Goal: Task Accomplishment & Management: Complete application form

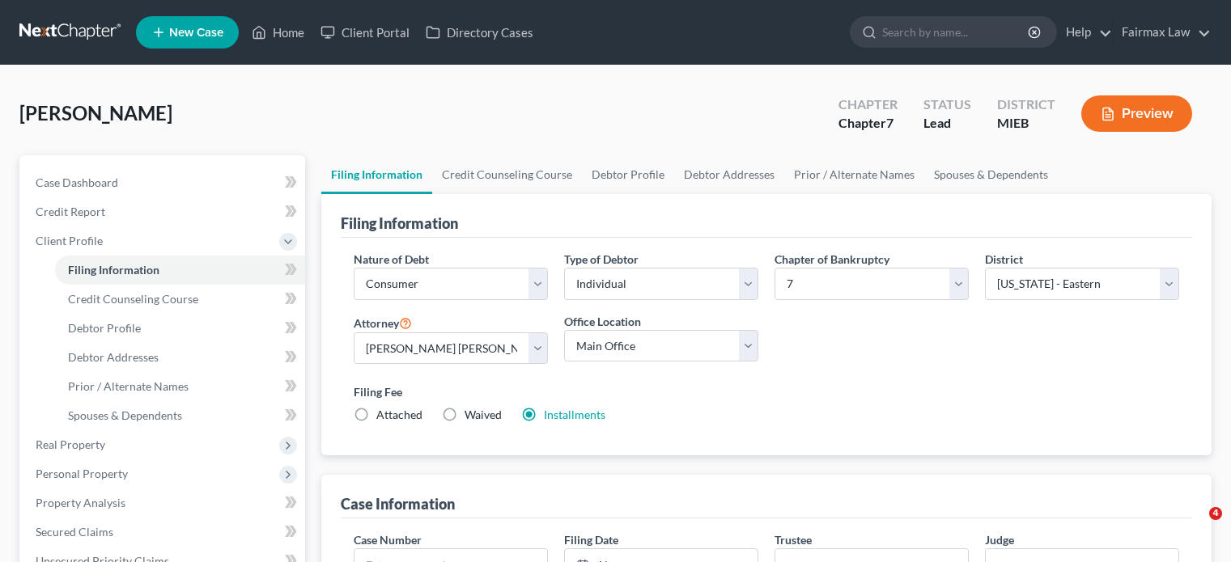
select select "1"
select select "0"
select select "40"
select select "0"
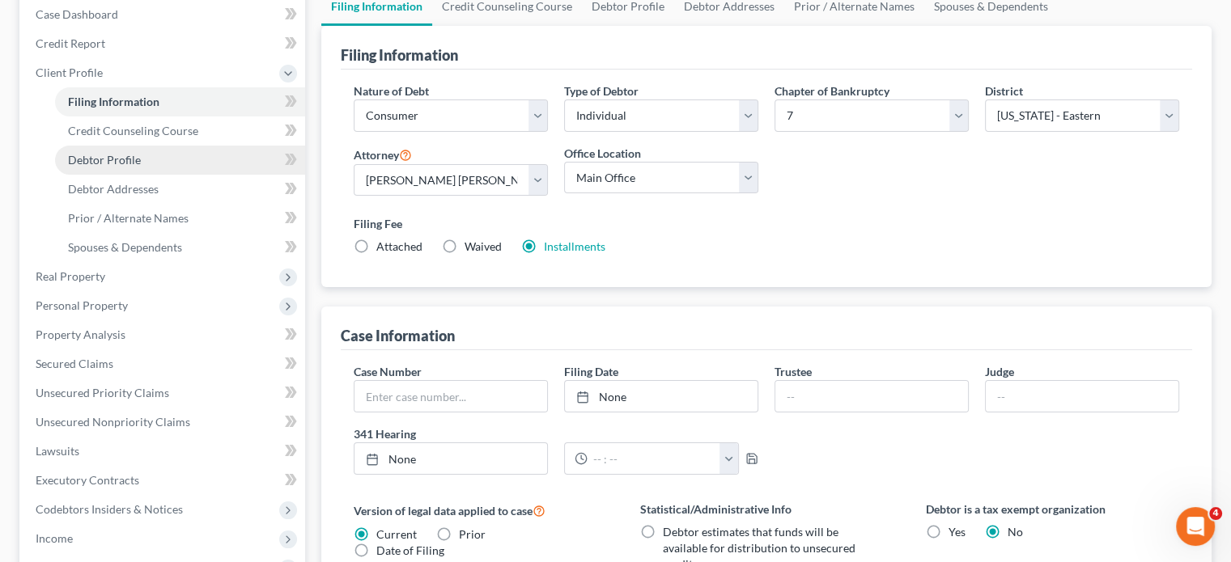
click at [184, 175] on link "Debtor Profile" at bounding box center [180, 160] width 250 height 29
select select "0"
select select "2"
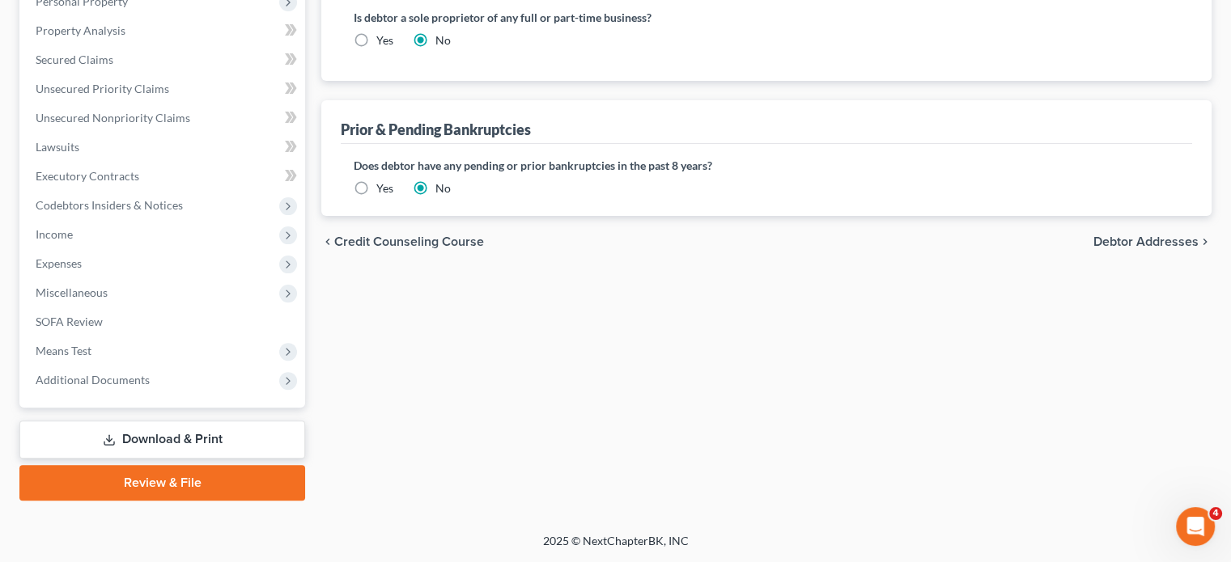
scroll to position [727, 0]
click at [142, 373] on span "Additional Documents" at bounding box center [93, 380] width 114 height 14
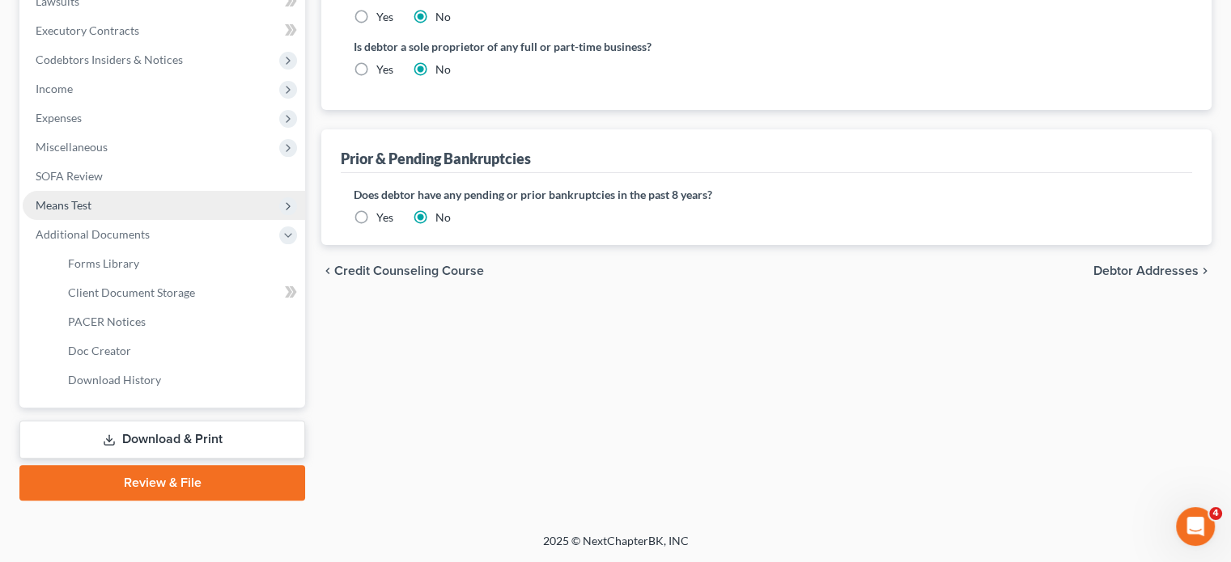
scroll to position [508, 0]
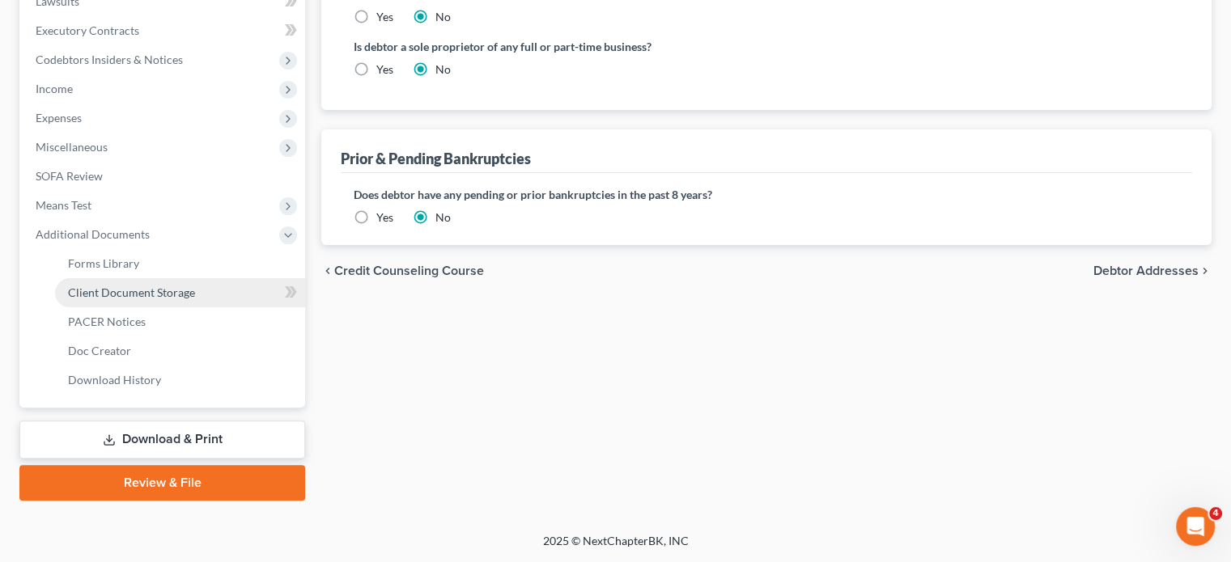
click at [180, 299] on span "Client Document Storage" at bounding box center [131, 293] width 127 height 14
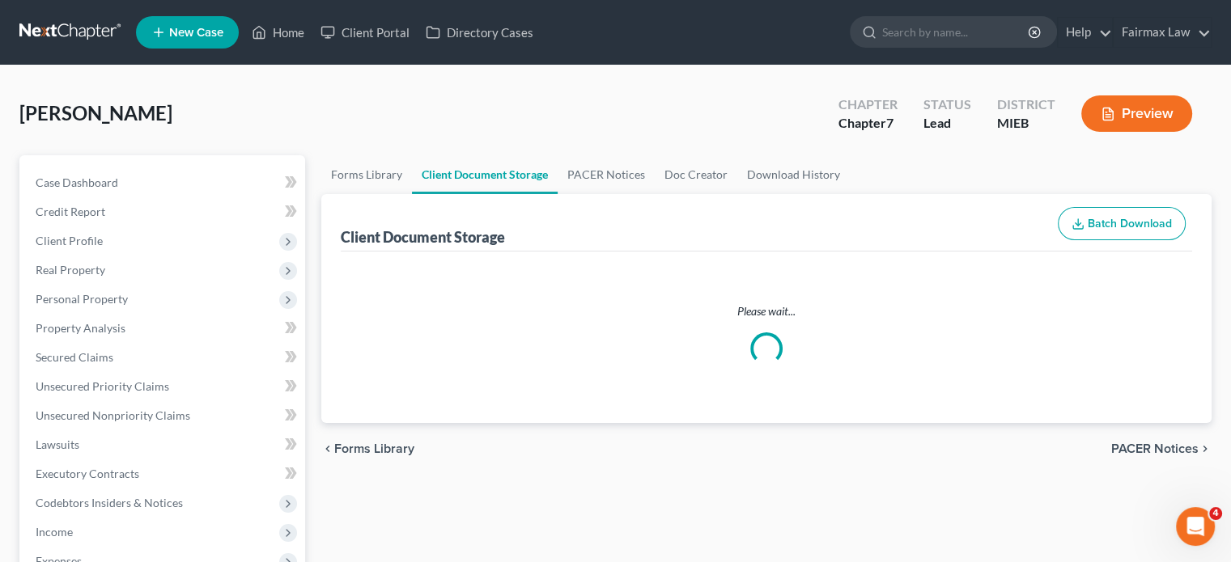
select select "7"
select select "6"
select select "32"
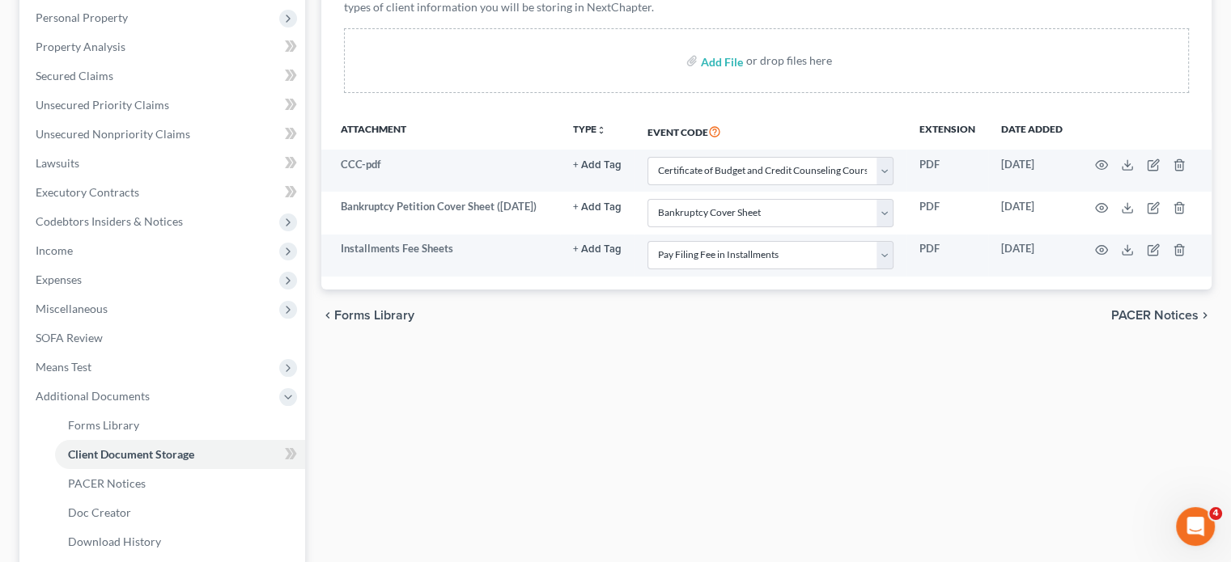
scroll to position [39, 0]
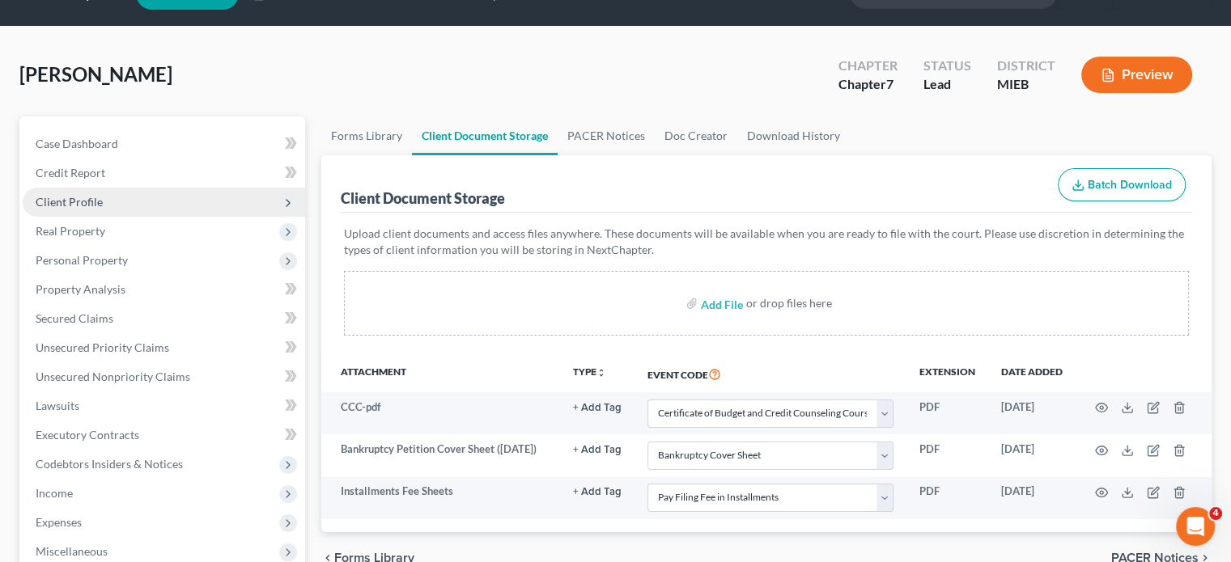
click at [168, 217] on span "Client Profile" at bounding box center [164, 202] width 282 height 29
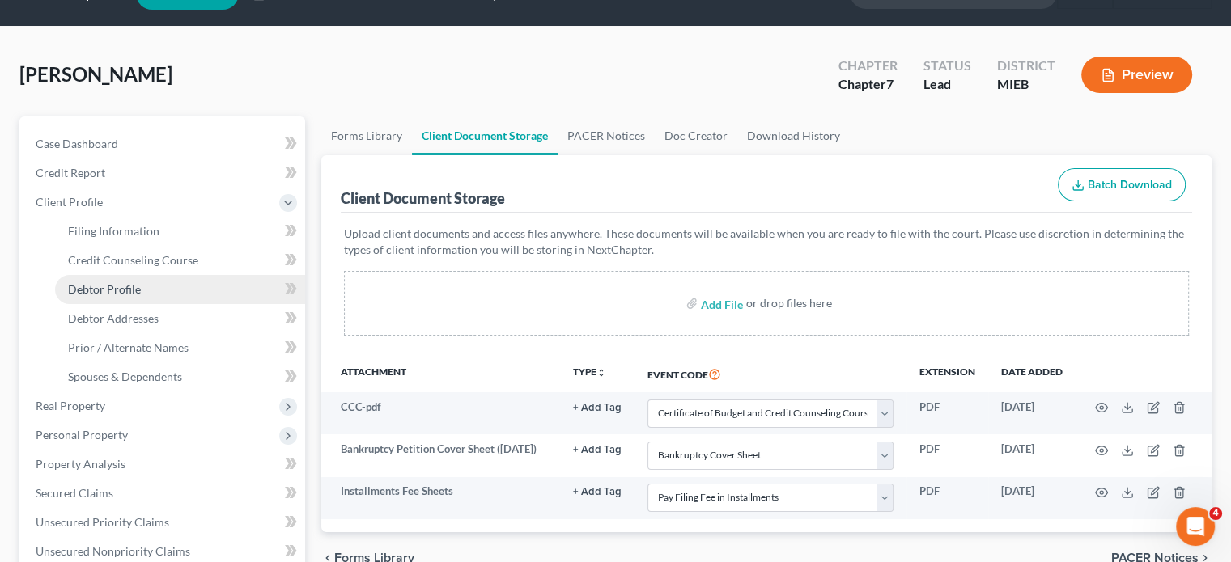
click at [141, 296] on span "Debtor Profile" at bounding box center [104, 289] width 73 height 14
select select "0"
select select "2"
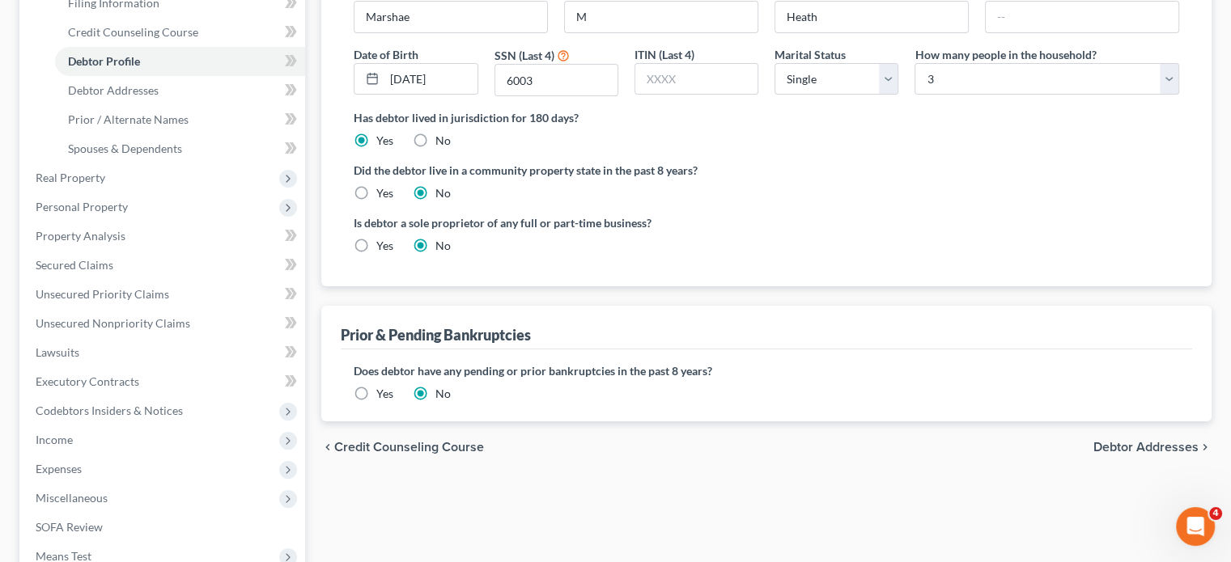
scroll to position [271, 0]
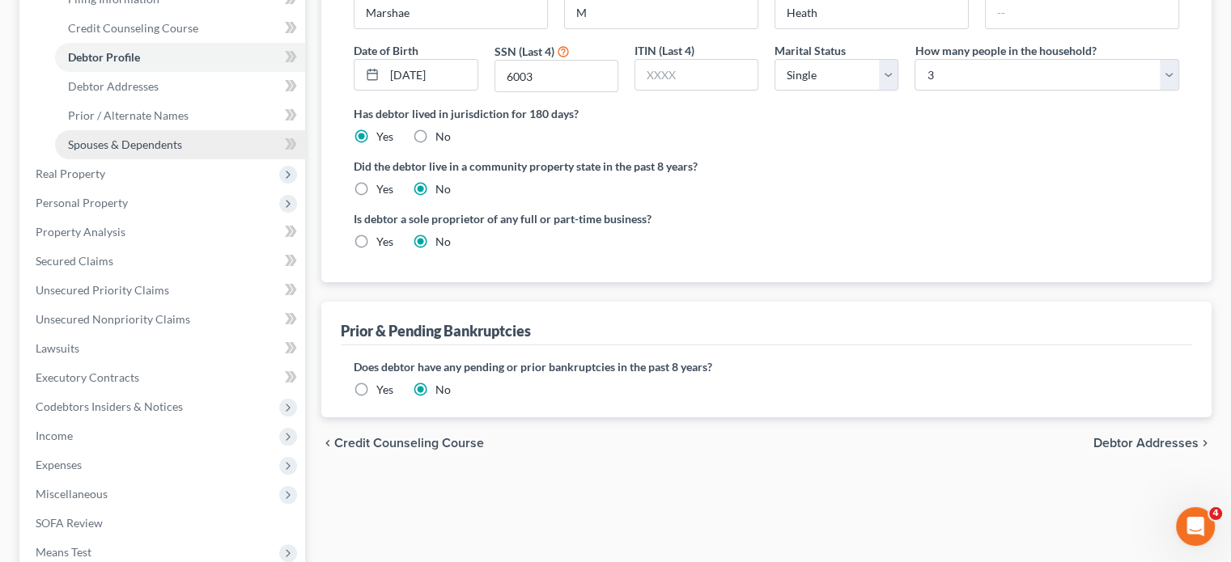
click at [162, 159] on link "Spouses & Dependents" at bounding box center [180, 144] width 250 height 29
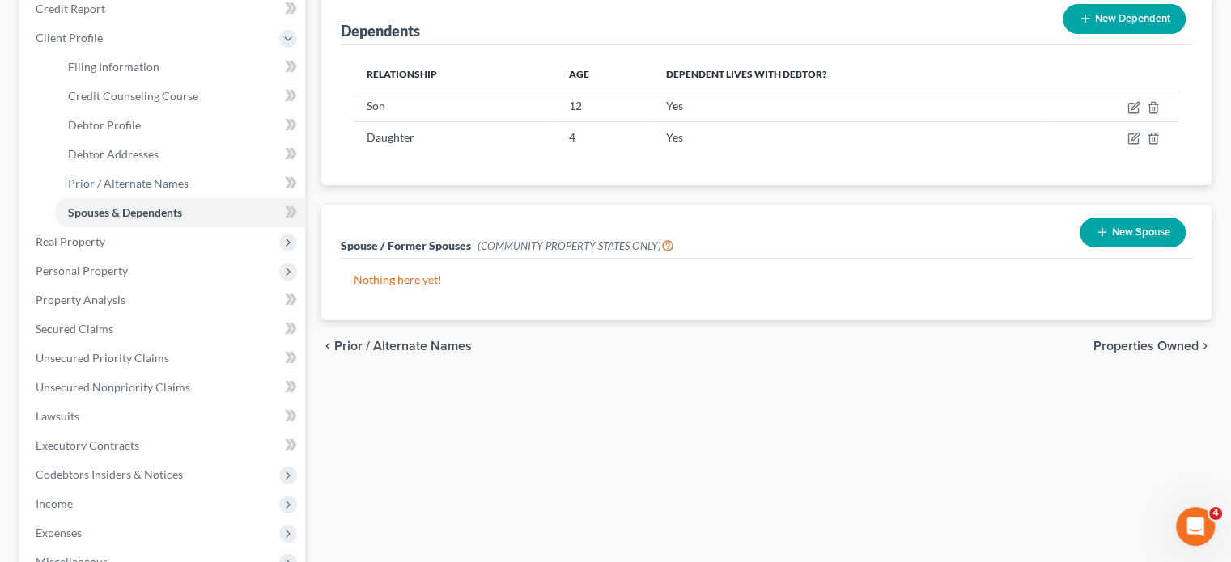
scroll to position [204, 0]
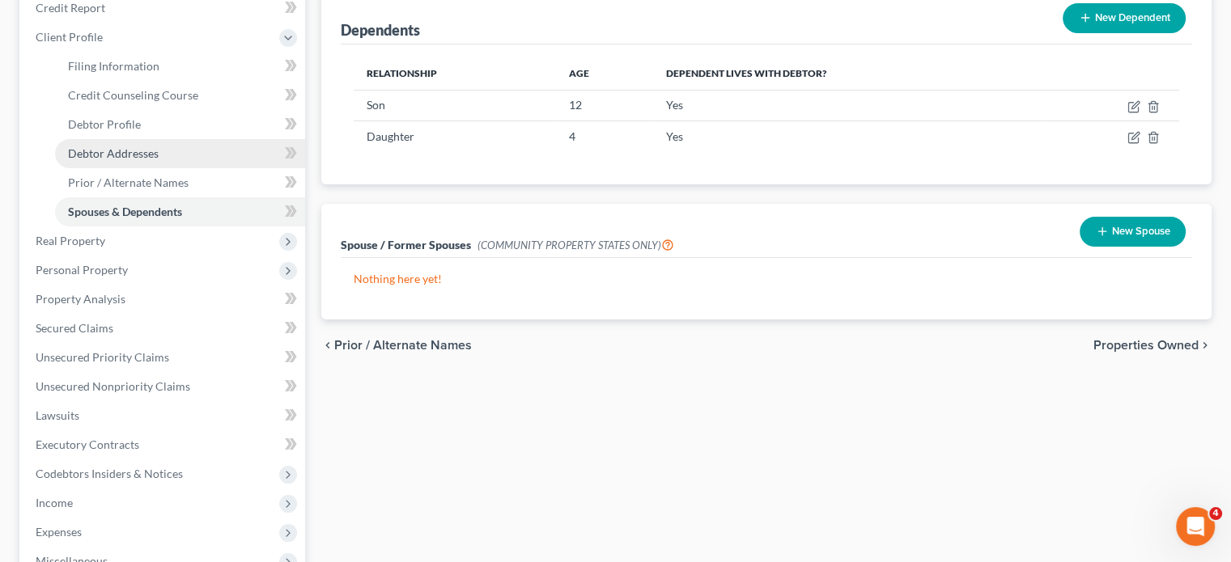
click at [159, 160] on span "Debtor Addresses" at bounding box center [113, 153] width 91 height 14
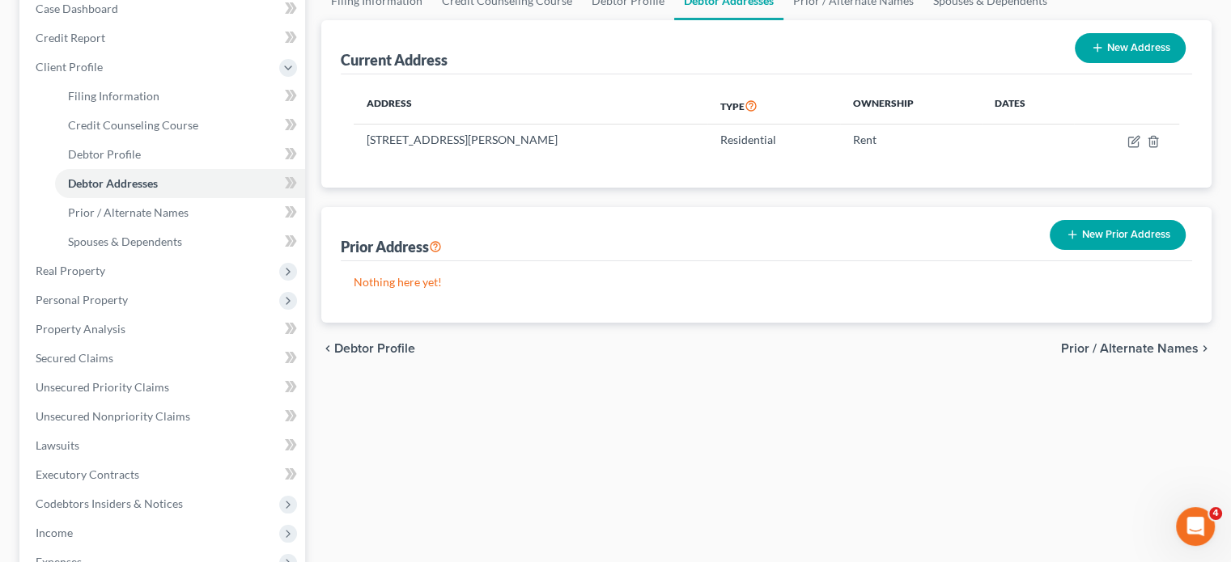
scroll to position [187, 0]
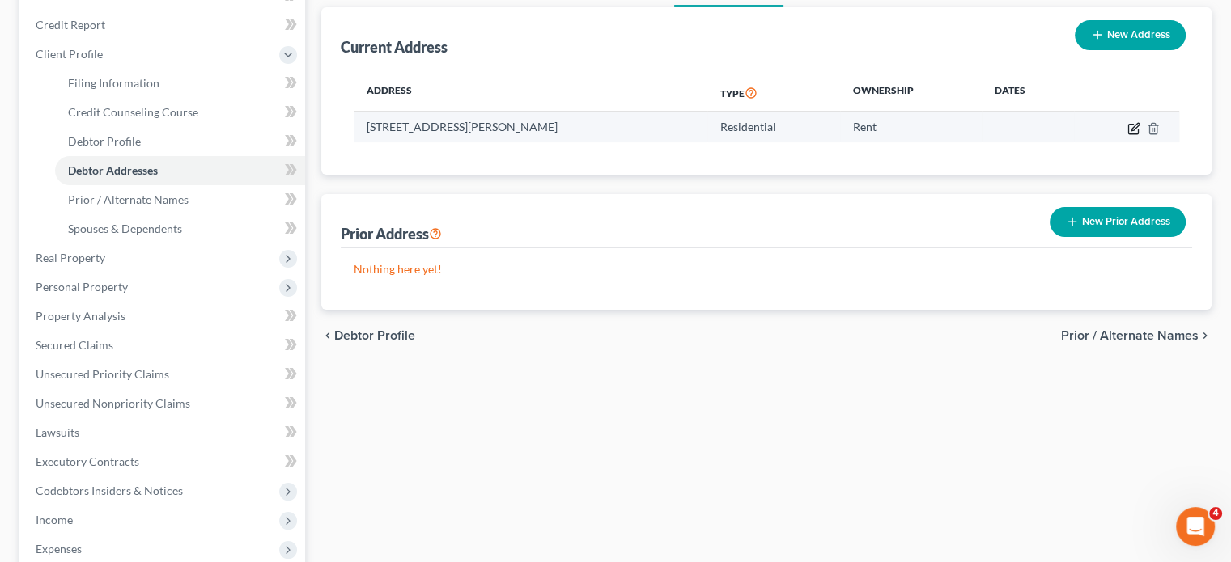
click at [1127, 135] on icon "button" at bounding box center [1133, 128] width 13 height 13
select select "23"
select select "49"
select select "0"
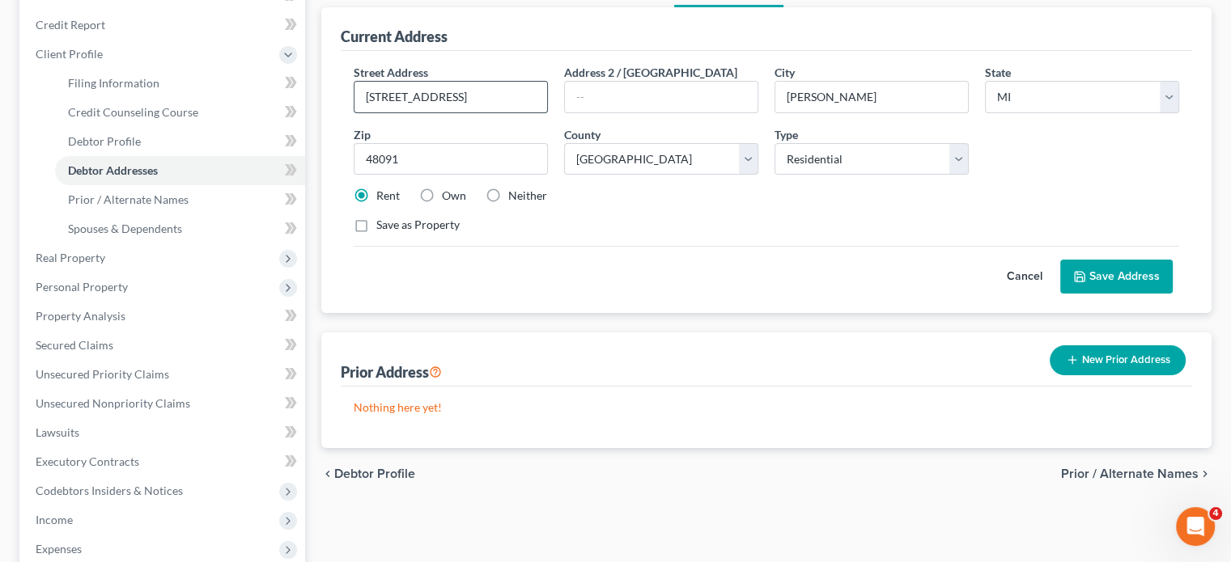
click at [479, 112] on input "[STREET_ADDRESS]" at bounding box center [450, 97] width 193 height 31
type input "[STREET_ADDRESS]"
click at [1072, 294] on button "Save Address" at bounding box center [1116, 277] width 112 height 34
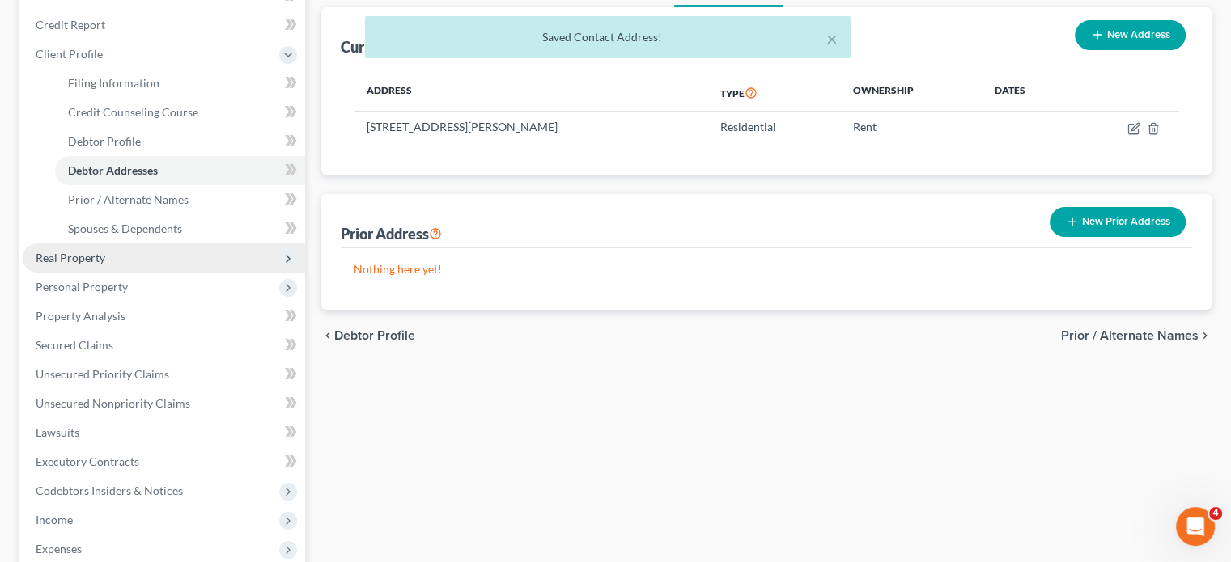
click at [222, 273] on span "Real Property" at bounding box center [164, 258] width 282 height 29
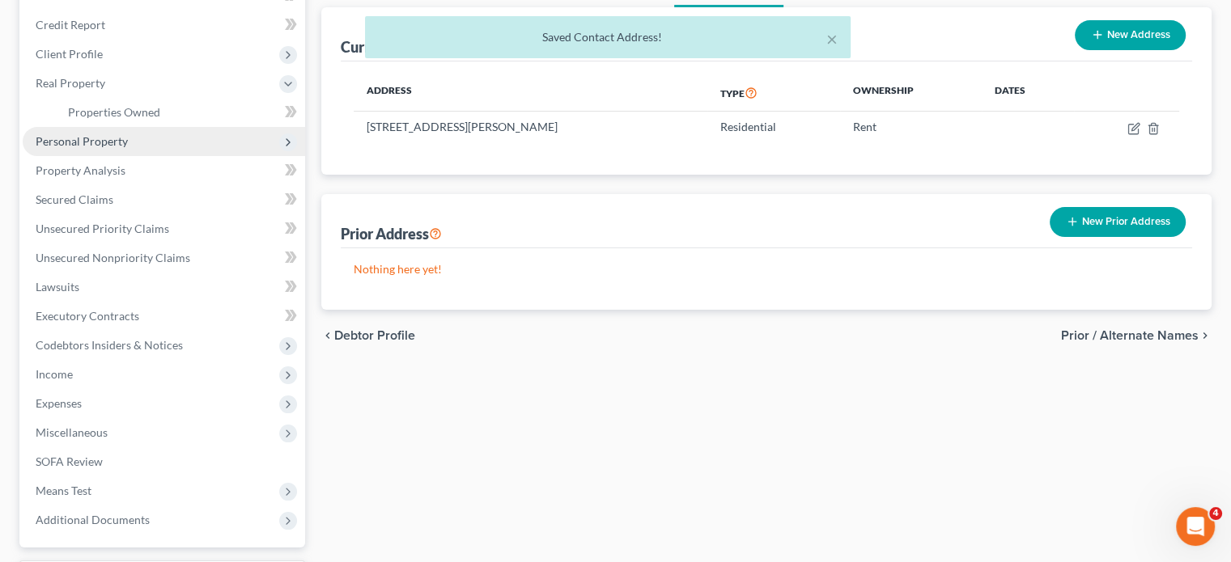
click at [128, 148] on span "Personal Property" at bounding box center [82, 141] width 92 height 14
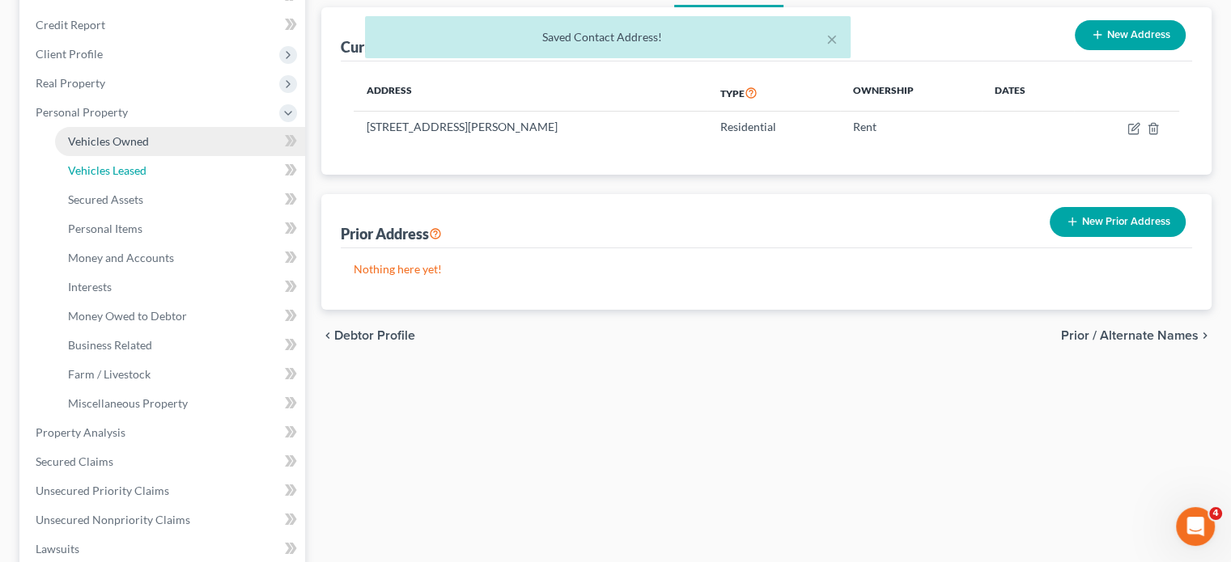
click at [146, 177] on span "Vehicles Leased" at bounding box center [107, 170] width 78 height 14
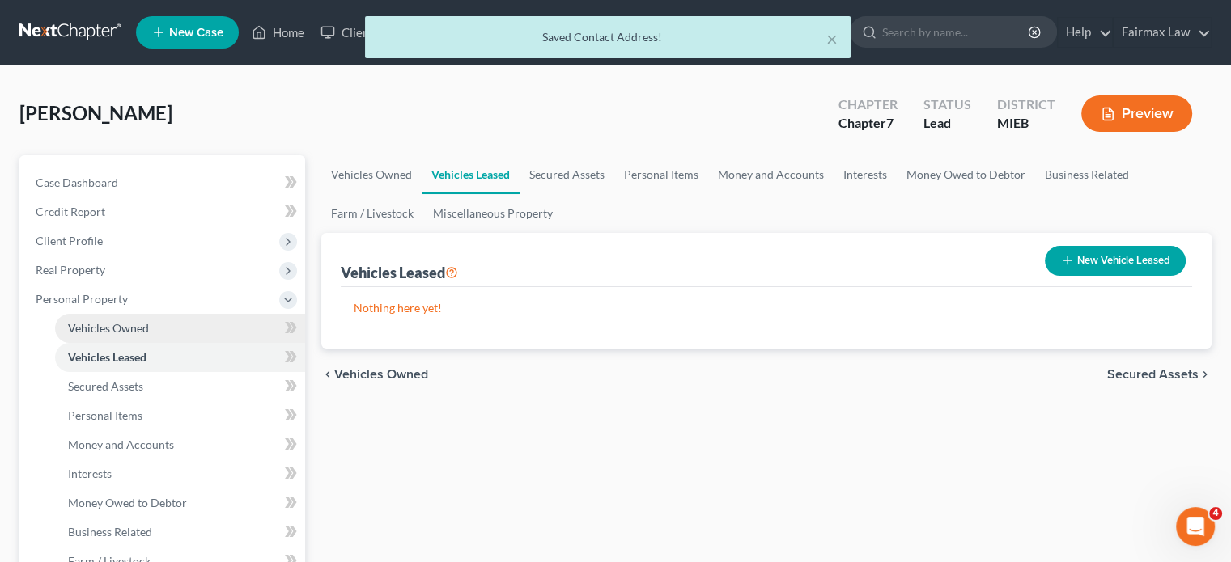
click at [149, 335] on span "Vehicles Owned" at bounding box center [108, 328] width 81 height 14
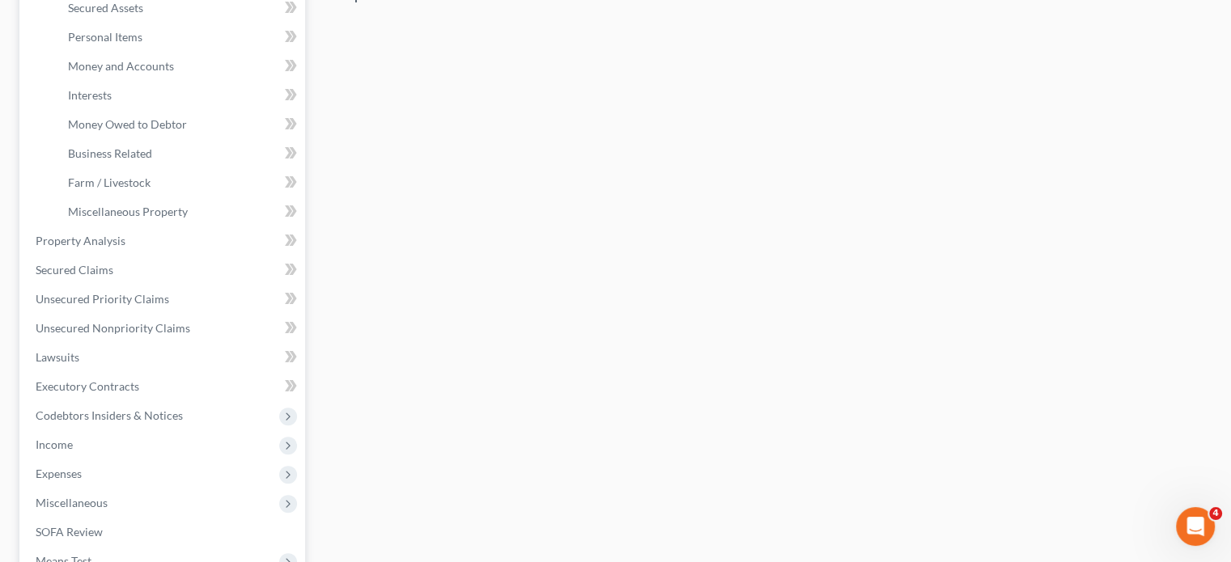
scroll to position [384, 0]
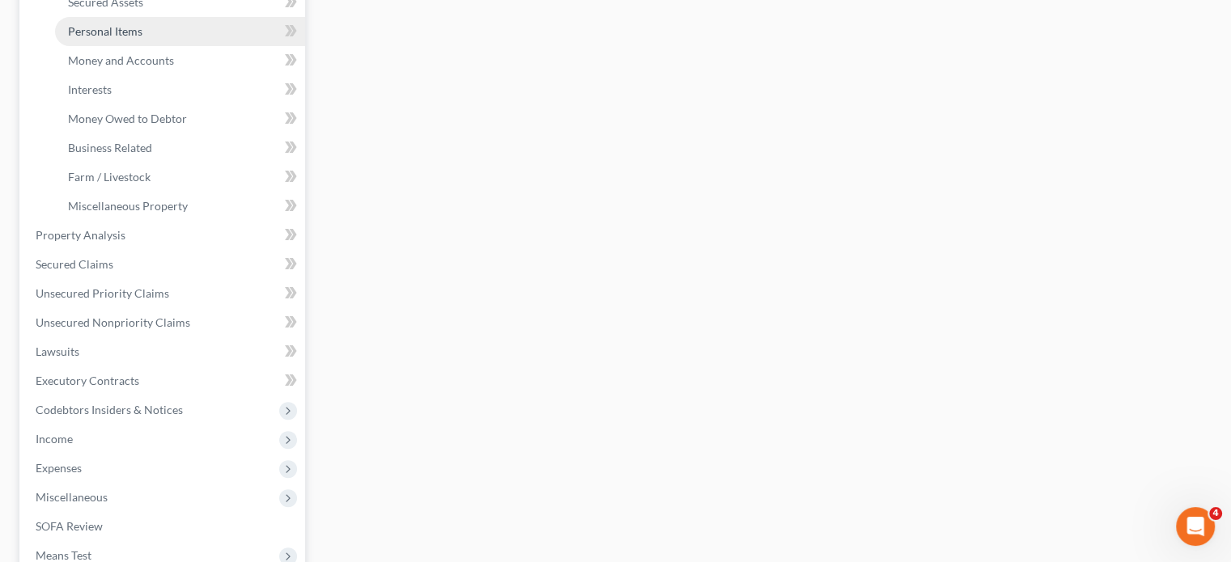
click at [197, 46] on link "Personal Items" at bounding box center [180, 31] width 250 height 29
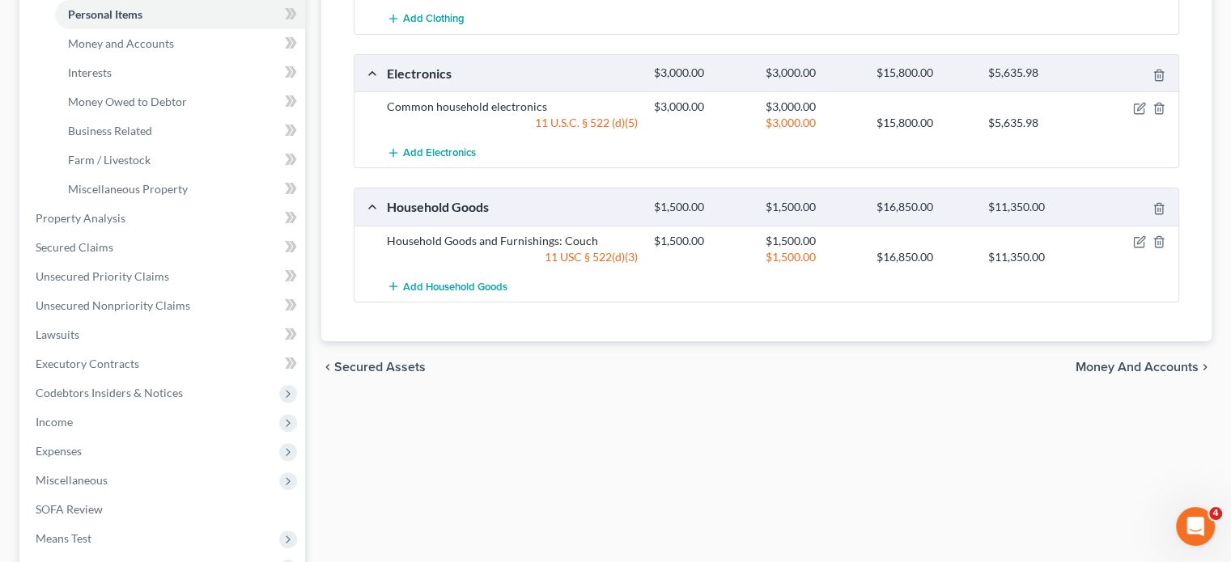
scroll to position [418, 0]
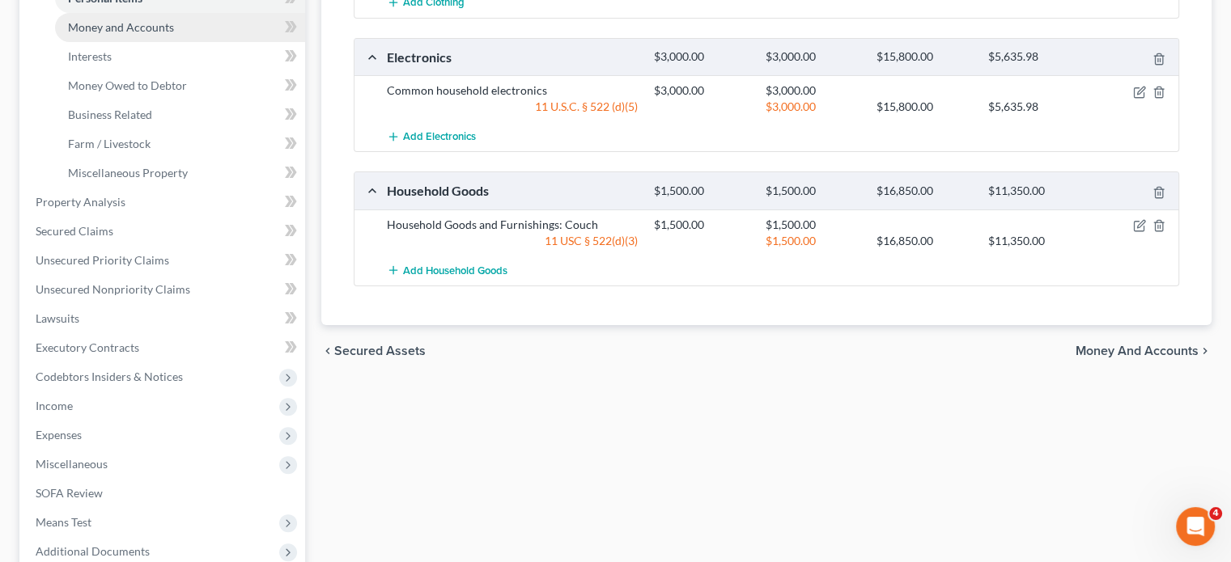
click at [161, 34] on span "Money and Accounts" at bounding box center [121, 27] width 106 height 14
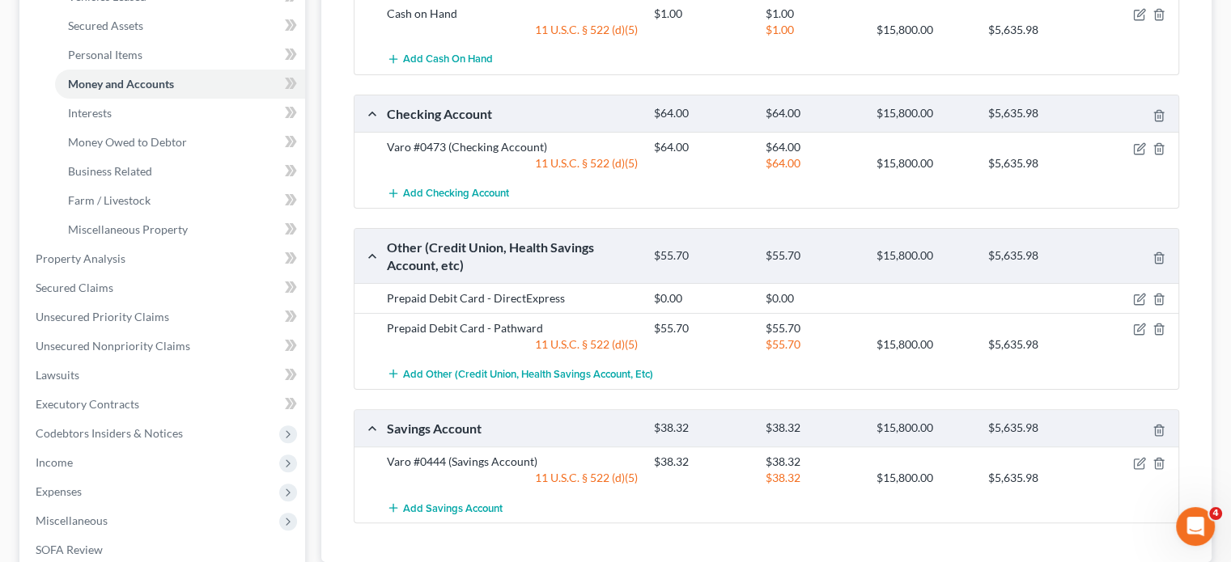
scroll to position [390, 0]
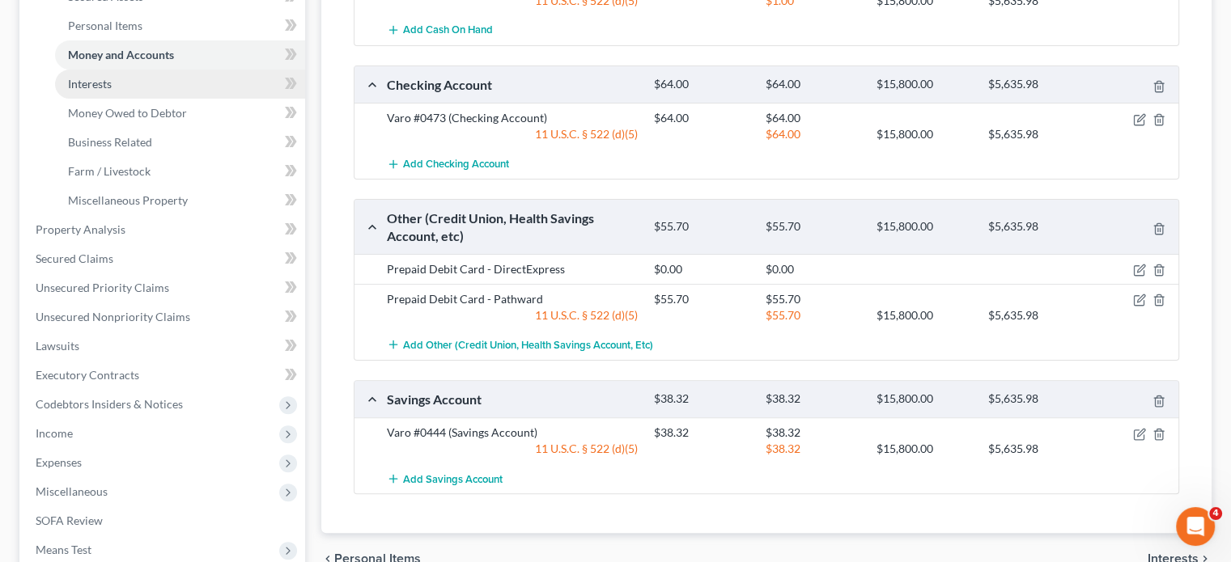
click at [159, 99] on link "Interests" at bounding box center [180, 84] width 250 height 29
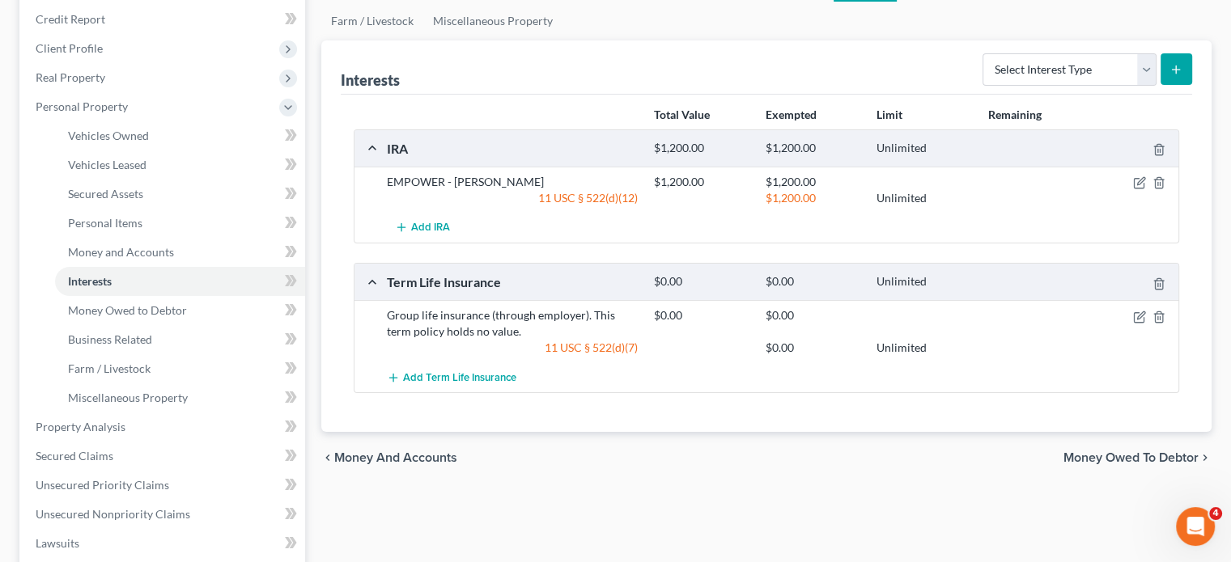
scroll to position [200, 0]
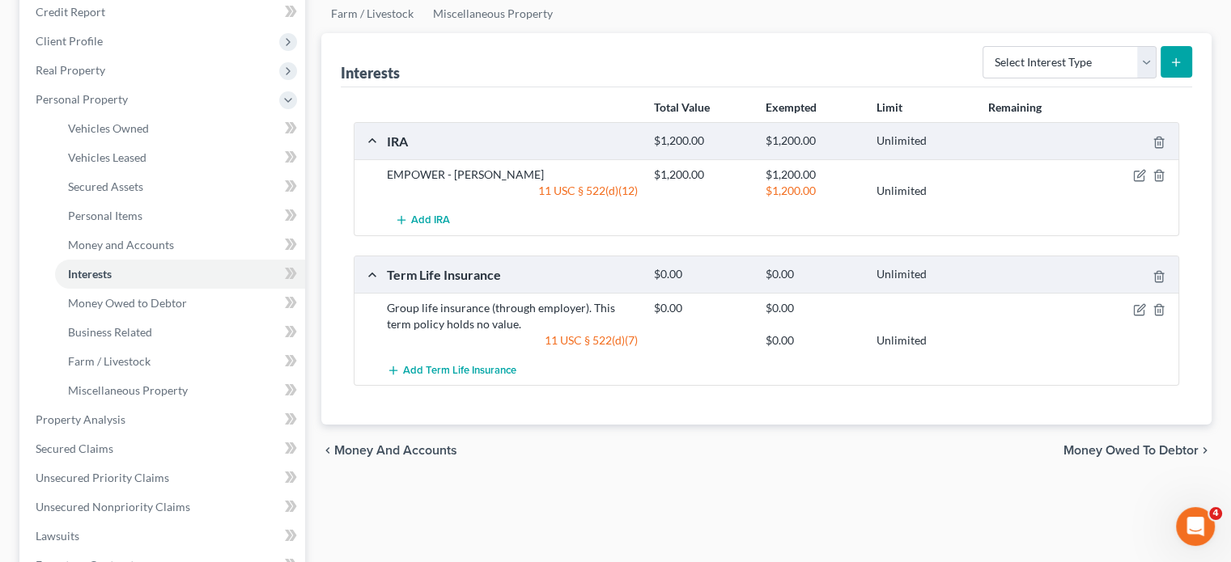
click at [1037, 206] on div "EMPOWER - [PERSON_NAME] $1,200.00 $1,200.00 11 USC § 522(d)(12) $1,200.00 Unlim…" at bounding box center [766, 182] width 824 height 46
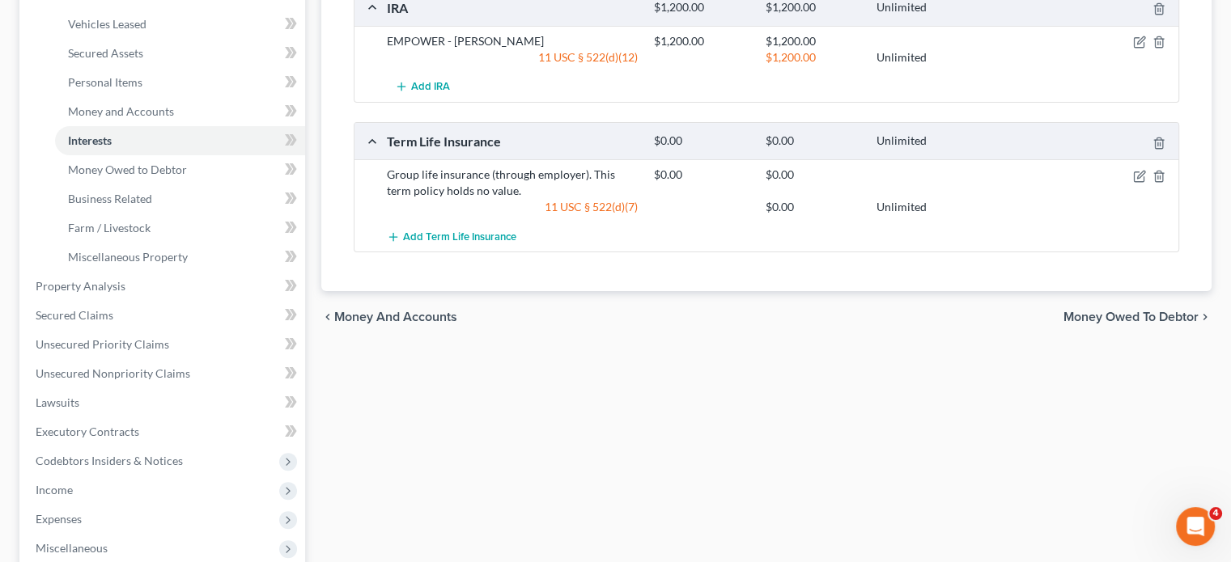
scroll to position [337, 0]
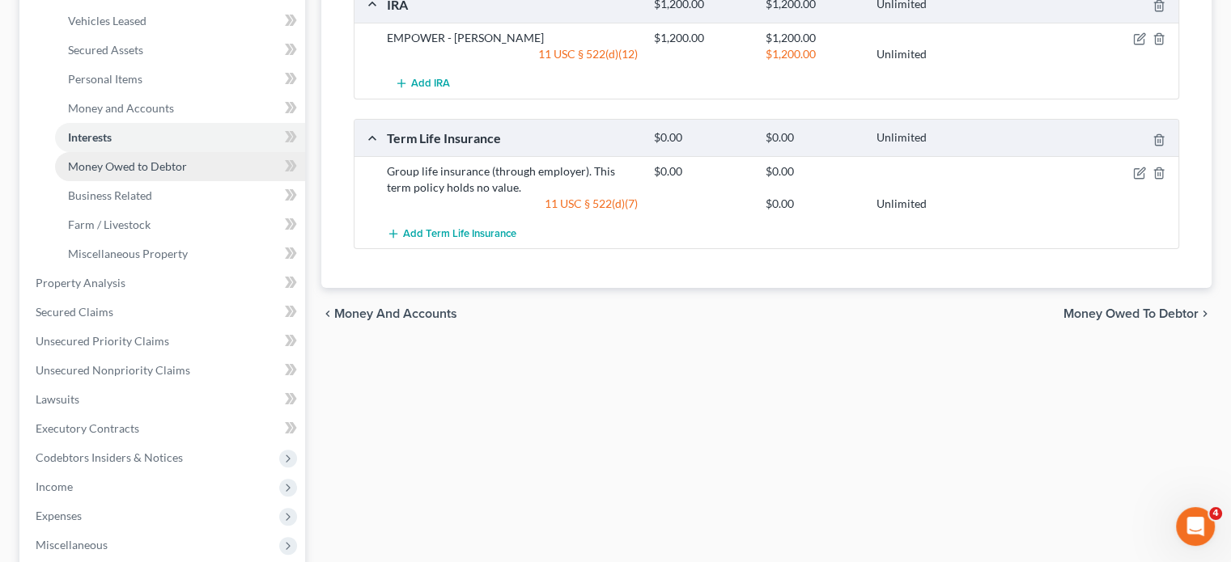
click at [146, 173] on span "Money Owed to Debtor" at bounding box center [127, 166] width 119 height 14
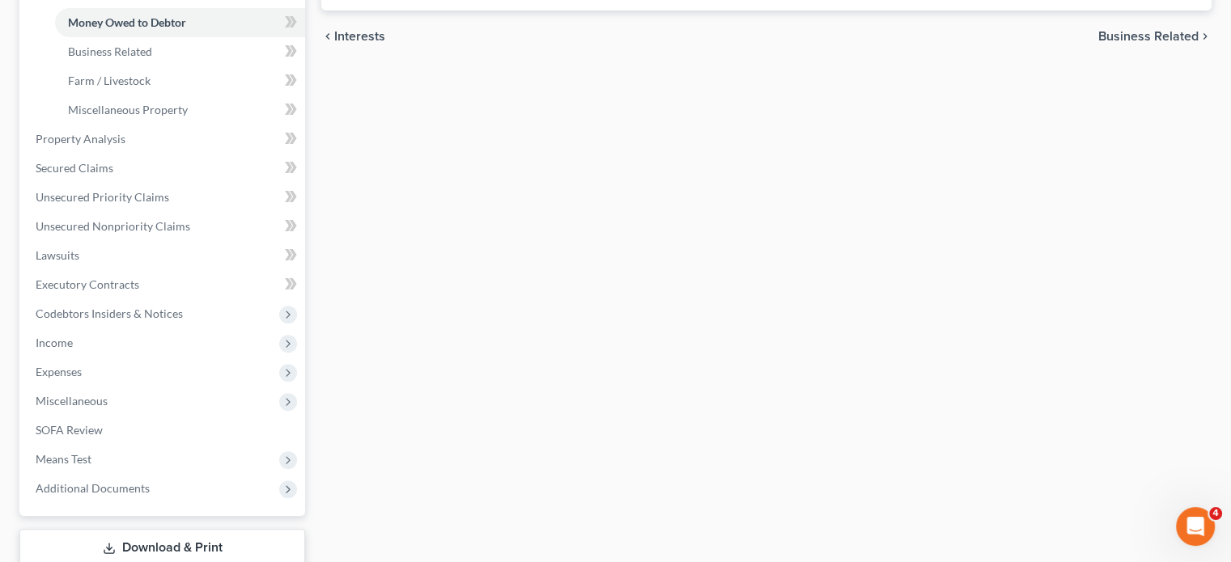
scroll to position [484, 0]
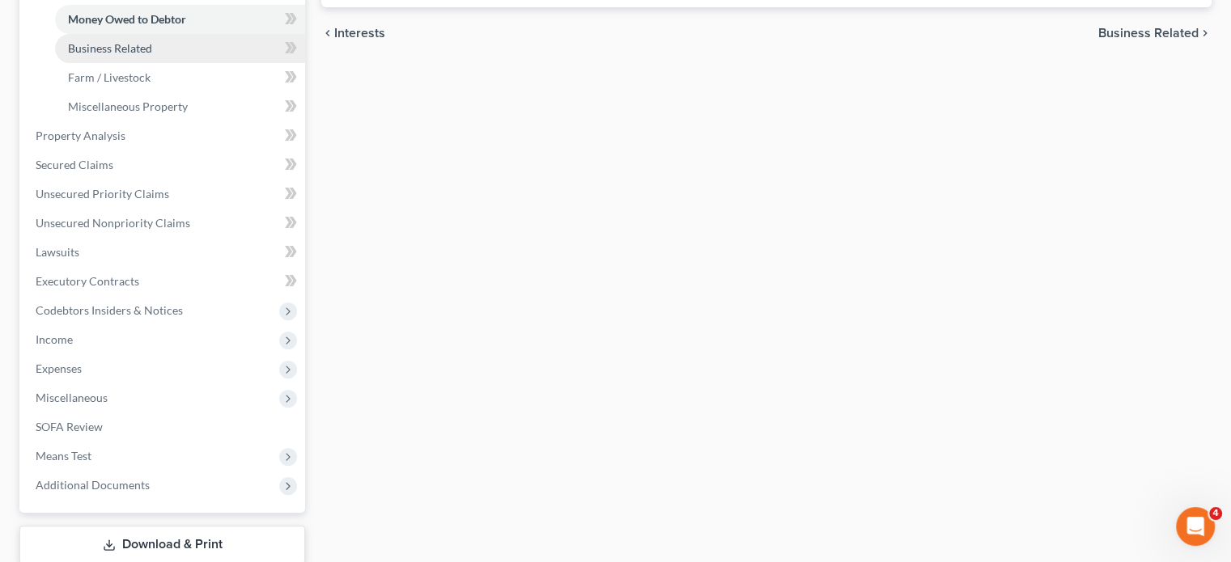
click at [176, 63] on link "Business Related" at bounding box center [180, 48] width 250 height 29
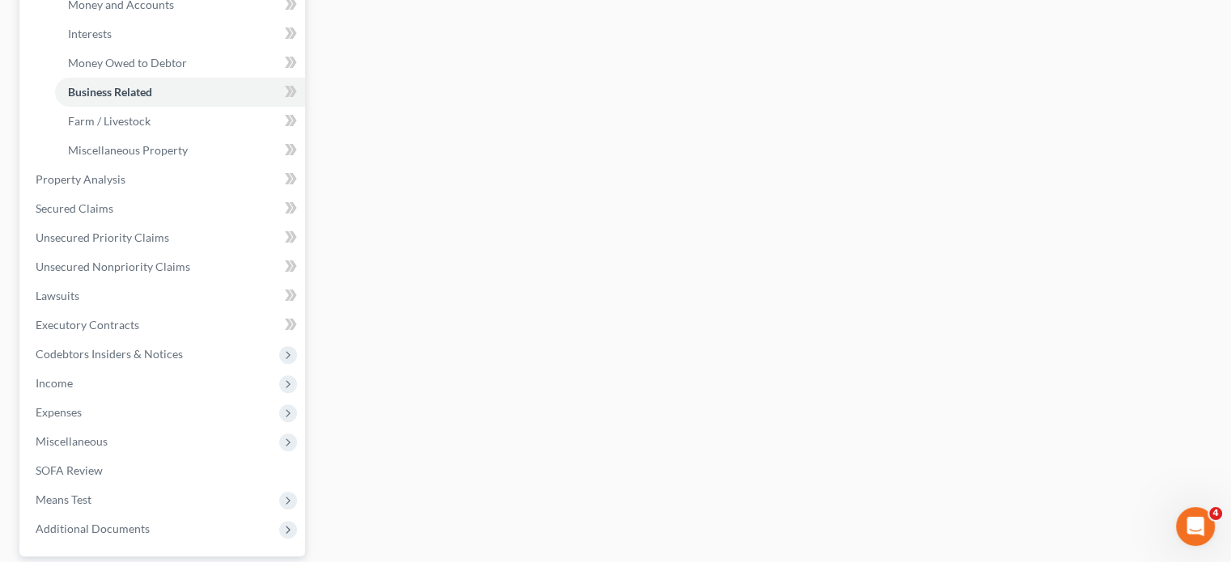
scroll to position [495, 0]
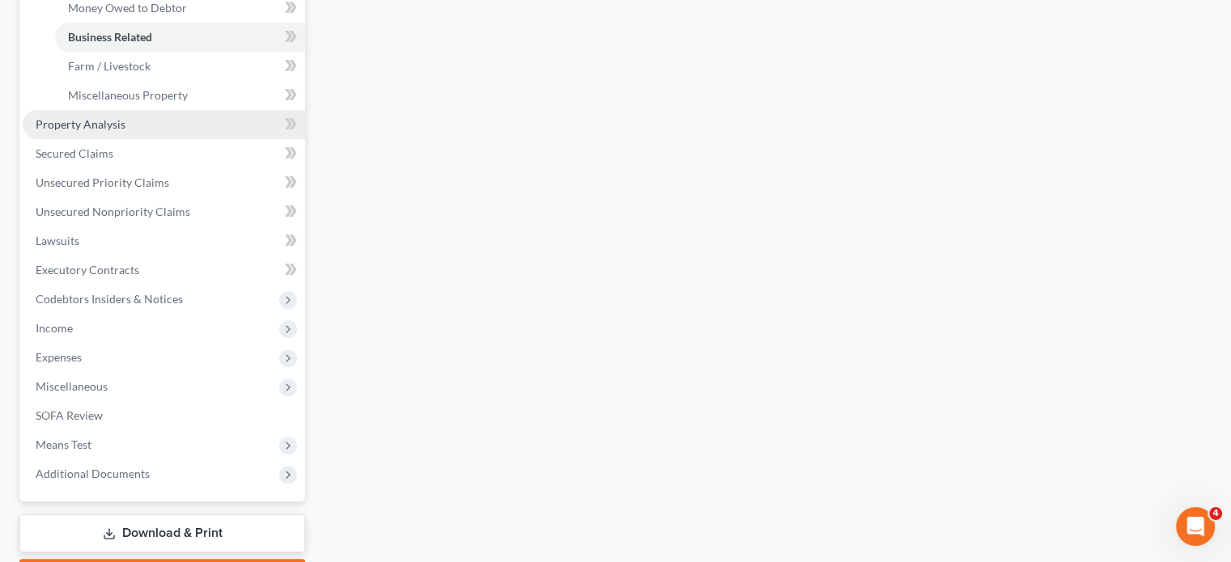
click at [177, 139] on link "Property Analysis" at bounding box center [164, 124] width 282 height 29
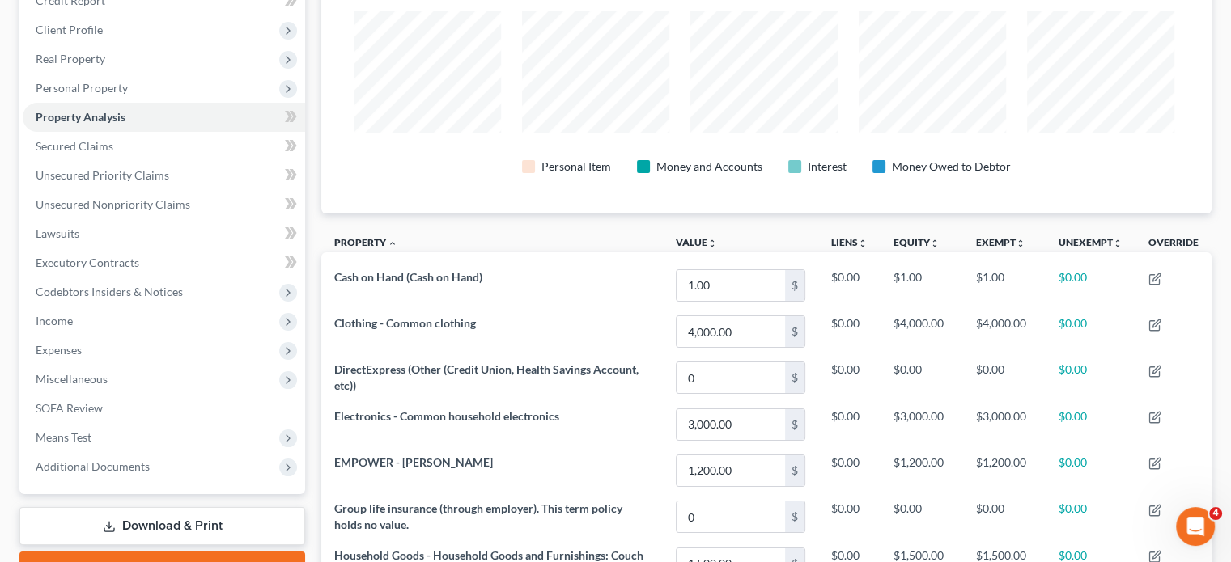
scroll to position [212, 0]
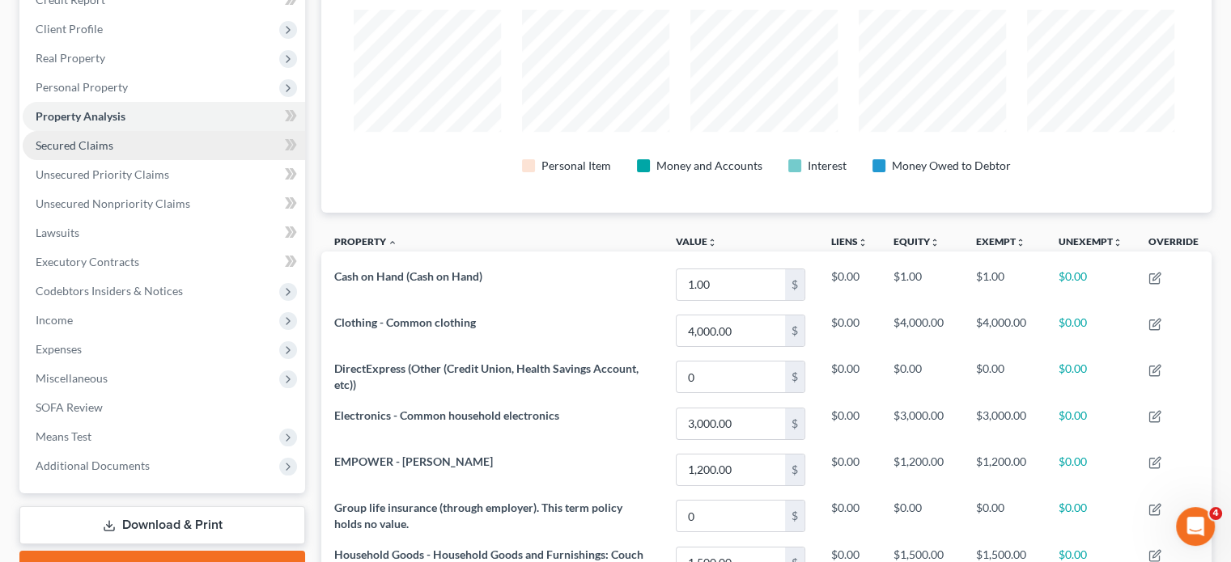
click at [112, 160] on link "Secured Claims" at bounding box center [164, 145] width 282 height 29
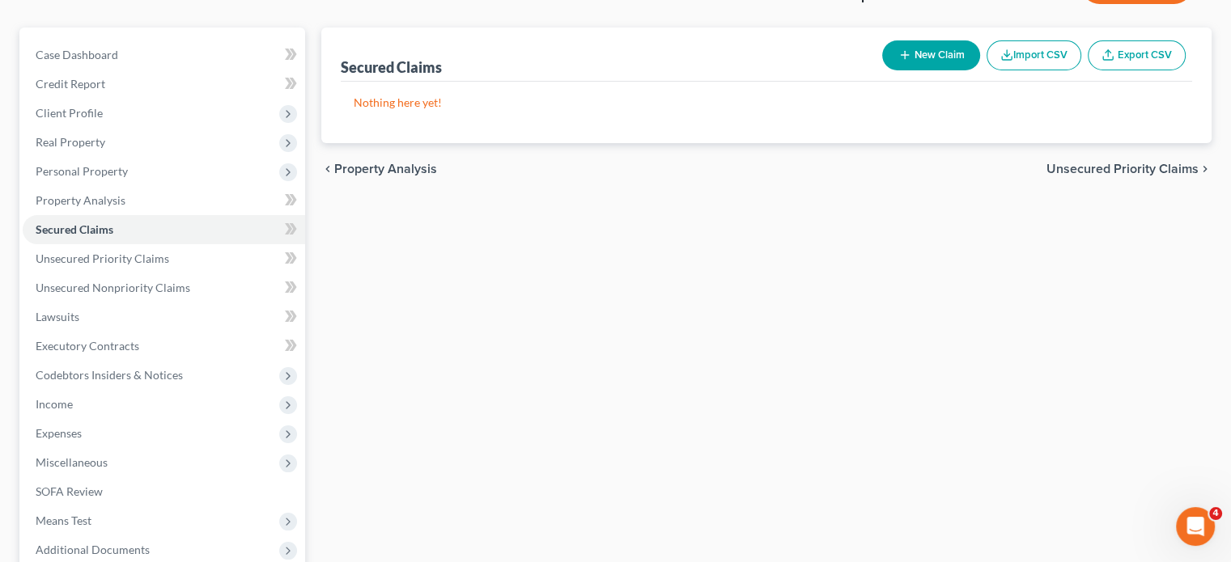
scroll to position [133, 0]
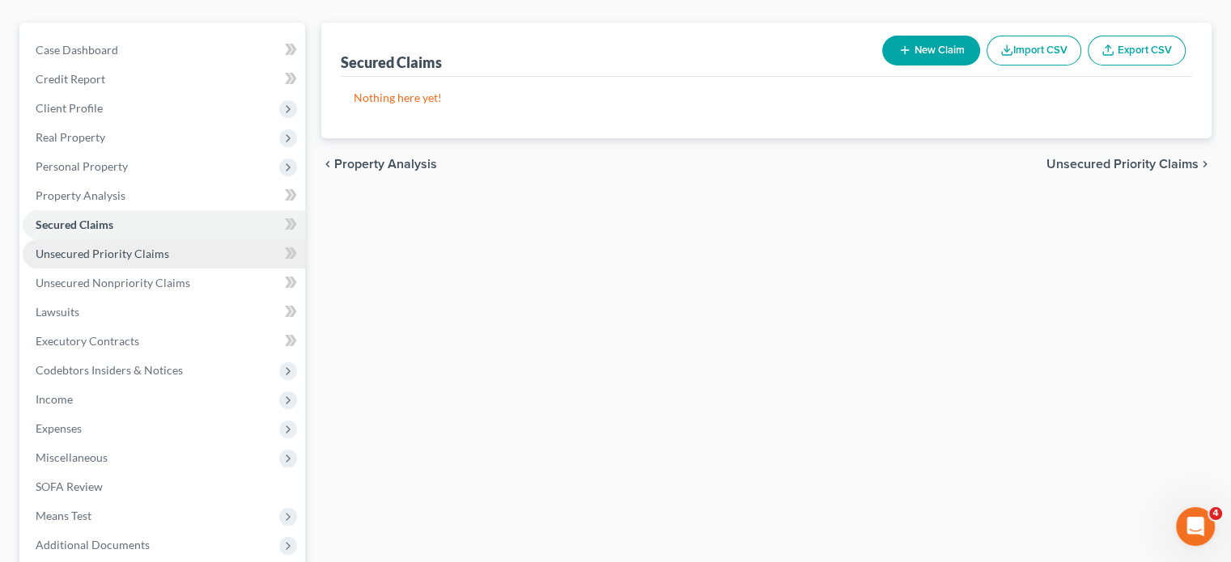
click at [152, 261] on span "Unsecured Priority Claims" at bounding box center [103, 254] width 134 height 14
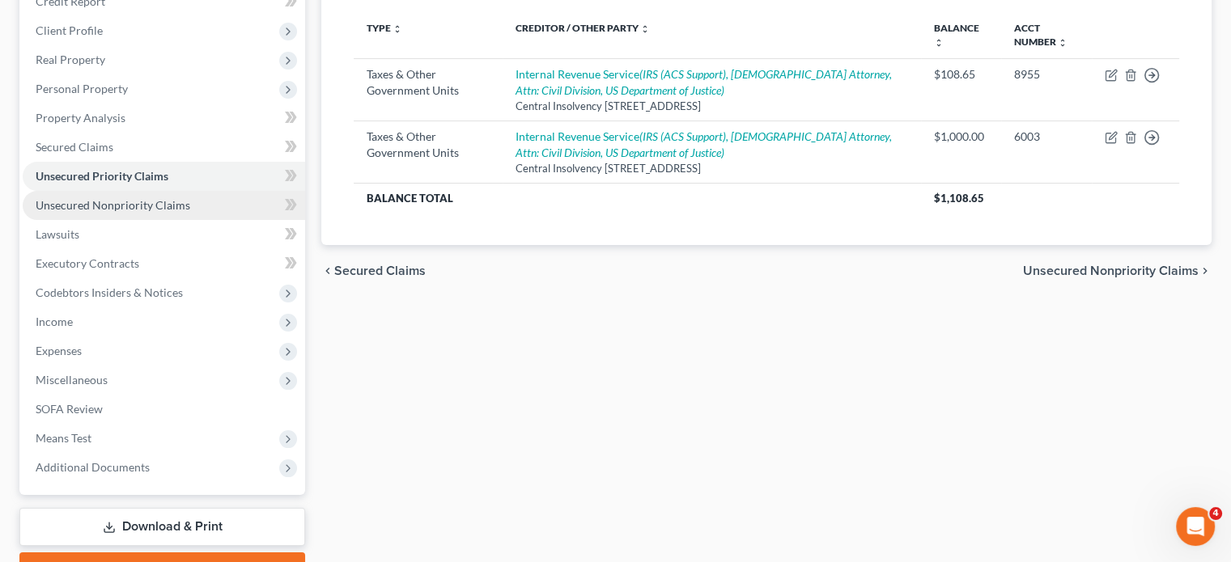
click at [164, 212] on span "Unsecured Nonpriority Claims" at bounding box center [113, 205] width 155 height 14
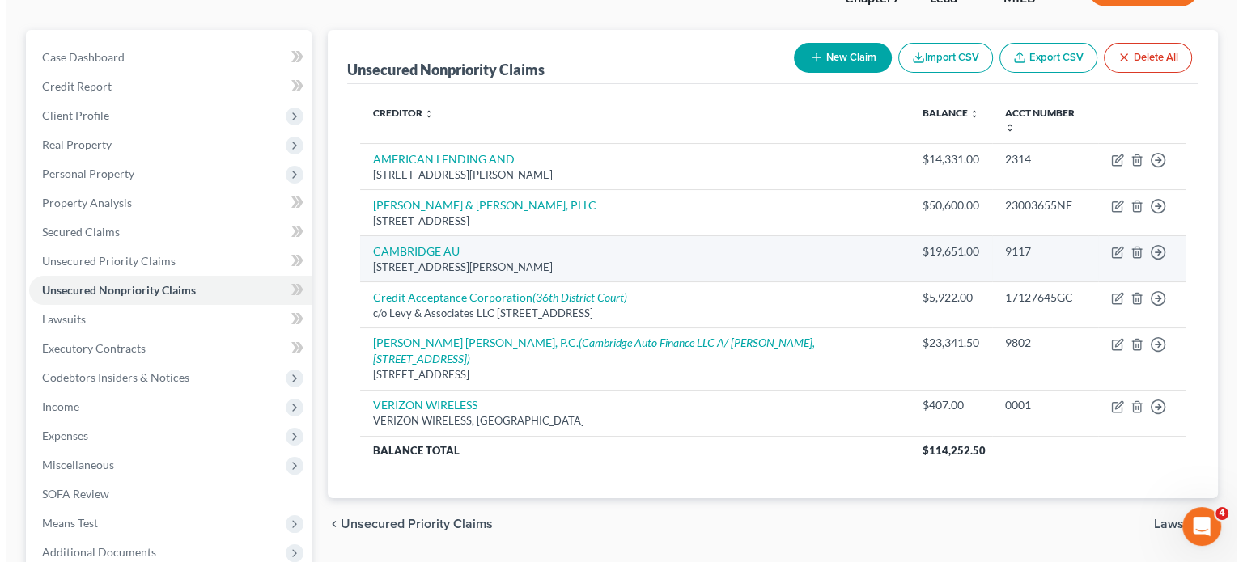
scroll to position [123, 0]
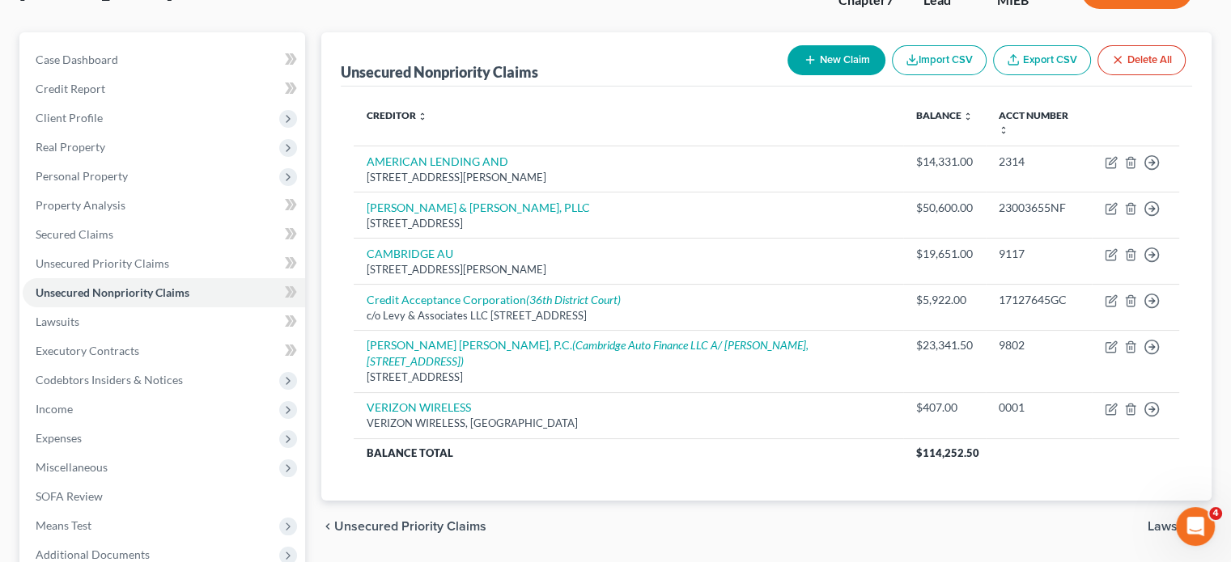
click at [804, 66] on icon "button" at bounding box center [810, 59] width 13 height 13
select select "0"
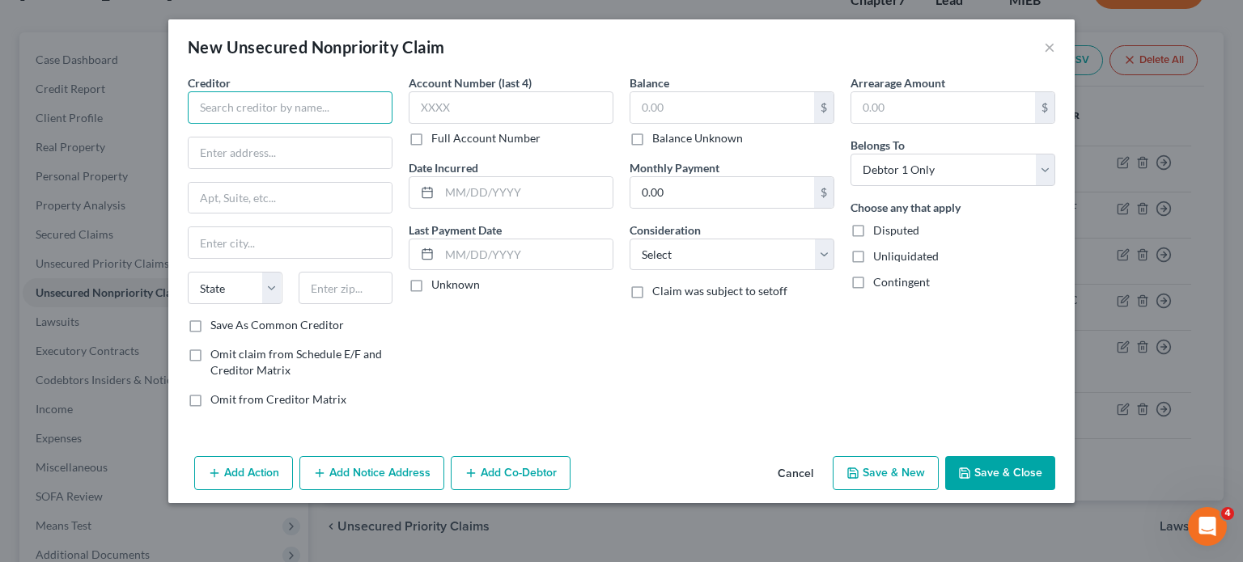
click at [188, 124] on input "text" at bounding box center [290, 107] width 205 height 32
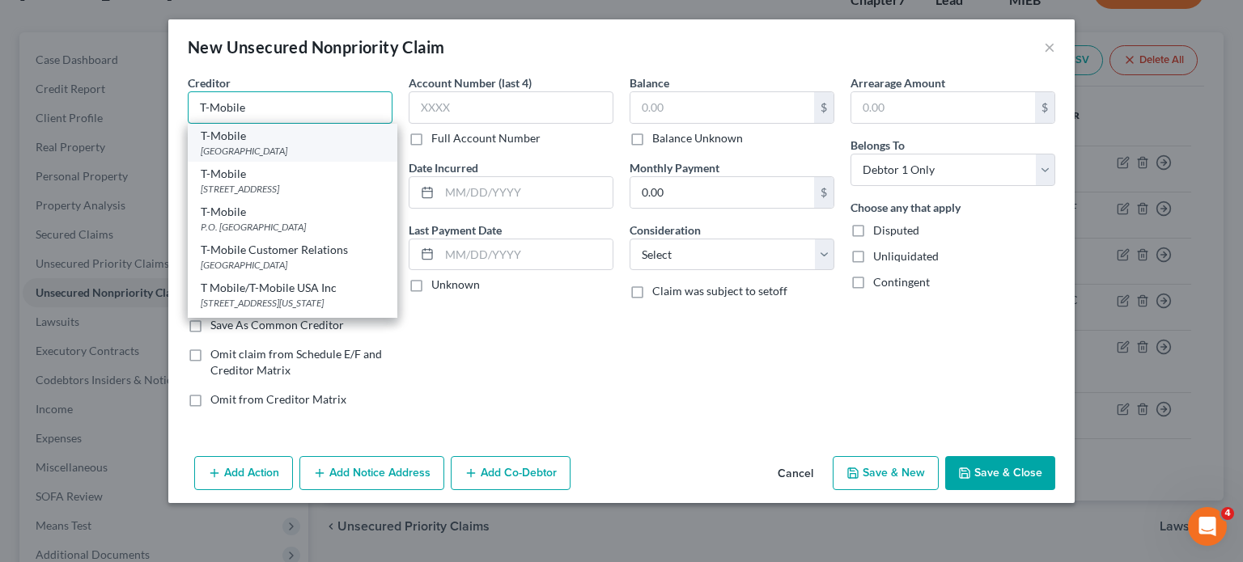
type input "T-Mobile"
click at [201, 158] on div "[GEOGRAPHIC_DATA]" at bounding box center [293, 151] width 184 height 14
type input "PO Box 742596"
type input "[GEOGRAPHIC_DATA]"
select select "36"
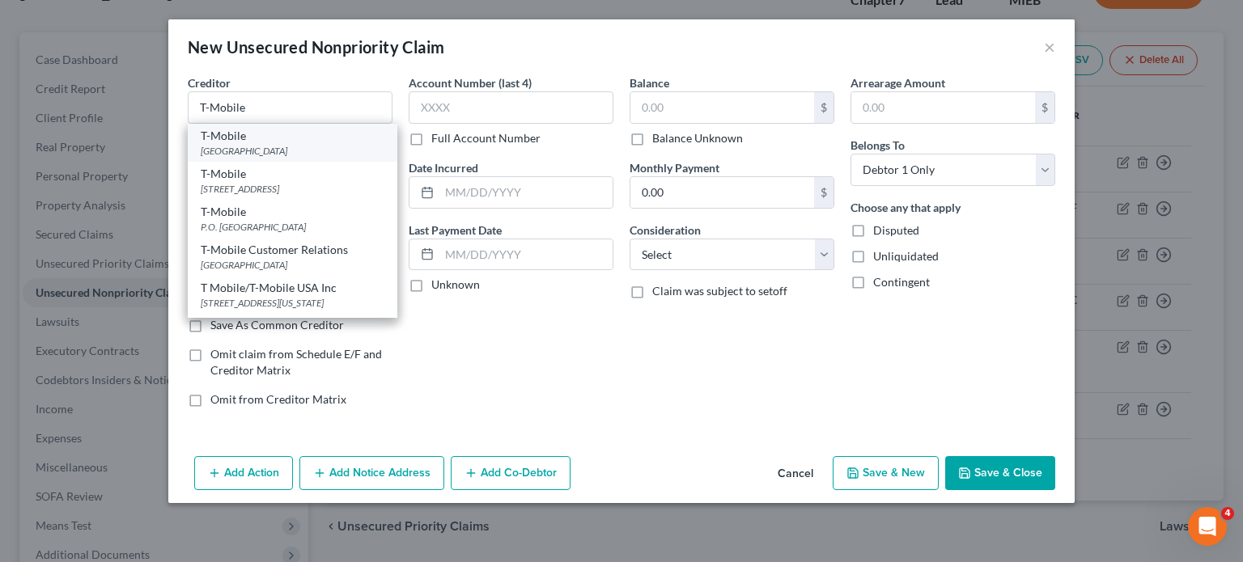
type input "45274"
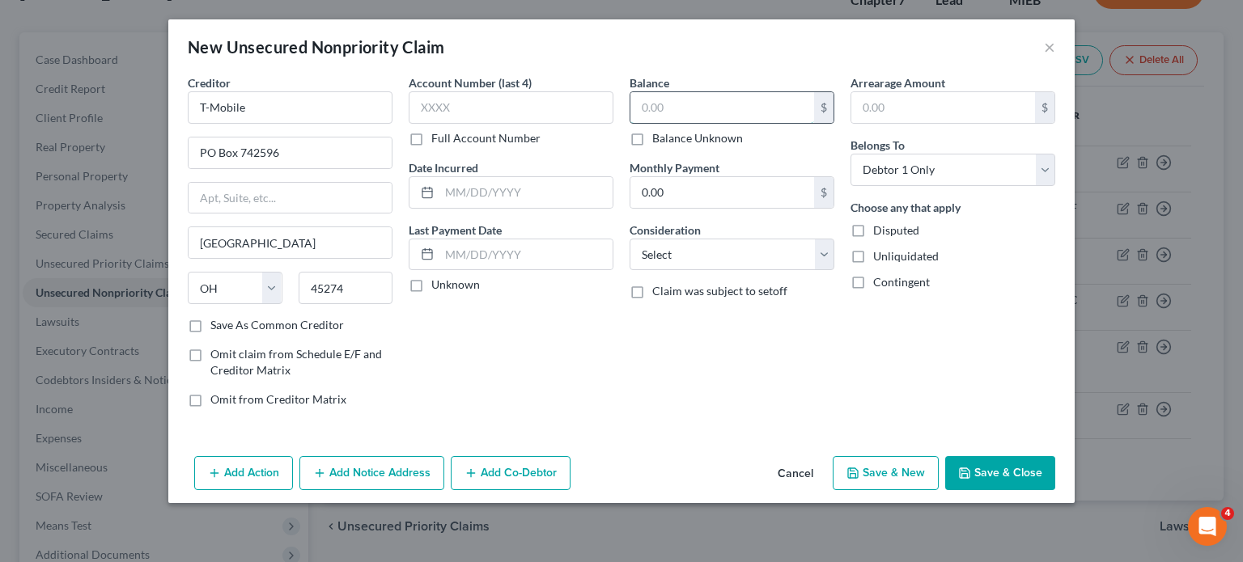
click at [679, 123] on input "text" at bounding box center [722, 107] width 184 height 31
type input "800"
drag, startPoint x: 683, startPoint y: 328, endPoint x: 687, endPoint y: 307, distance: 21.4
click at [683, 271] on select "Select Cable / Satellite Services Collection Agency Credit Card Debt Debt Couns…" at bounding box center [732, 255] width 205 height 32
select select "19"
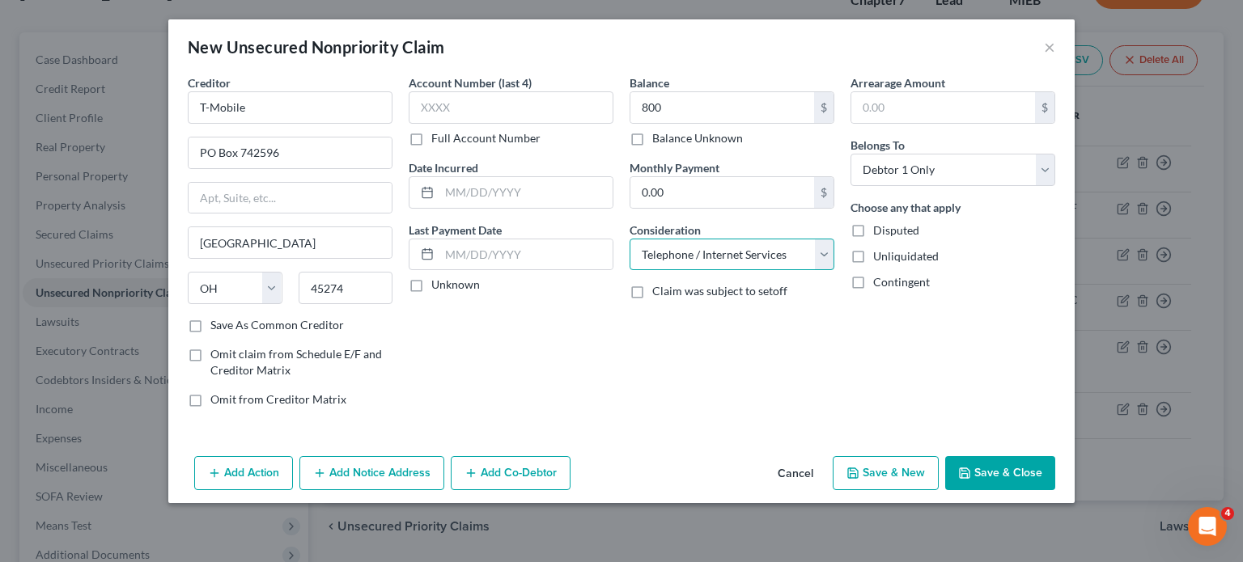
click at [630, 271] on select "Select Cable / Satellite Services Collection Agency Credit Card Debt Debt Couns…" at bounding box center [732, 255] width 205 height 32
click at [1055, 490] on button "Save & Close" at bounding box center [1000, 473] width 110 height 34
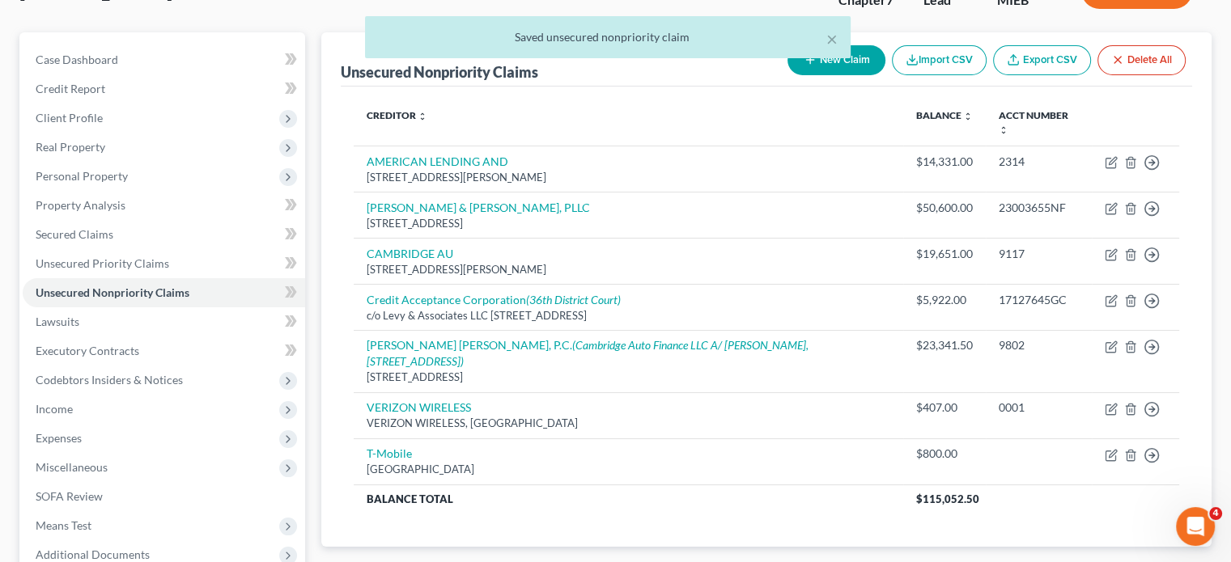
click at [804, 66] on icon "button" at bounding box center [810, 59] width 13 height 13
select select "0"
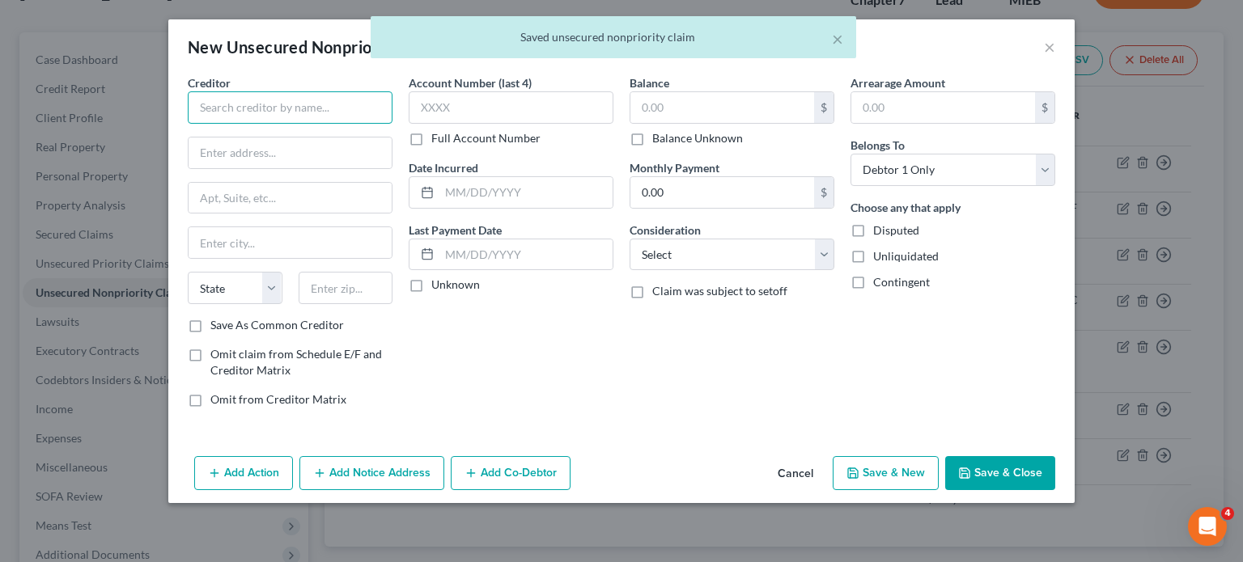
click at [188, 124] on input "text" at bounding box center [290, 107] width 205 height 32
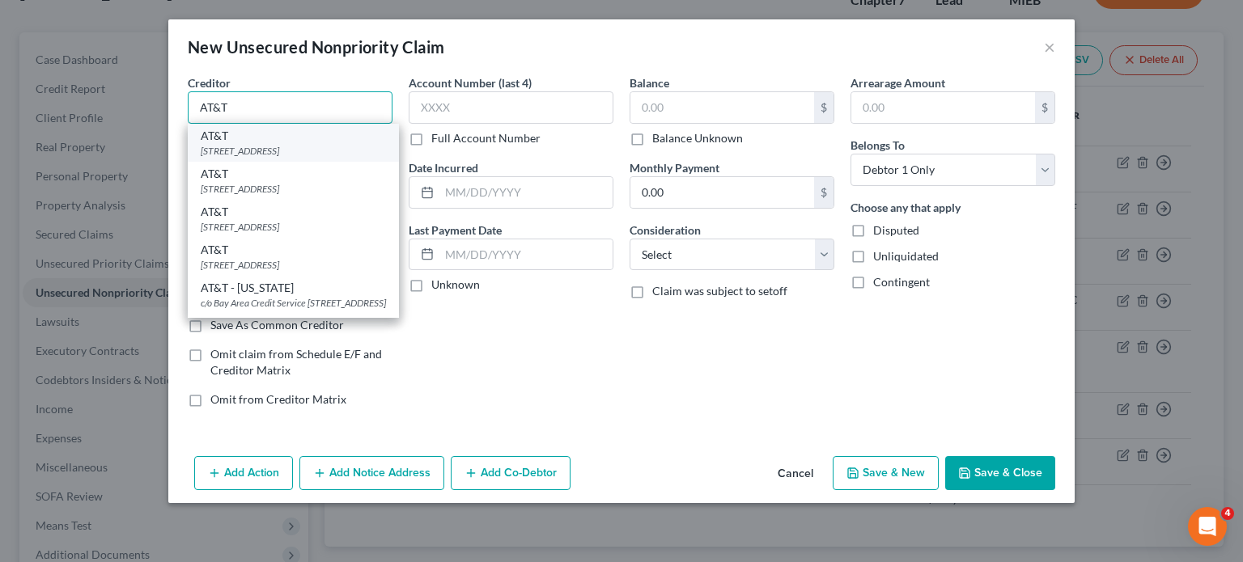
type input "AT&T"
click at [201, 158] on div "[STREET_ADDRESS]" at bounding box center [293, 151] width 185 height 14
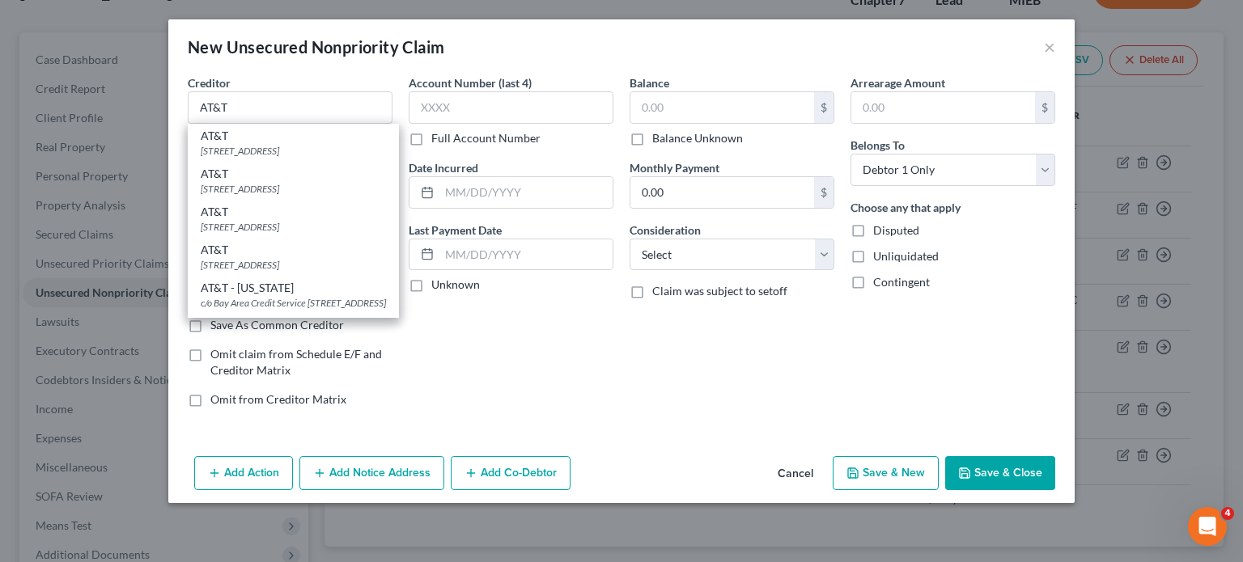
type input "PO Box 2171"
type input "Southgate"
select select "23"
type input "48195"
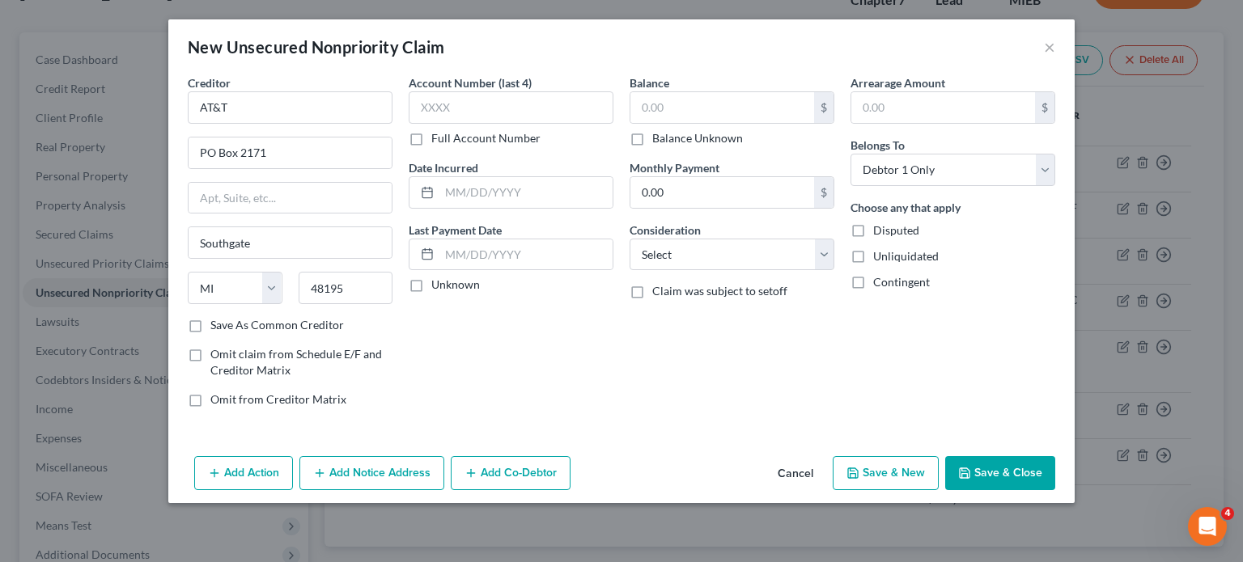
click at [701, 146] on div "$ Balance Unknown" at bounding box center [732, 118] width 205 height 55
click at [701, 123] on input "text" at bounding box center [722, 107] width 184 height 31
type input "1,000"
drag, startPoint x: 783, startPoint y: 332, endPoint x: 765, endPoint y: 297, distance: 39.5
click at [783, 271] on select "Select Cable / Satellite Services Collection Agency Credit Card Debt Debt Couns…" at bounding box center [732, 255] width 205 height 32
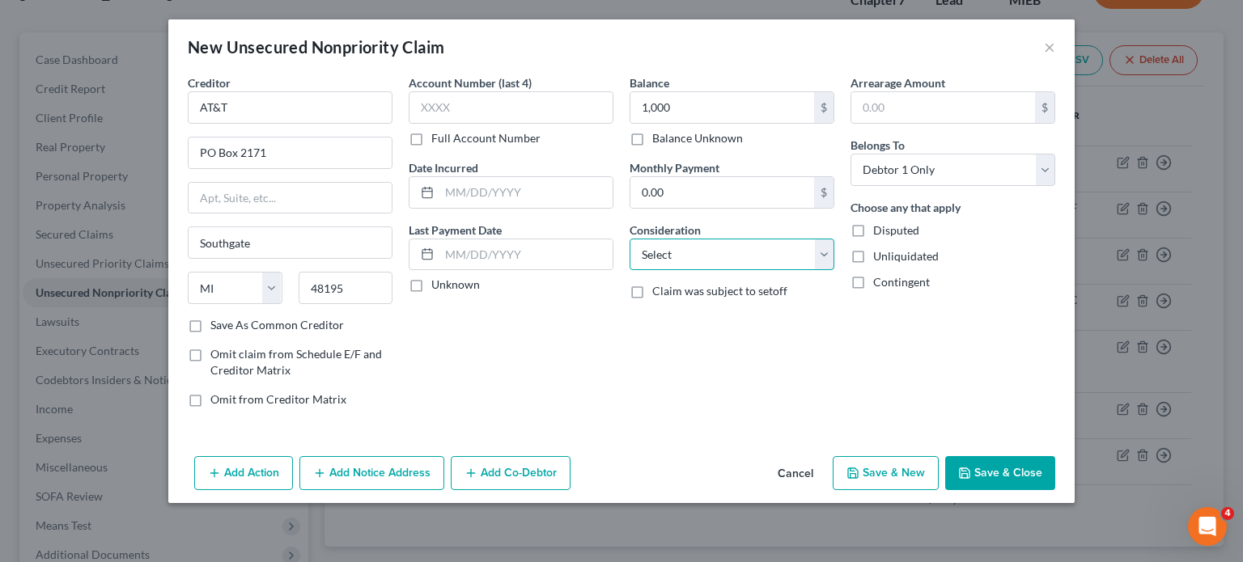
select select "19"
click at [630, 271] on select "Select Cable / Satellite Services Collection Agency Credit Card Debt Debt Couns…" at bounding box center [732, 255] width 205 height 32
click at [842, 421] on div "Balance 1,000.00 $ Balance Unknown Balance Undetermined 1,000 $ Balance Unknown…" at bounding box center [731, 247] width 221 height 346
click at [1055, 490] on button "Save & Close" at bounding box center [1000, 473] width 110 height 34
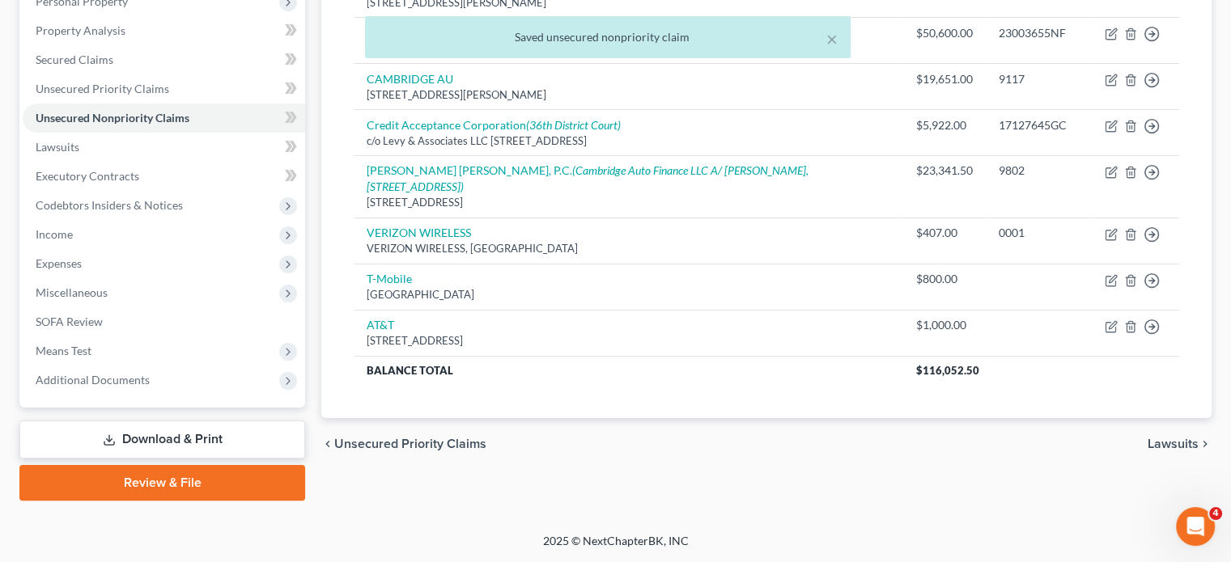
scroll to position [508, 0]
click at [221, 162] on link "Executory Contracts" at bounding box center [164, 176] width 282 height 29
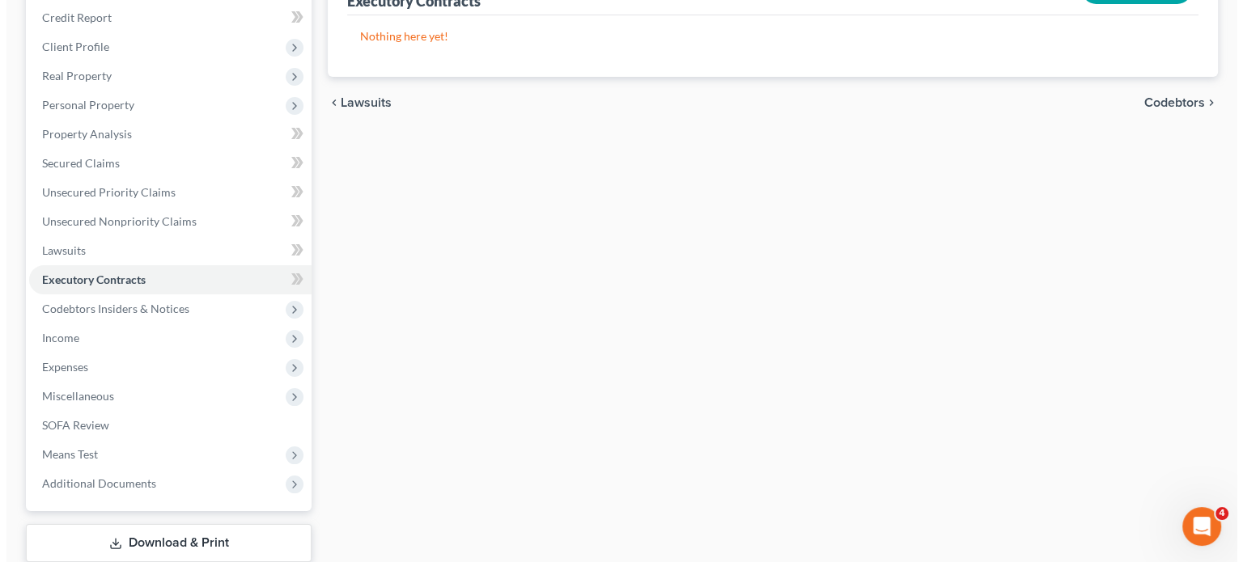
scroll to position [196, 0]
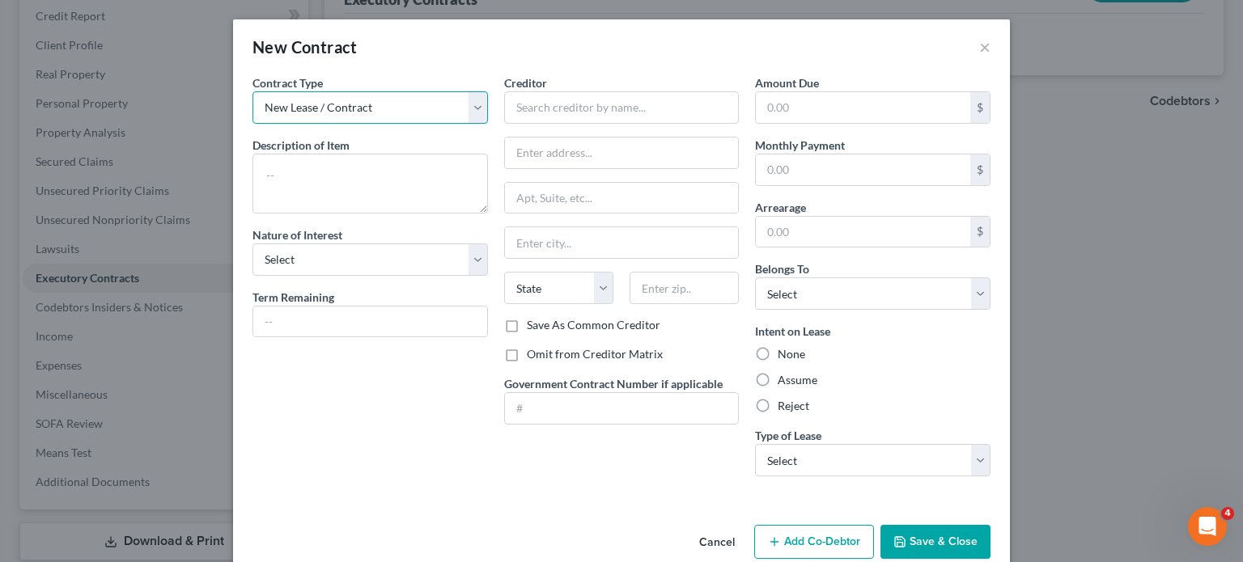
click at [353, 124] on select "New Lease / Contract New Timeshare" at bounding box center [369, 107] width 235 height 32
click at [328, 124] on select "New Lease / Contract New Timeshare" at bounding box center [369, 107] width 235 height 32
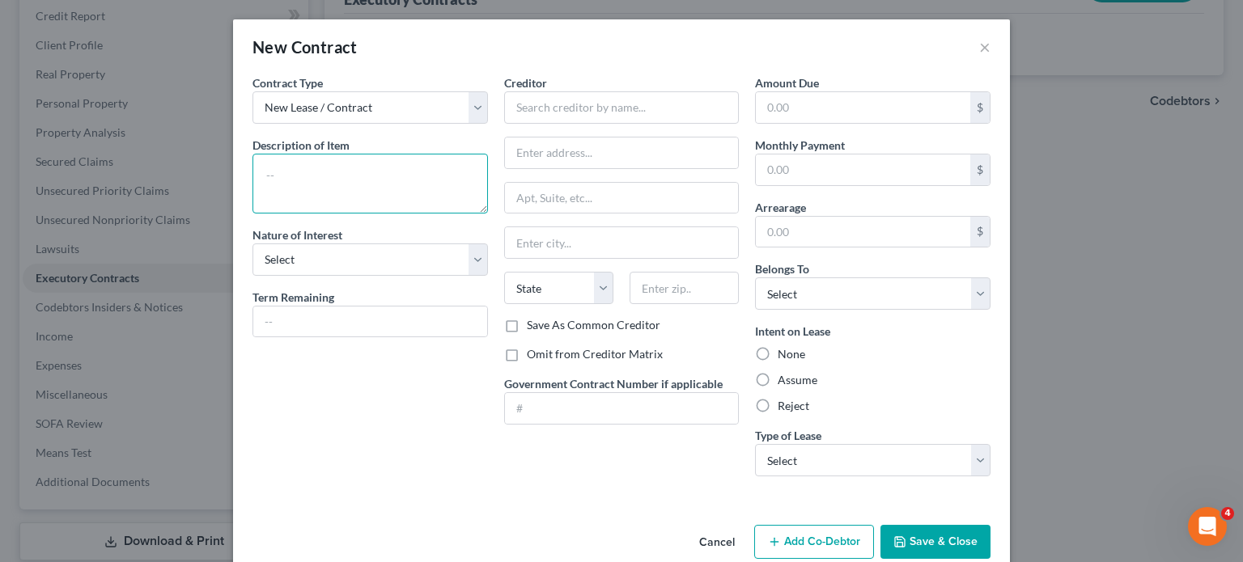
click at [297, 214] on textarea at bounding box center [369, 184] width 235 height 60
type textarea "Residential lease"
drag, startPoint x: 301, startPoint y: 327, endPoint x: 210, endPoint y: 501, distance: 196.5
click at [301, 276] on select "Select Purchaser Agent Lessor Lessee" at bounding box center [369, 260] width 235 height 32
select select "3"
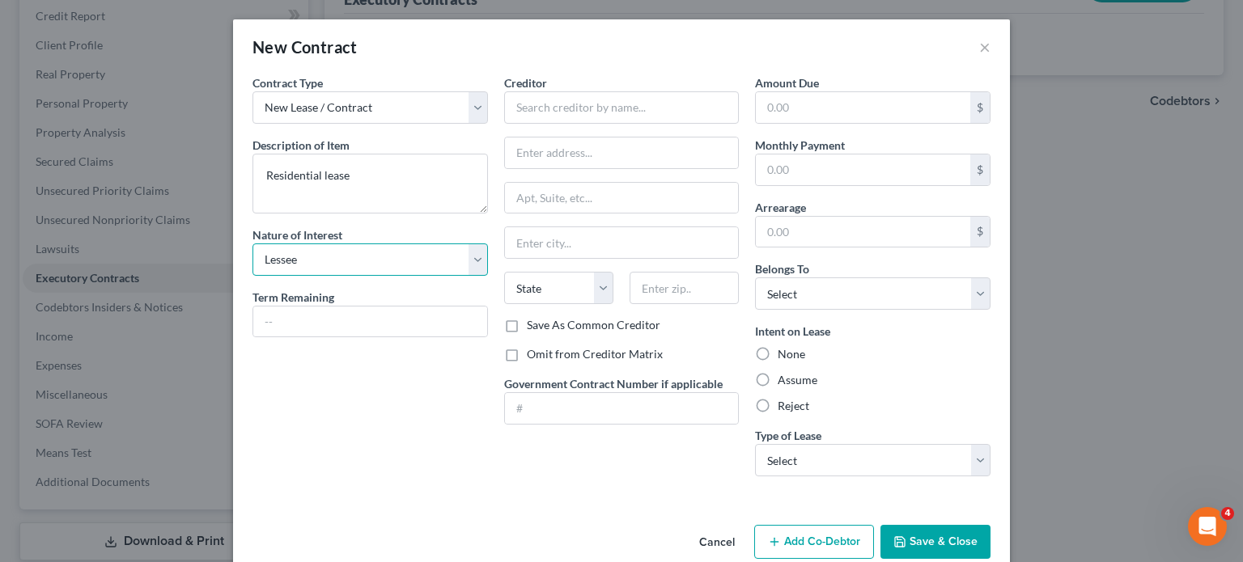
click at [252, 276] on select "Select Purchaser Agent Lessor Lessee" at bounding box center [369, 260] width 235 height 32
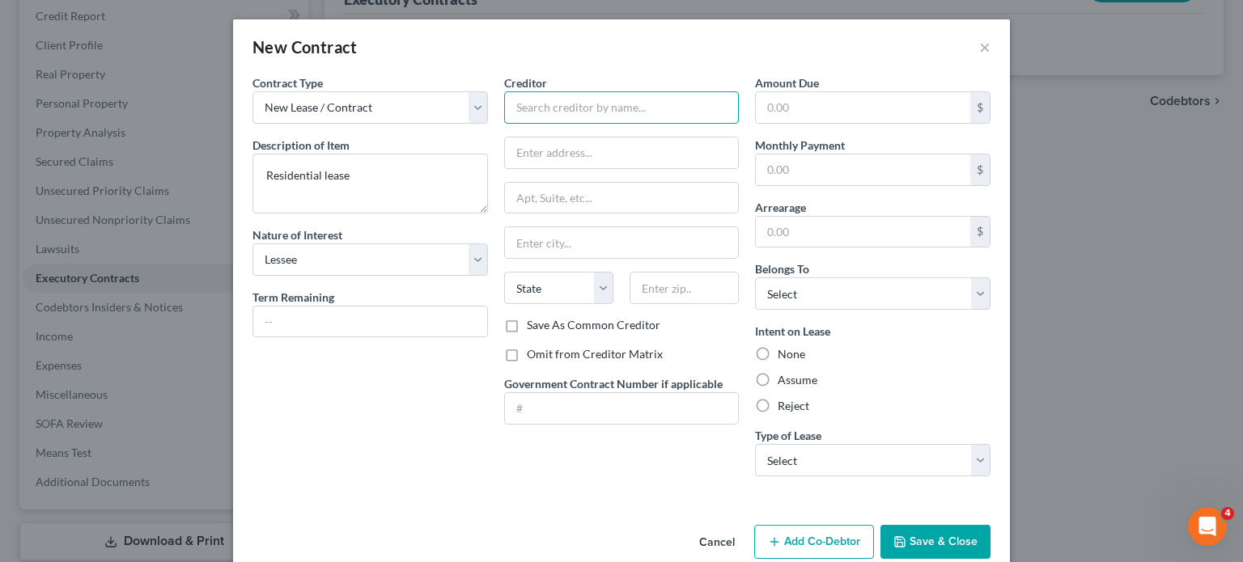
click at [560, 124] on input "text" at bounding box center [621, 107] width 235 height 32
type input "Landlord"
click at [527, 363] on label "Omit from Creditor Matrix" at bounding box center [595, 354] width 136 height 16
click at [533, 357] on input "Omit from Creditor Matrix" at bounding box center [538, 351] width 11 height 11
checkbox input "true"
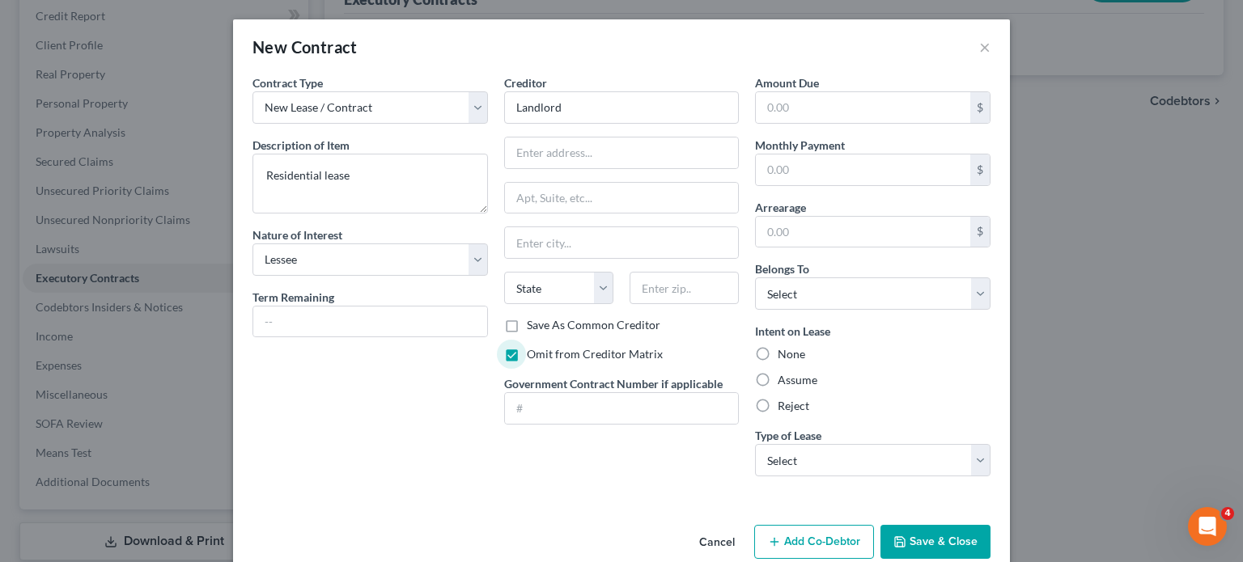
click at [790, 388] on label "Assume" at bounding box center [798, 380] width 40 height 16
click at [790, 383] on input "Assume" at bounding box center [789, 377] width 11 height 11
radio input "true"
click at [886, 310] on select "Select Debtor 1 Only Debtor 2 Only Debtor 1 And Debtor 2 Only At Least One Of T…" at bounding box center [872, 294] width 235 height 32
select select "0"
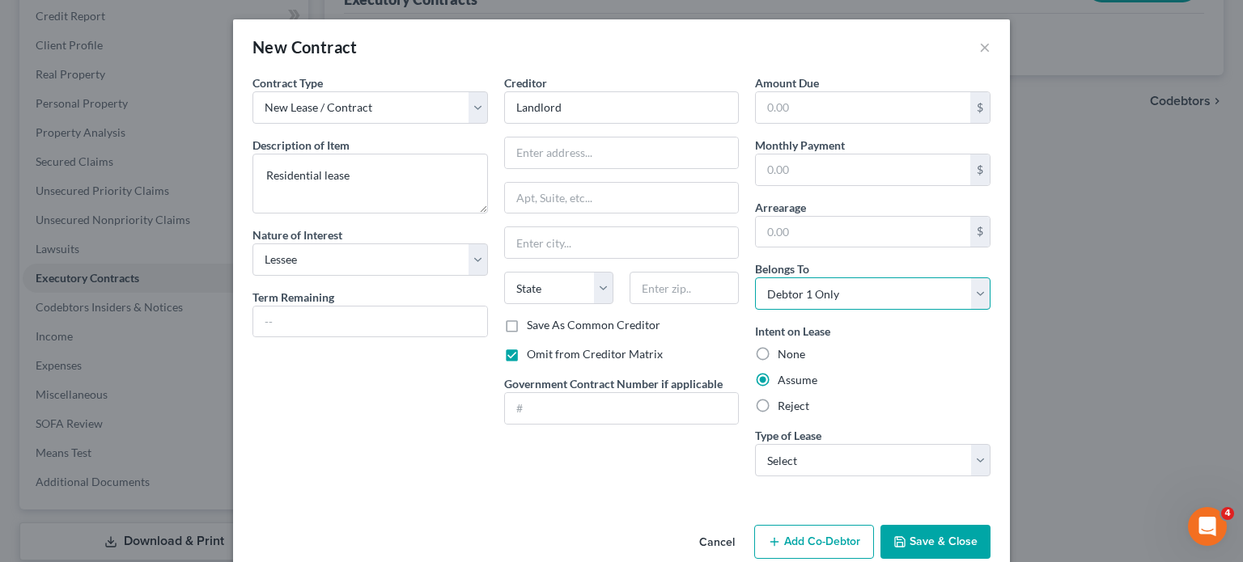
click at [779, 310] on select "Select Debtor 1 Only Debtor 2 Only Debtor 1 And Debtor 2 Only At Least One Of T…" at bounding box center [872, 294] width 235 height 32
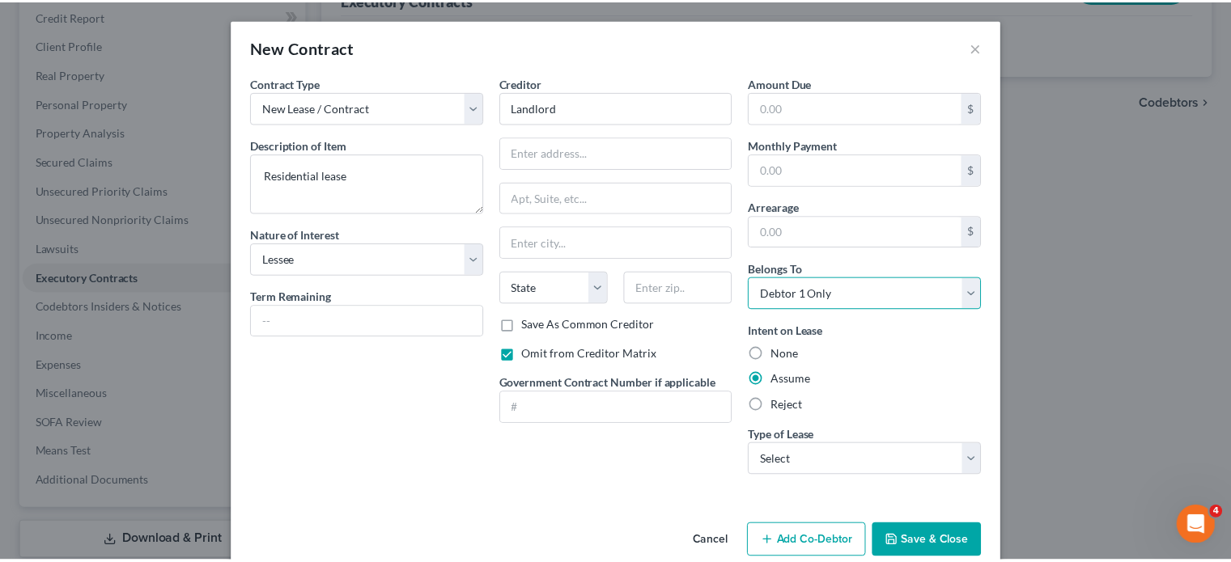
scroll to position [171, 0]
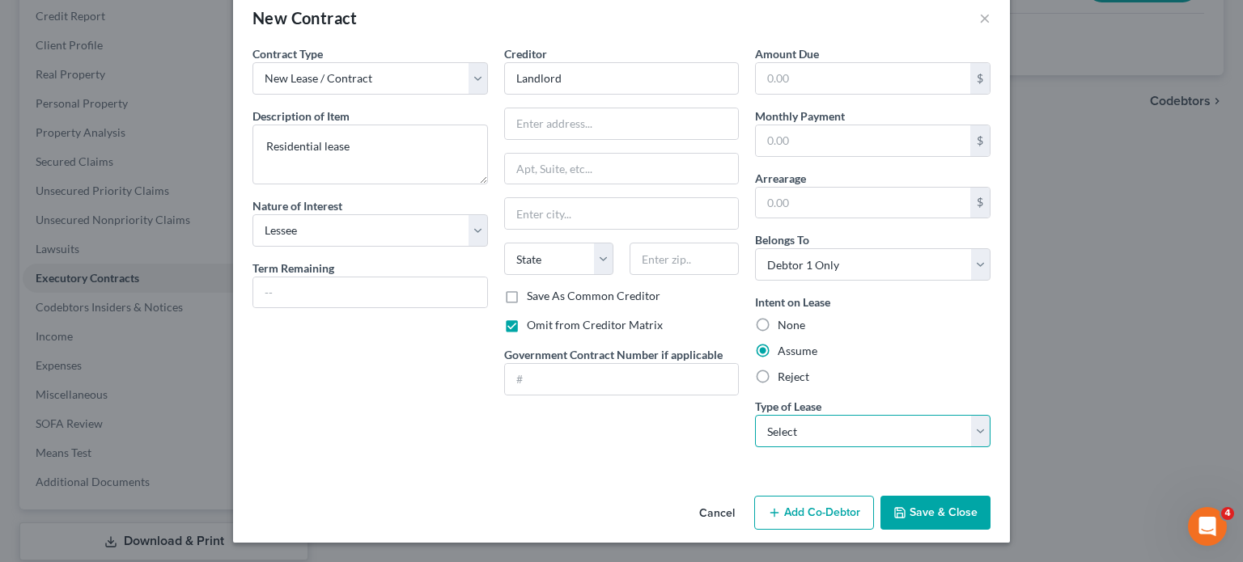
click at [949, 415] on select "Select Real Estate Car Other" at bounding box center [872, 431] width 235 height 32
select select "0"
click at [779, 415] on select "Select Real Estate Car Other" at bounding box center [872, 431] width 235 height 32
click at [980, 507] on button "Save & Close" at bounding box center [935, 513] width 110 height 34
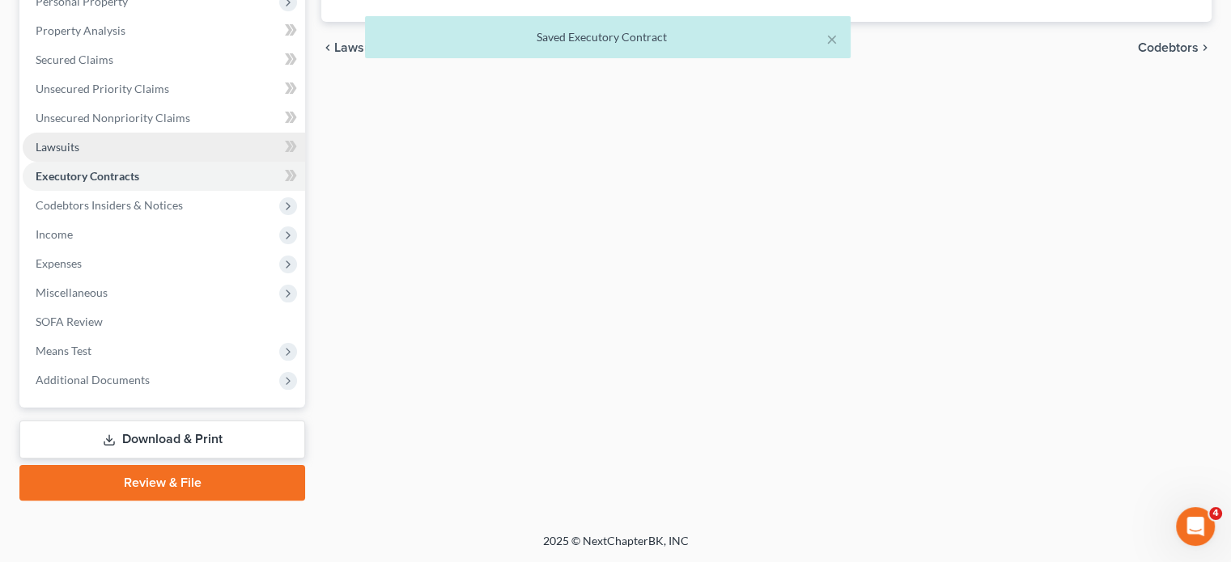
scroll to position [413, 0]
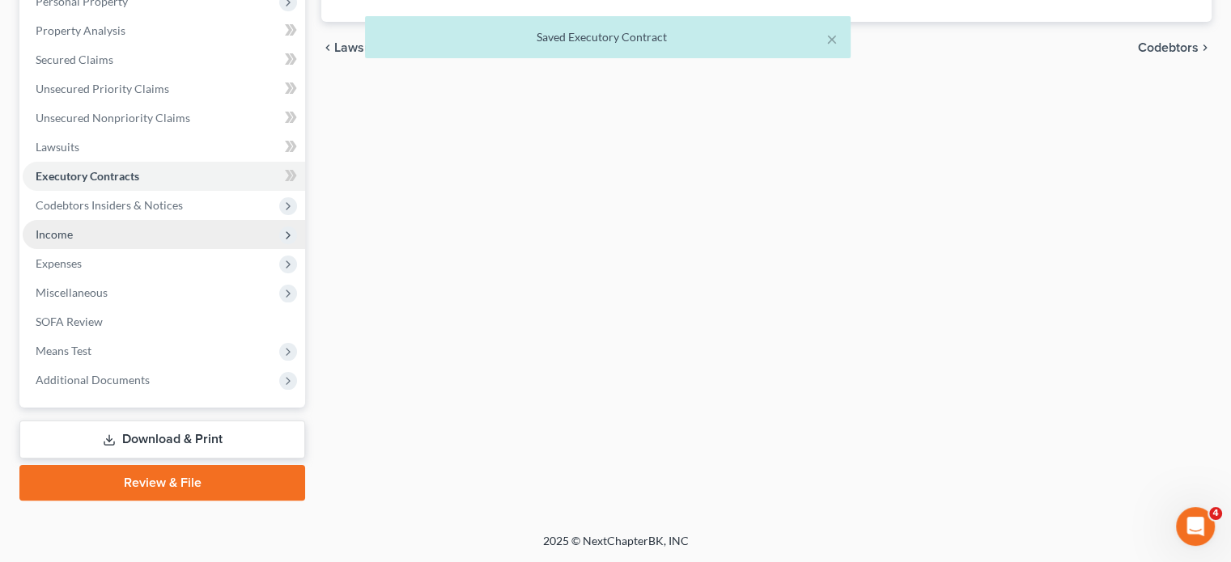
click at [141, 249] on span "Income" at bounding box center [164, 234] width 282 height 29
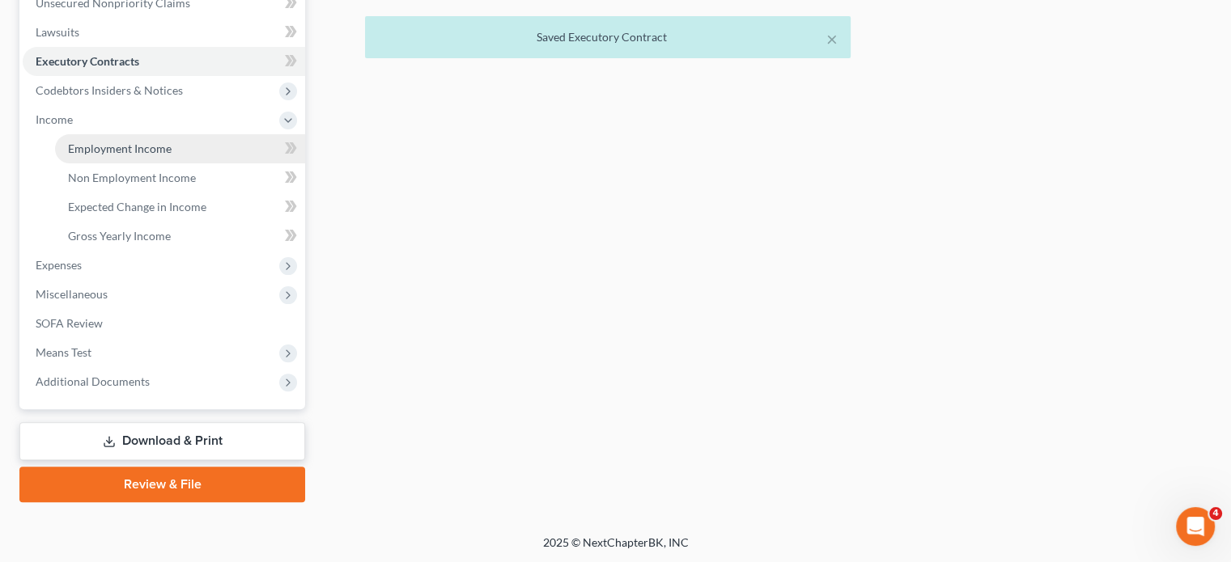
click at [123, 155] on span "Employment Income" at bounding box center [120, 149] width 104 height 14
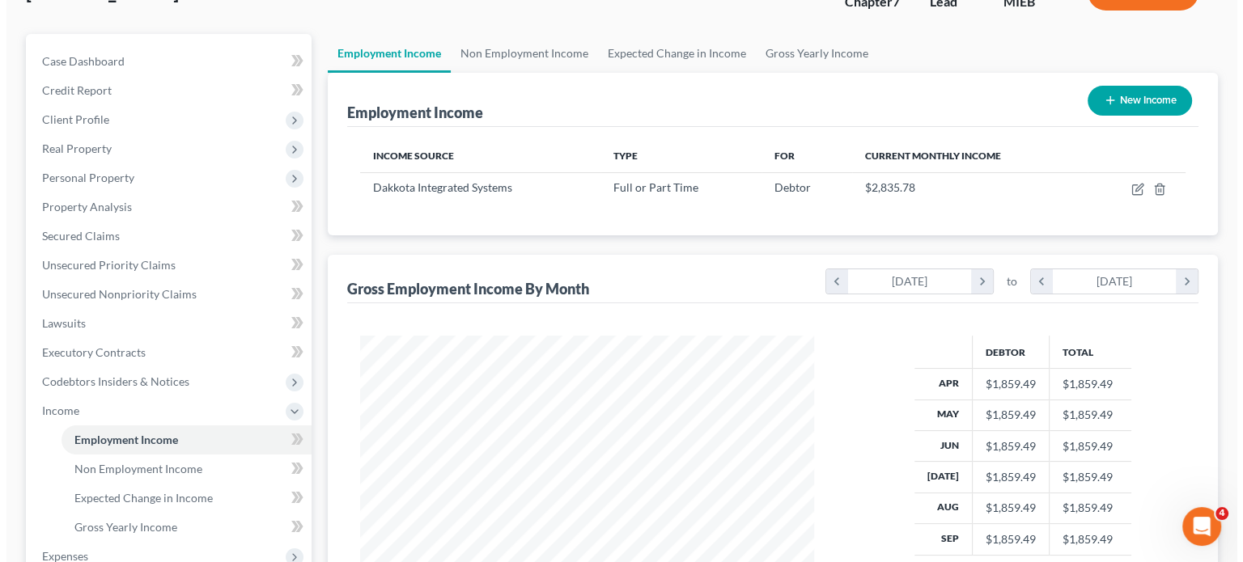
scroll to position [122, 0]
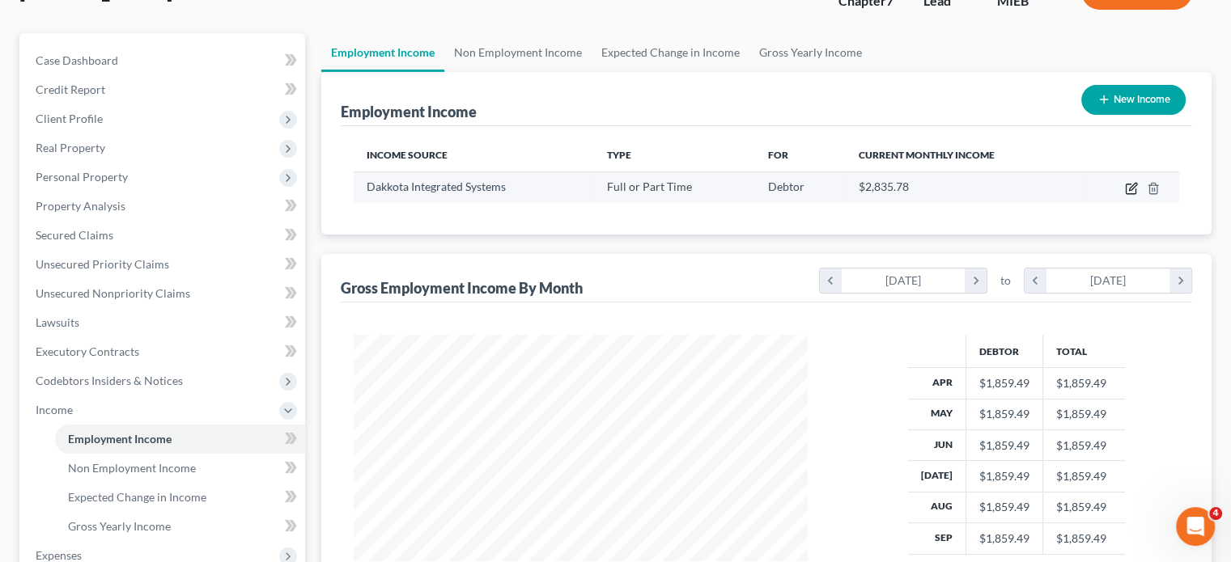
click at [1125, 195] on icon "button" at bounding box center [1131, 188] width 13 height 13
select select "0"
select select "23"
select select "3"
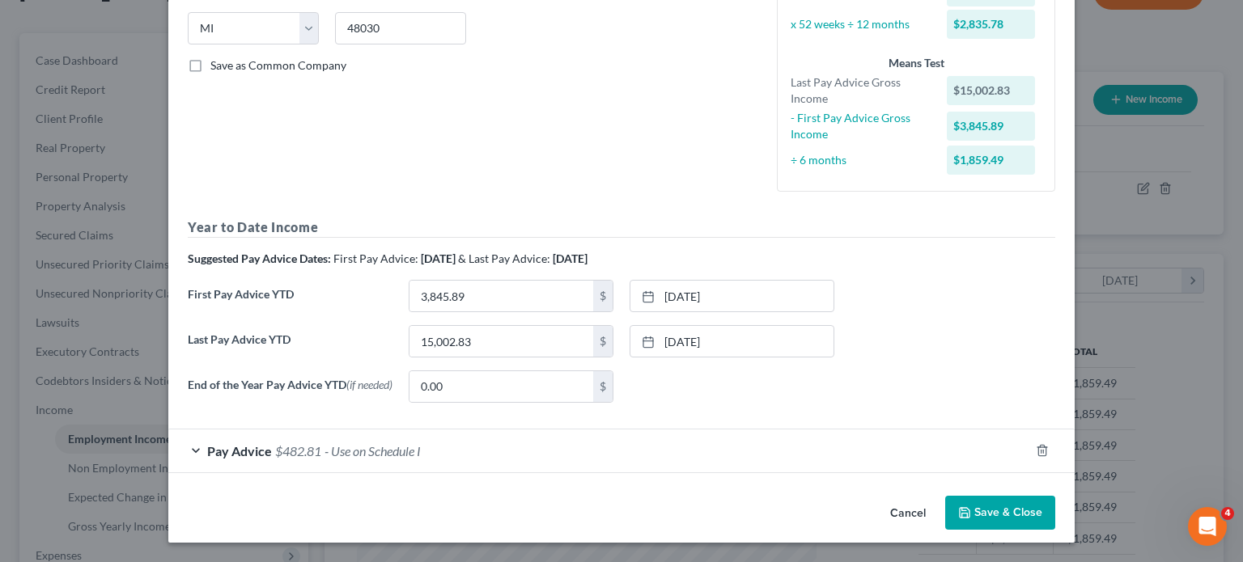
scroll to position [521, 0]
click at [1055, 507] on button "Save & Close" at bounding box center [1000, 513] width 110 height 34
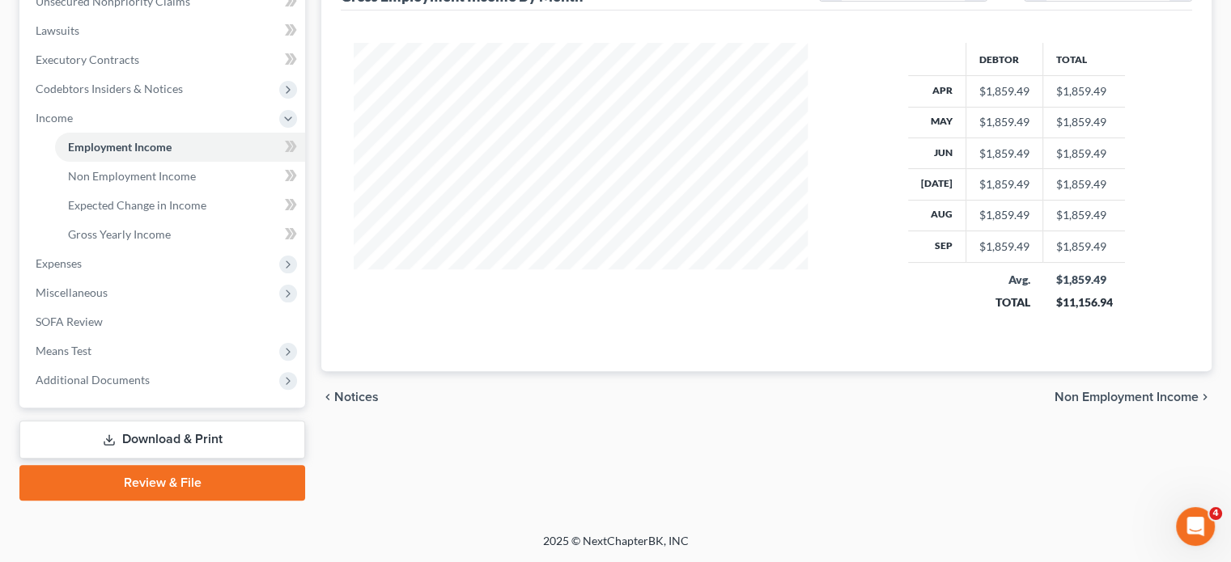
scroll to position [417, 0]
click at [223, 191] on link "Non Employment Income" at bounding box center [180, 176] width 250 height 29
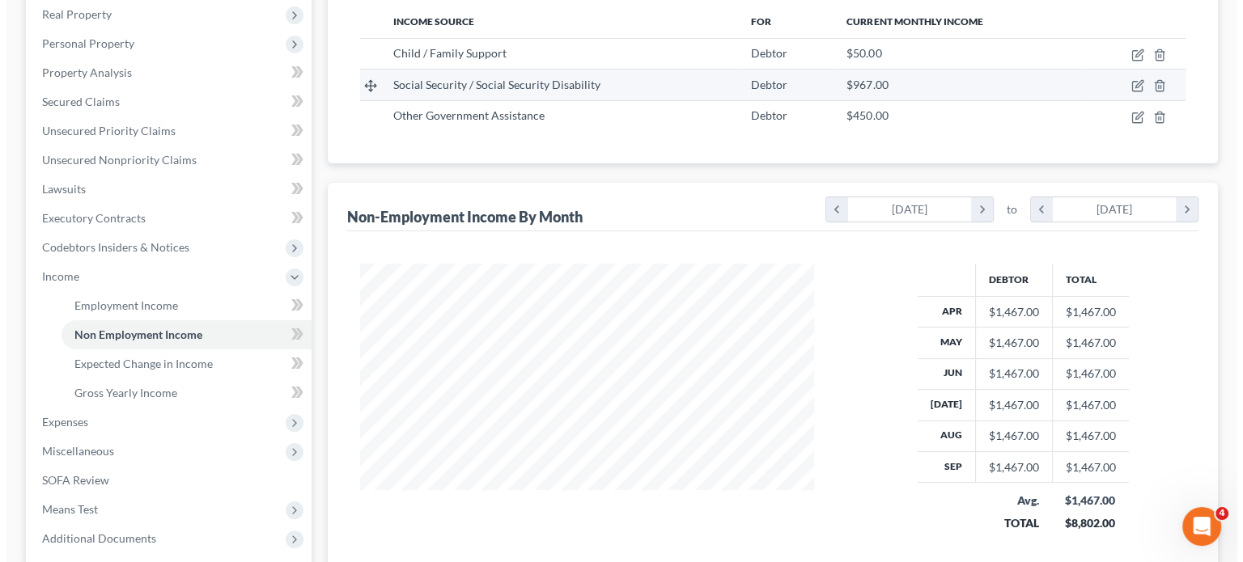
scroll to position [256, 0]
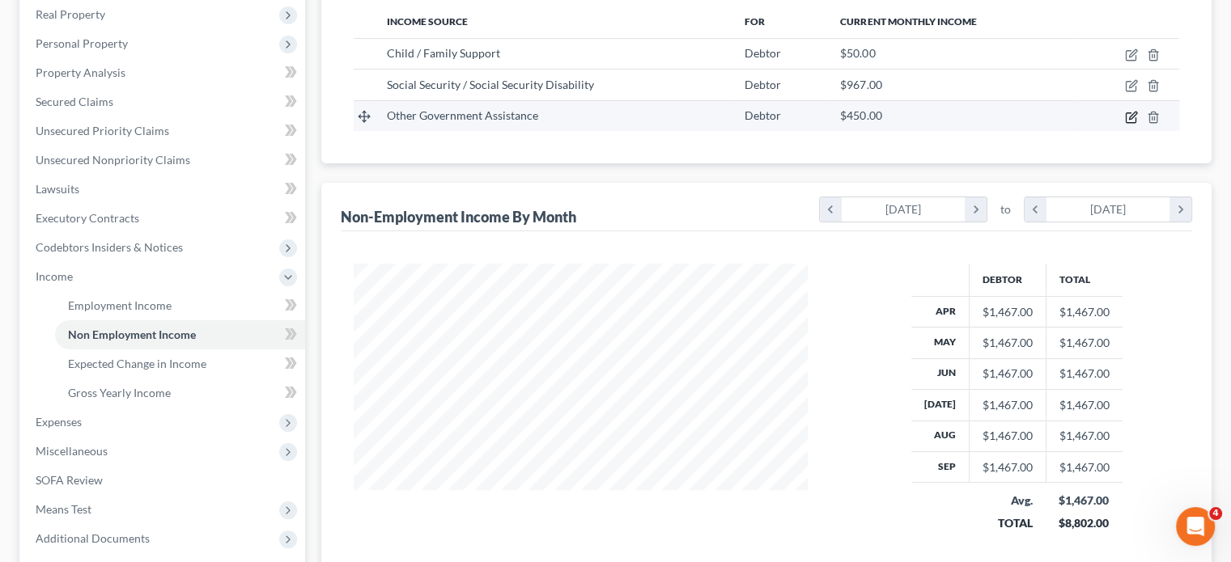
click at [1125, 124] on icon "button" at bounding box center [1131, 117] width 13 height 13
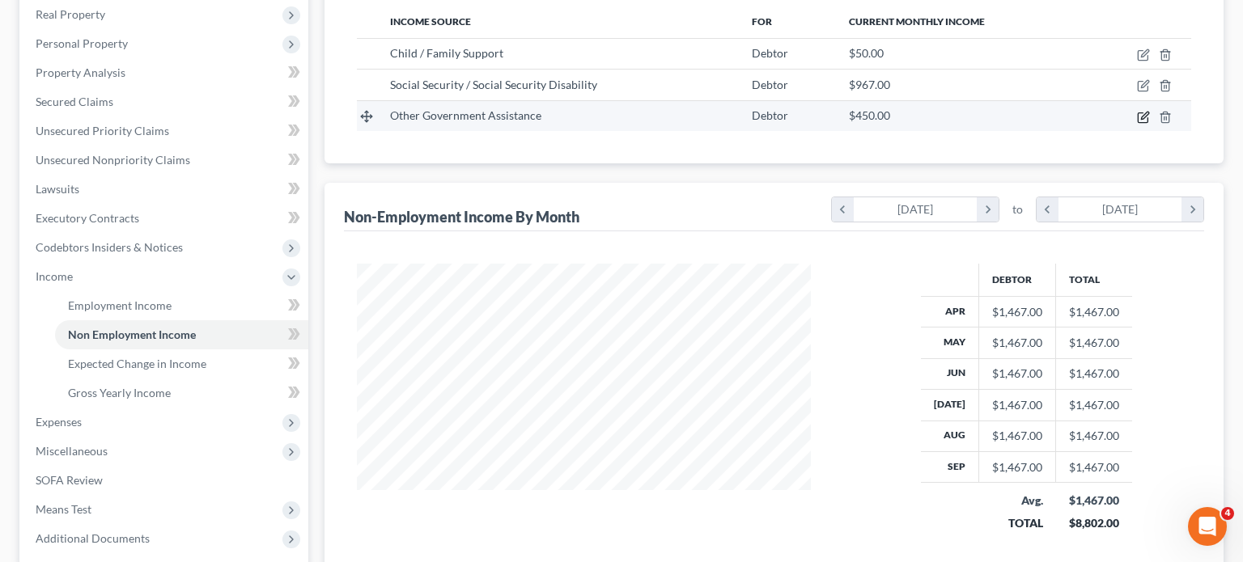
select select "5"
select select "0"
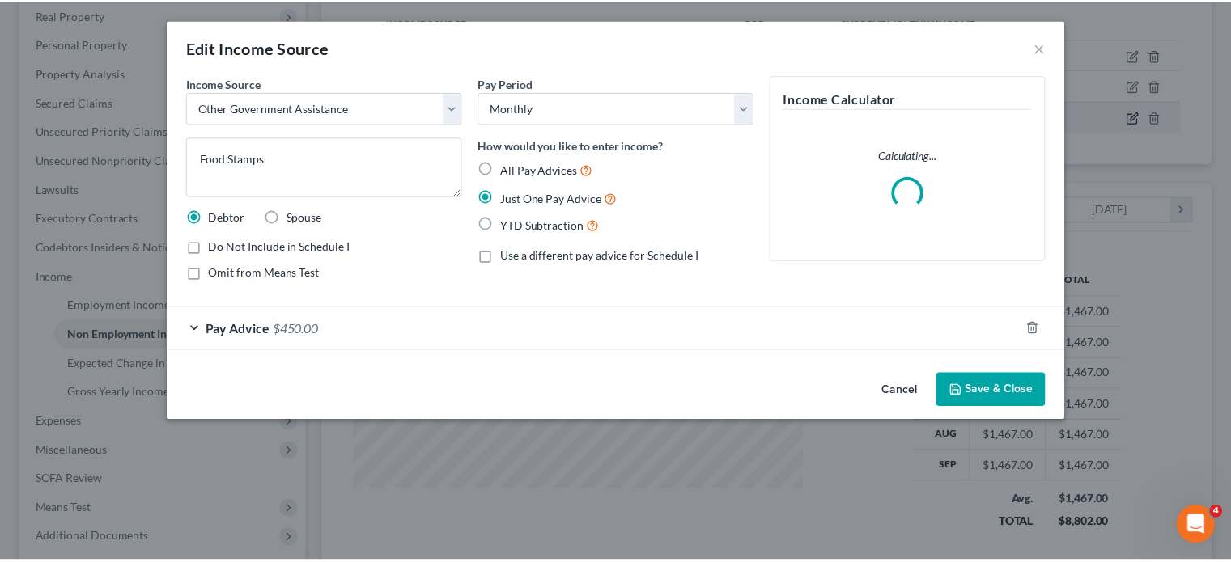
scroll to position [359, 492]
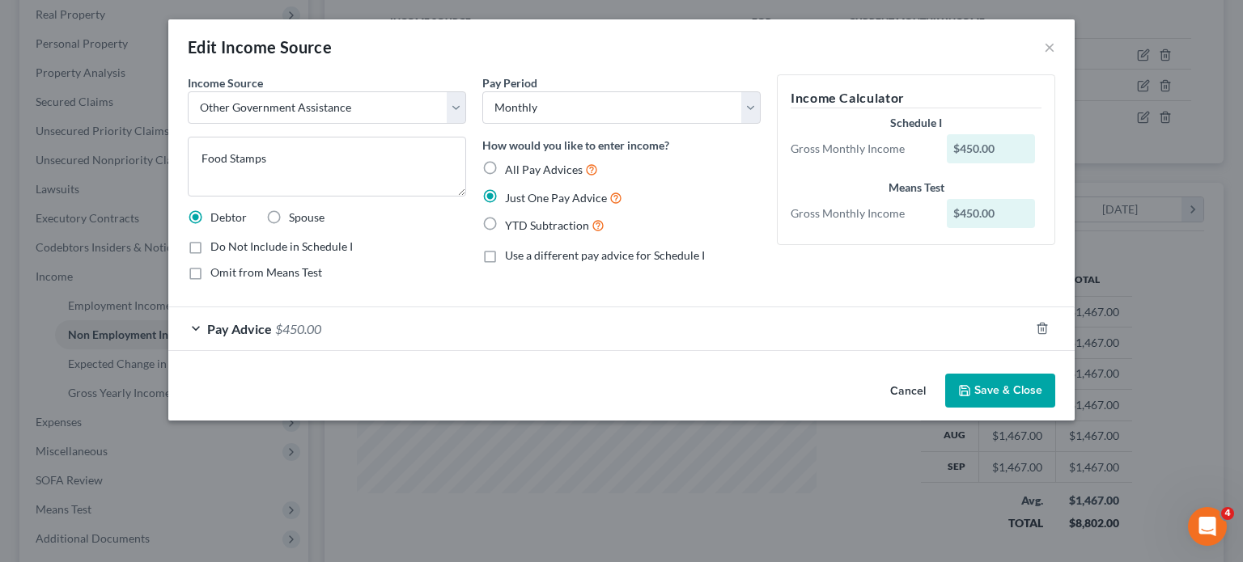
click at [1055, 408] on button "Save & Close" at bounding box center [1000, 391] width 110 height 34
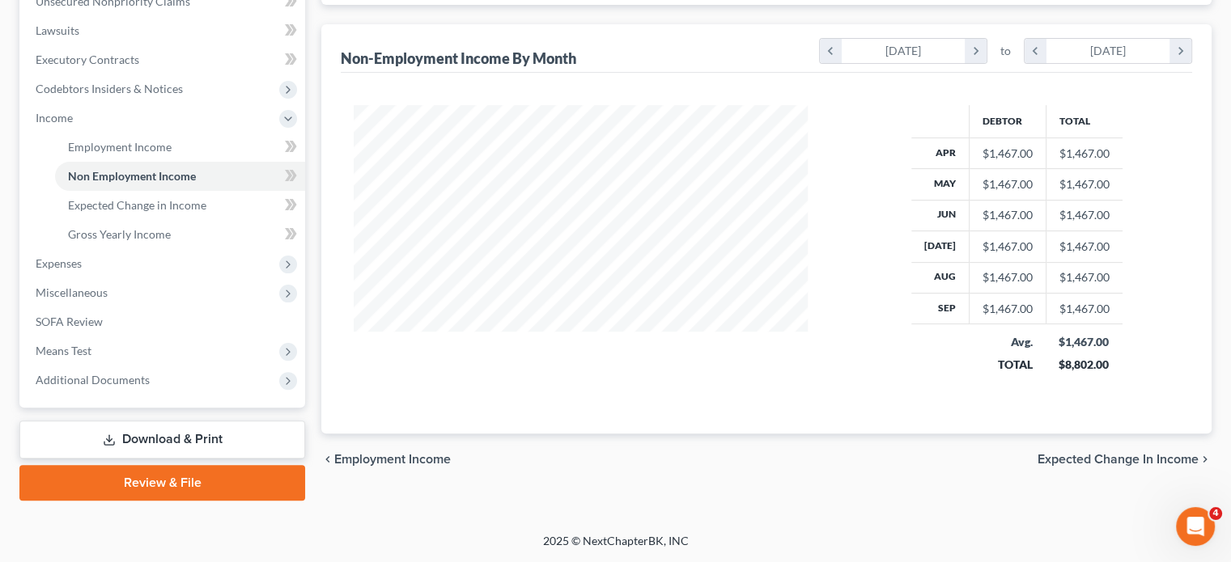
scroll to position [553, 0]
click at [153, 241] on span "Gross Yearly Income" at bounding box center [119, 234] width 103 height 14
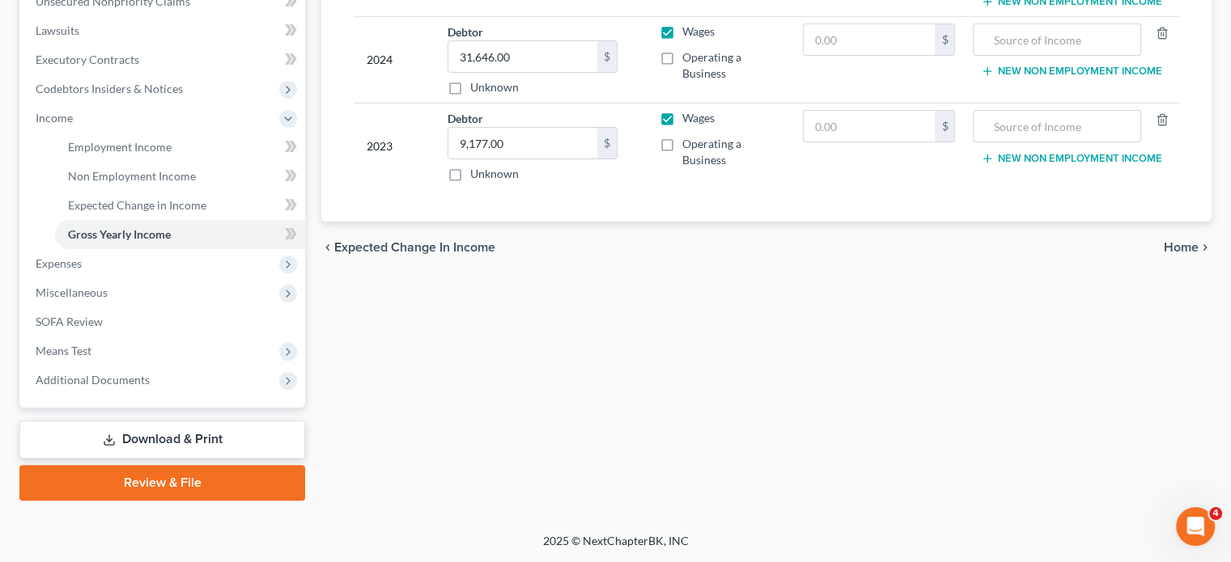
scroll to position [566, 0]
click at [153, 278] on span "Expenses" at bounding box center [164, 263] width 282 height 29
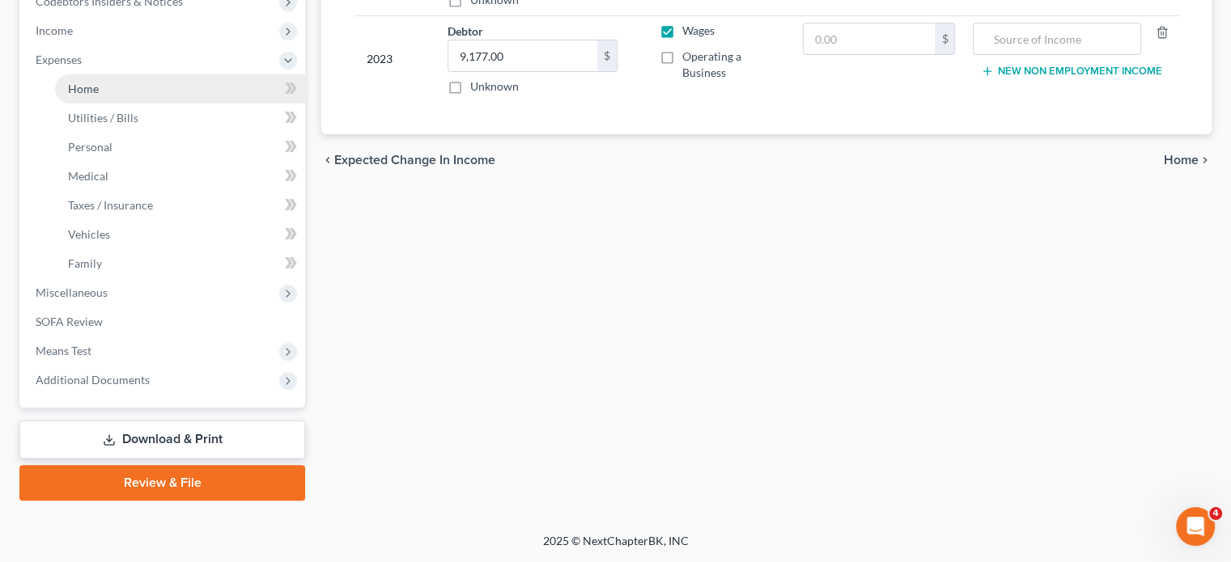
click at [86, 95] on span "Home" at bounding box center [83, 89] width 31 height 14
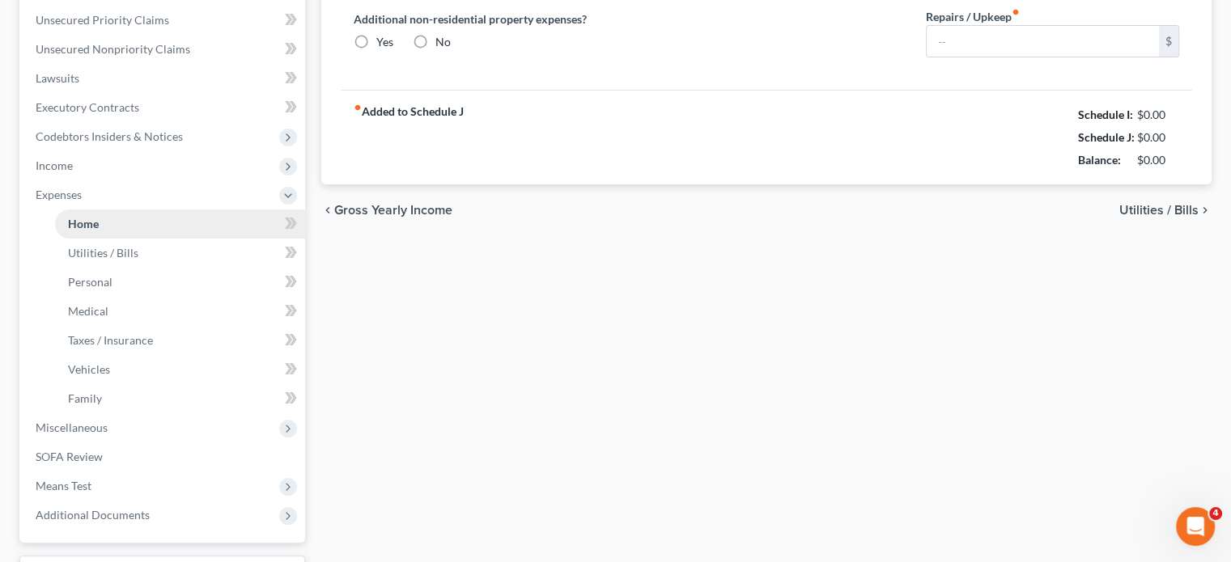
type input "1,325.00"
type input "0.00"
radio input "true"
type input "0.00"
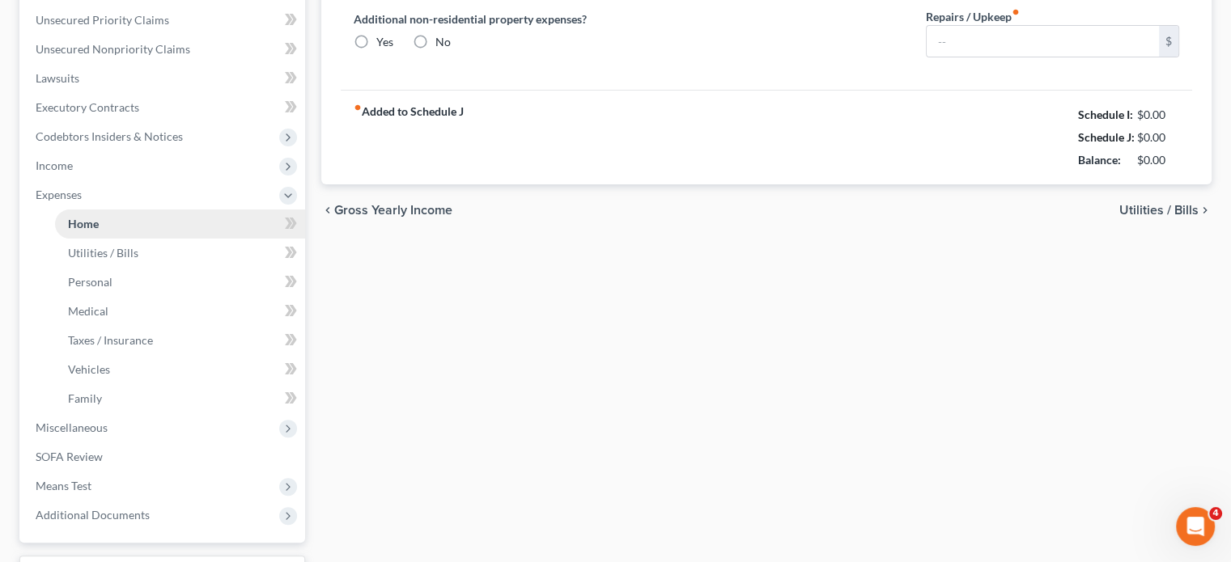
type input "0.00"
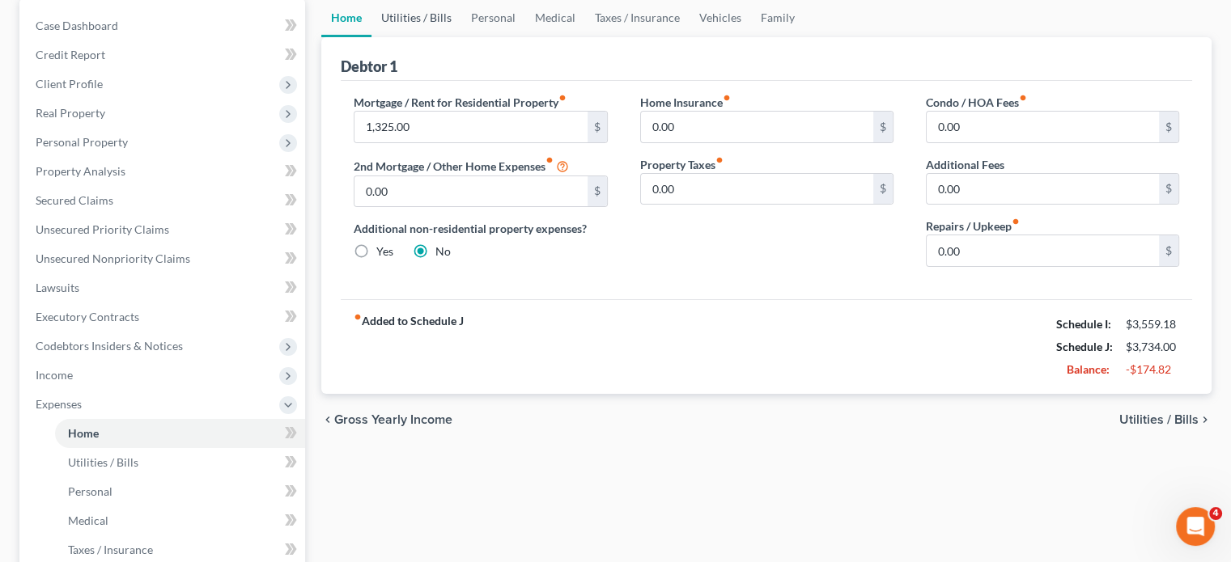
click at [437, 37] on link "Utilities / Bills" at bounding box center [416, 17] width 90 height 39
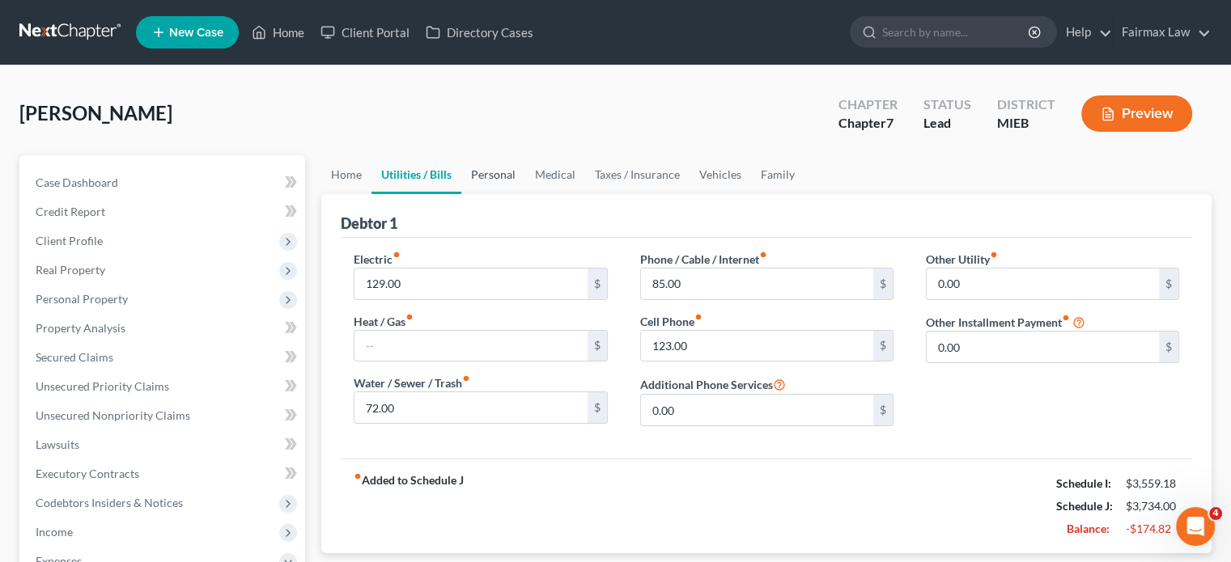
click at [523, 194] on link "Personal" at bounding box center [493, 174] width 64 height 39
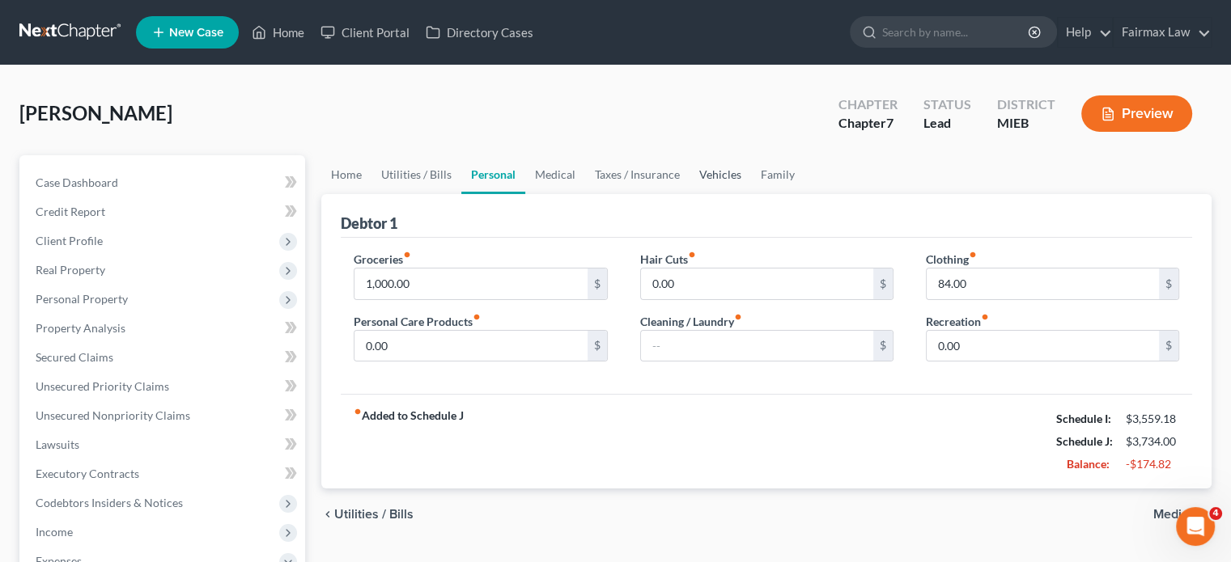
click at [751, 194] on link "Vehicles" at bounding box center [719, 174] width 61 height 39
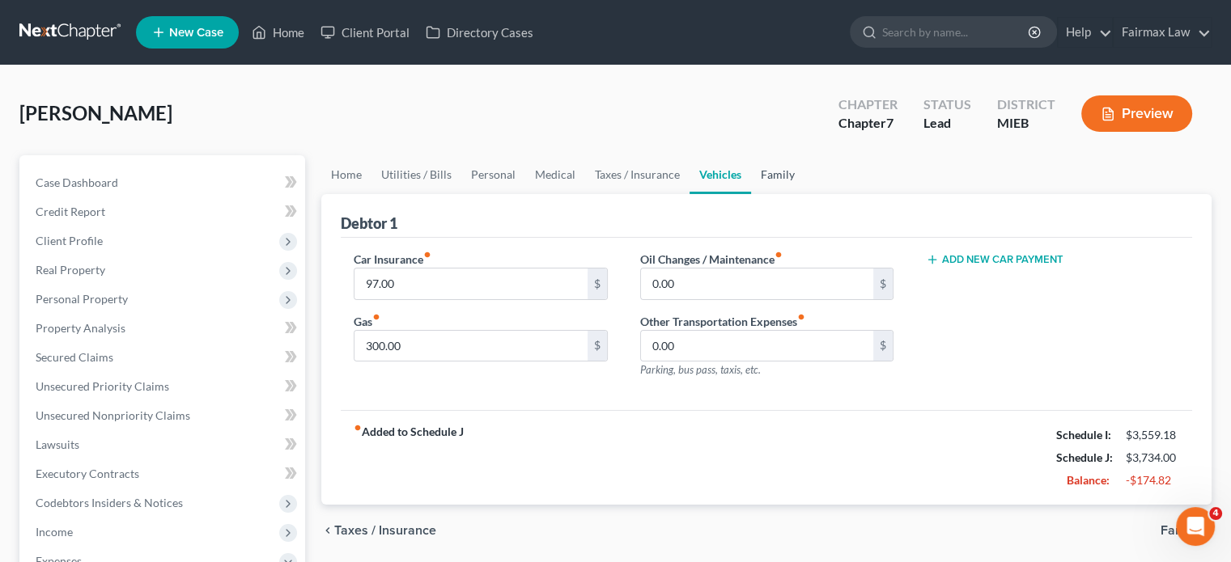
click at [804, 194] on link "Family" at bounding box center [777, 174] width 53 height 39
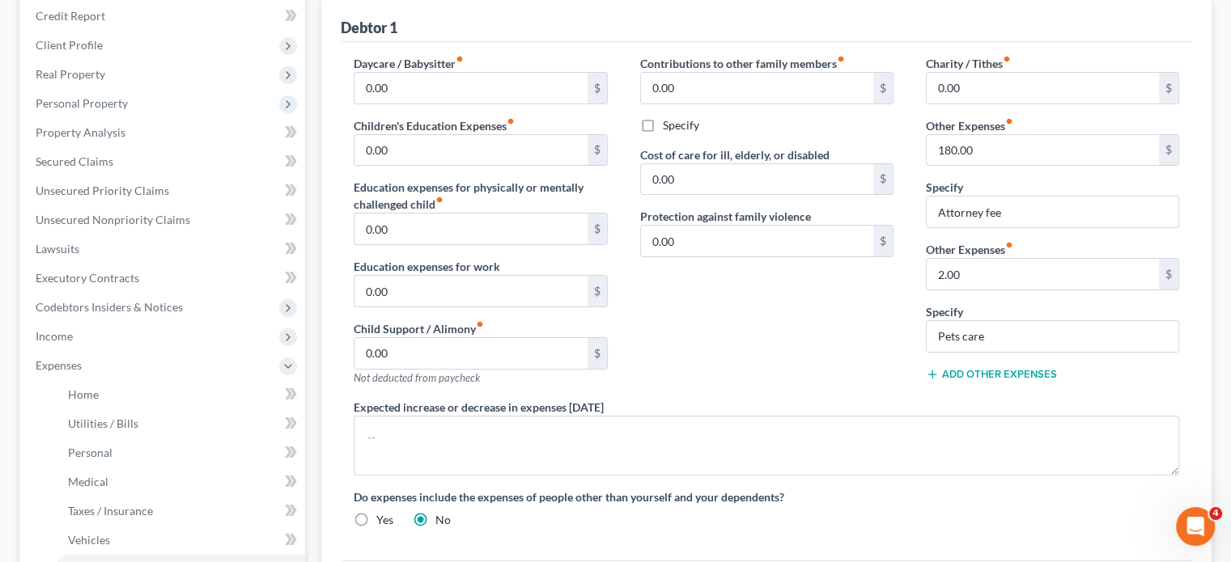
scroll to position [197, 0]
click at [945, 289] on input "2.00" at bounding box center [1043, 273] width 232 height 31
click at [939, 289] on input "2.00" at bounding box center [1043, 273] width 232 height 31
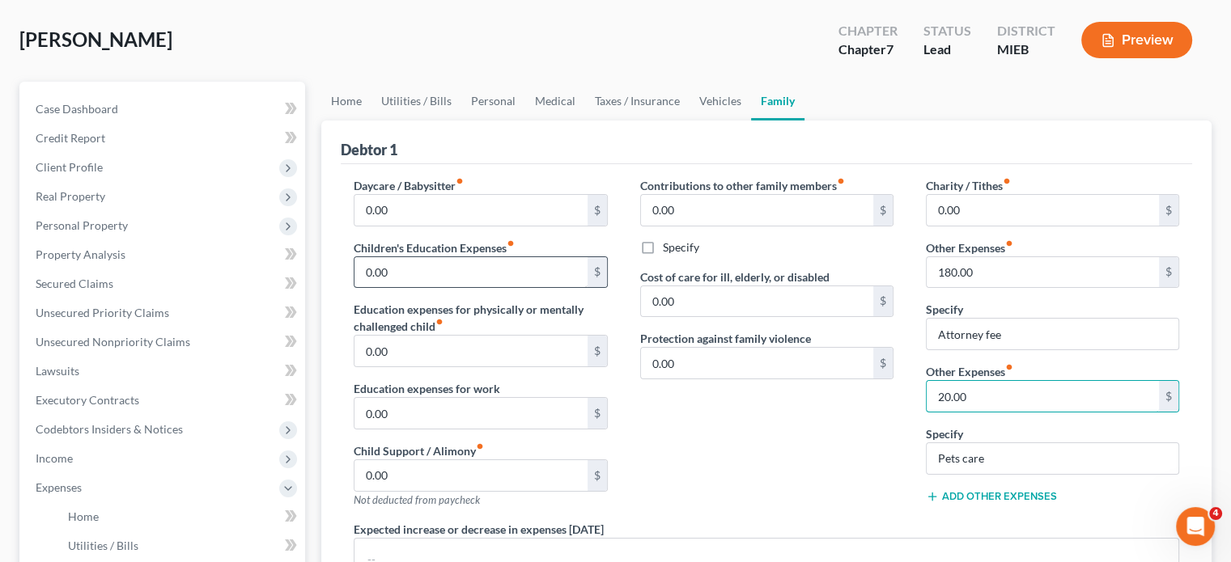
scroll to position [73, 0]
type input "20.00"
click at [751, 121] on link "Vehicles" at bounding box center [719, 102] width 61 height 39
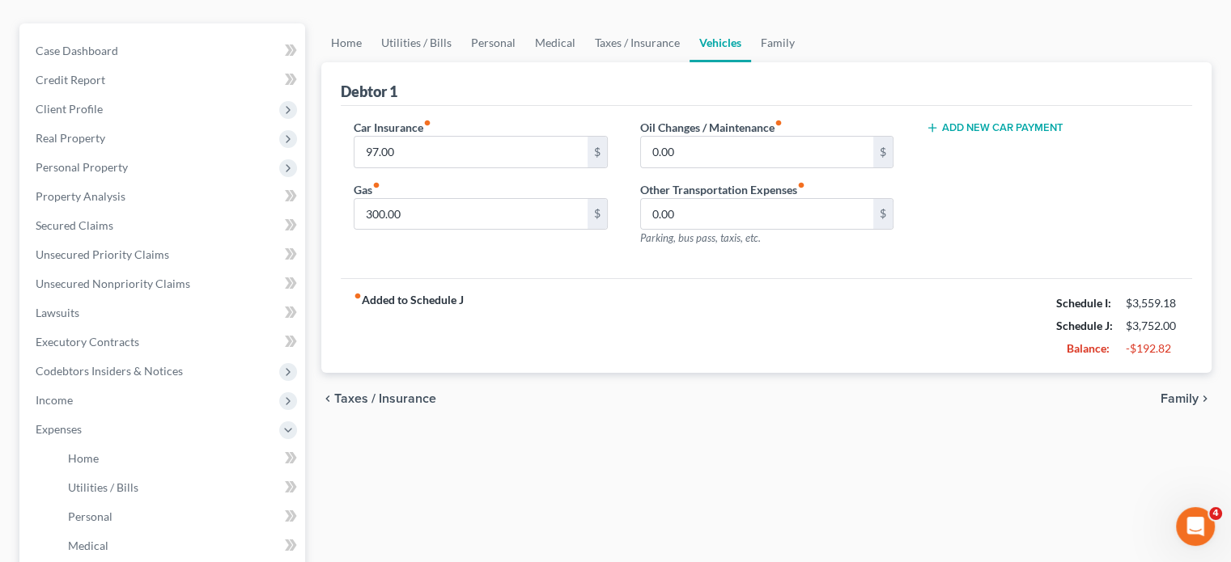
scroll to position [133, 0]
click at [435, 167] on input "97.00" at bounding box center [470, 151] width 232 height 31
click at [433, 229] on input "300.00" at bounding box center [470, 213] width 232 height 31
type input "300"
click at [689, 61] on link "Taxes / Insurance" at bounding box center [637, 42] width 104 height 39
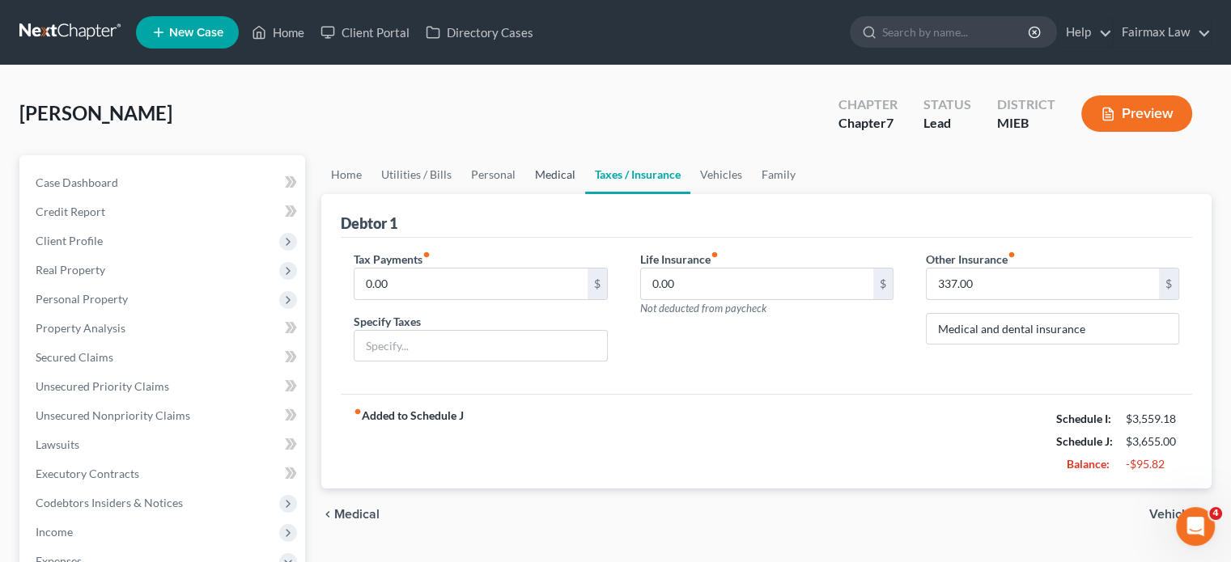
click at [585, 194] on link "Medical" at bounding box center [555, 174] width 60 height 39
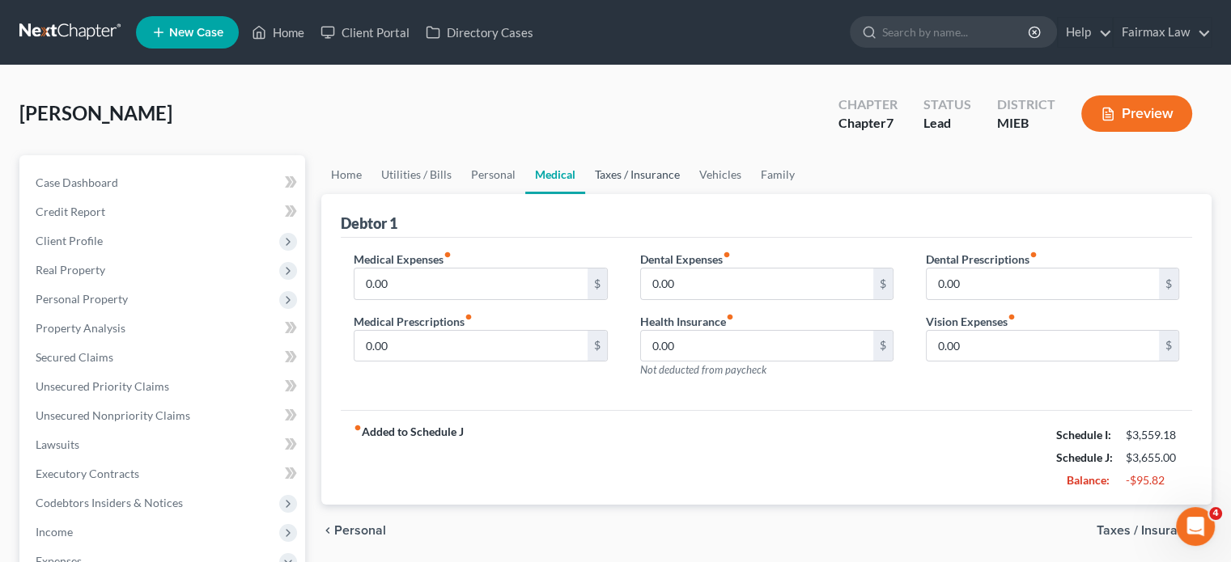
click at [689, 194] on link "Taxes / Insurance" at bounding box center [637, 174] width 104 height 39
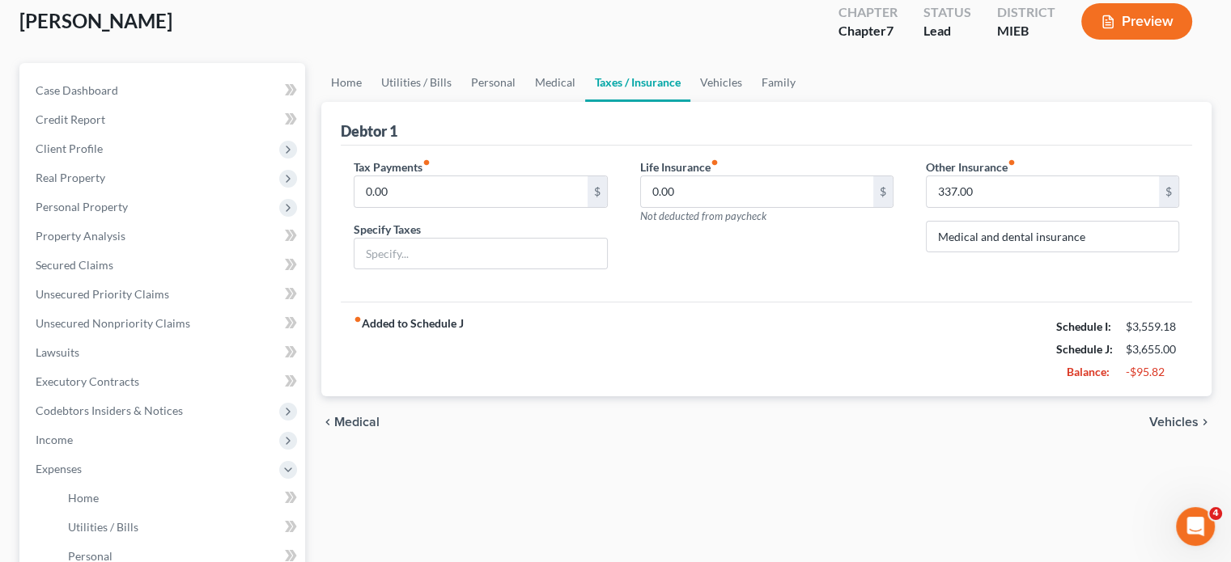
scroll to position [94, 0]
click at [1009, 206] on input "337.00" at bounding box center [1043, 190] width 232 height 31
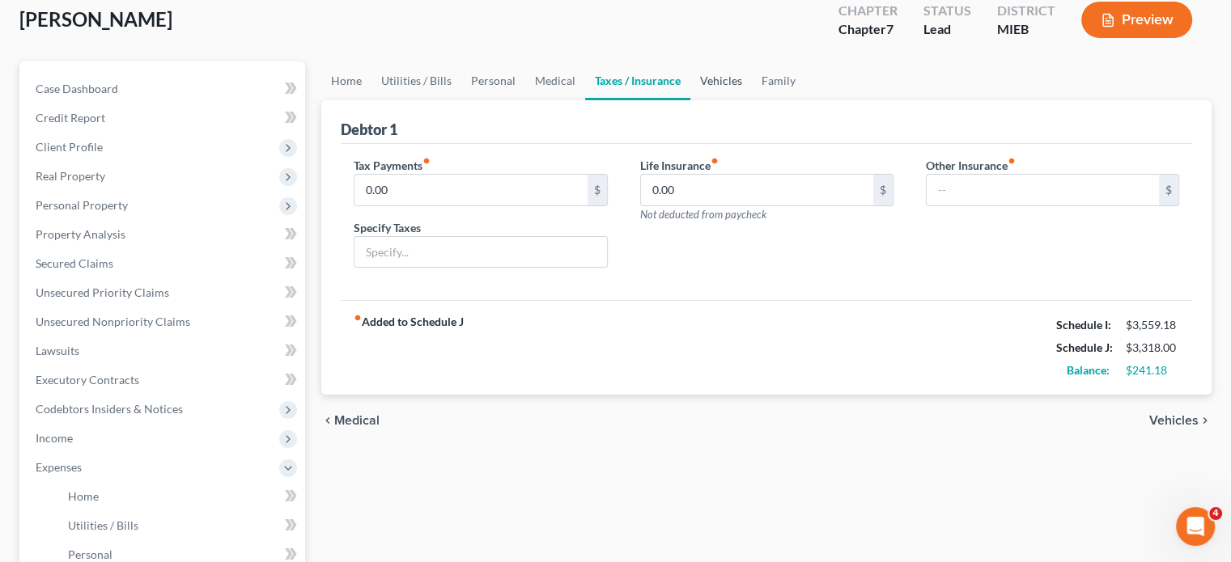
click at [752, 100] on link "Vehicles" at bounding box center [720, 80] width 61 height 39
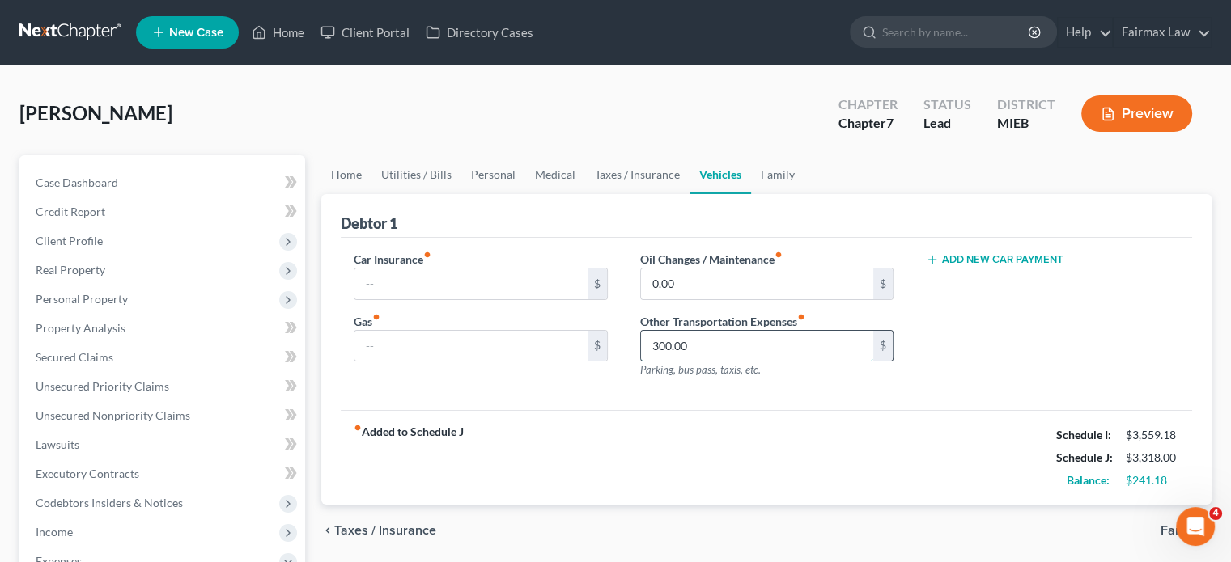
click at [728, 362] on input "300.00" at bounding box center [757, 346] width 232 height 31
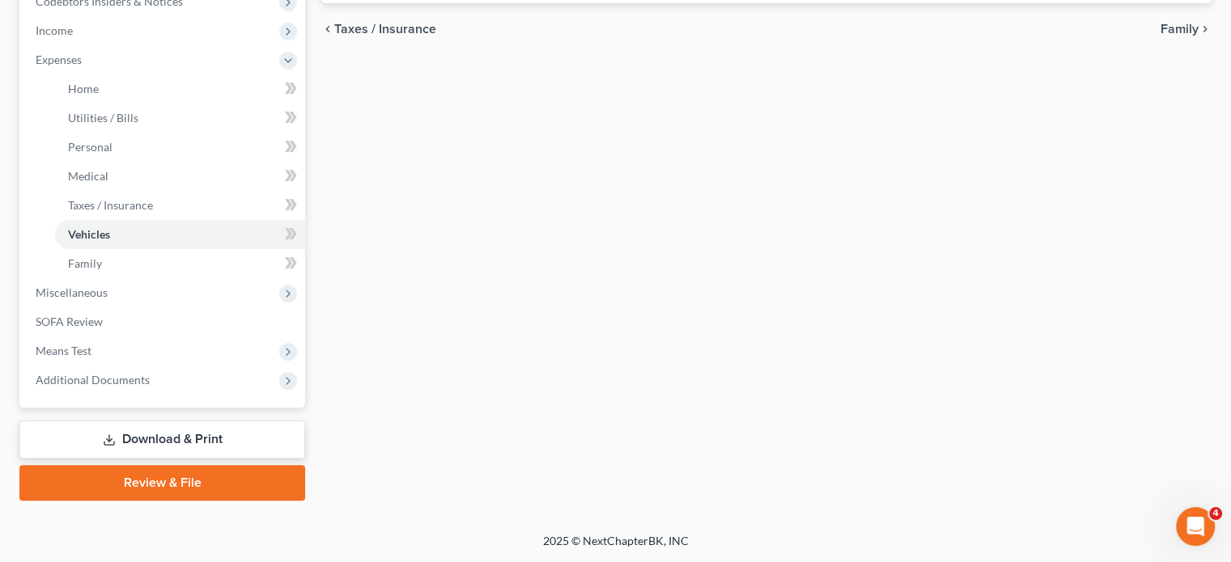
scroll to position [763, 0]
type input "500"
click at [166, 278] on span "Miscellaneous" at bounding box center [164, 292] width 282 height 29
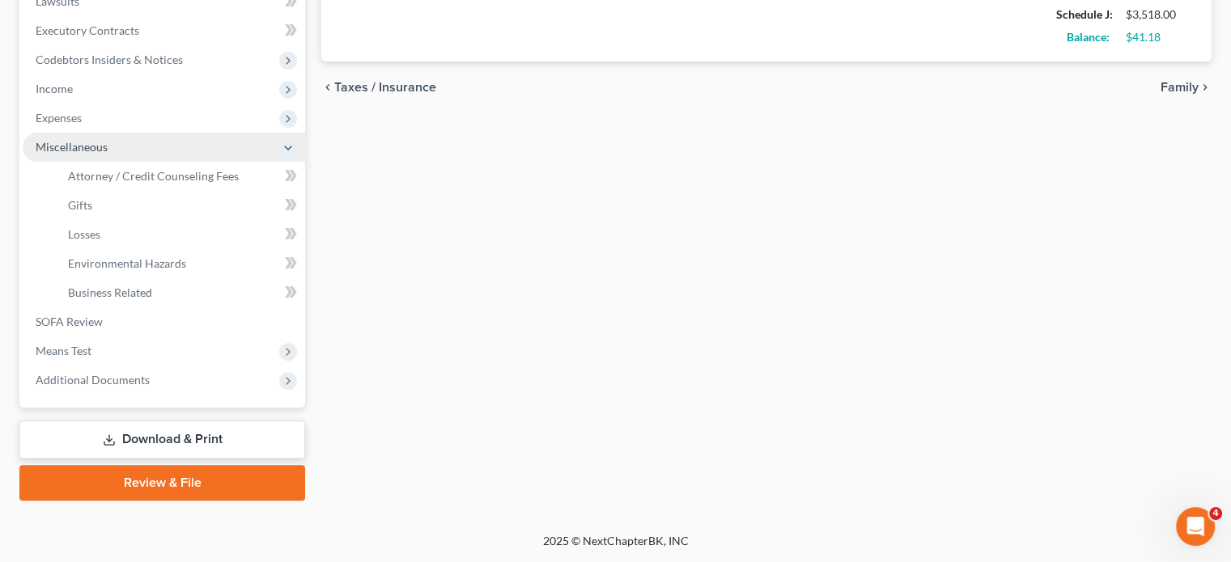
scroll to position [690, 0]
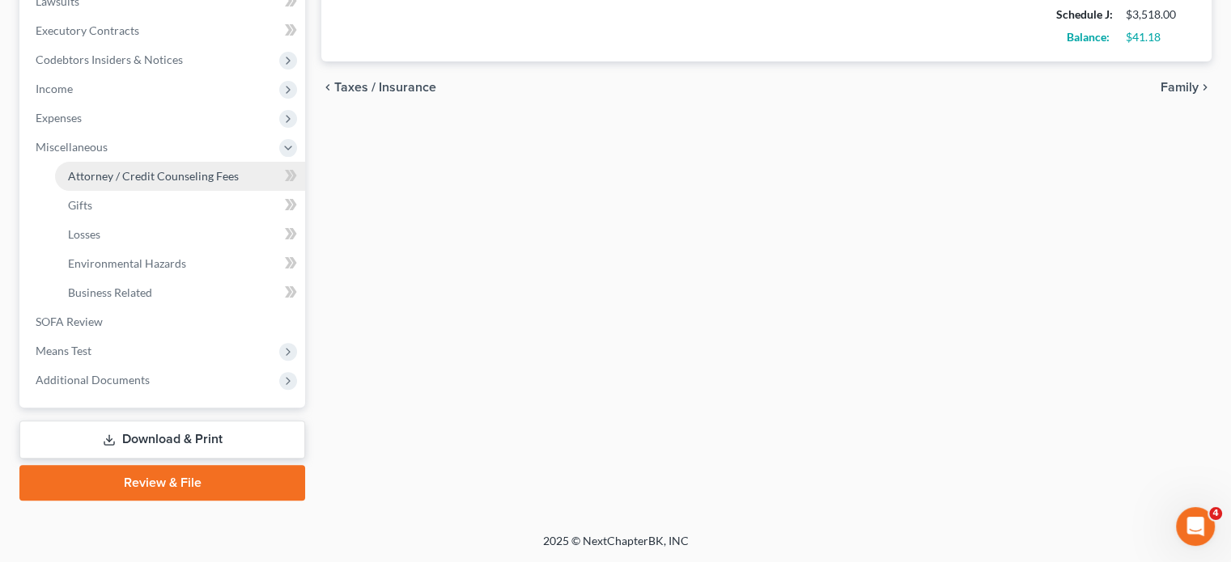
click at [141, 169] on span "Attorney / Credit Counseling Fees" at bounding box center [153, 176] width 171 height 14
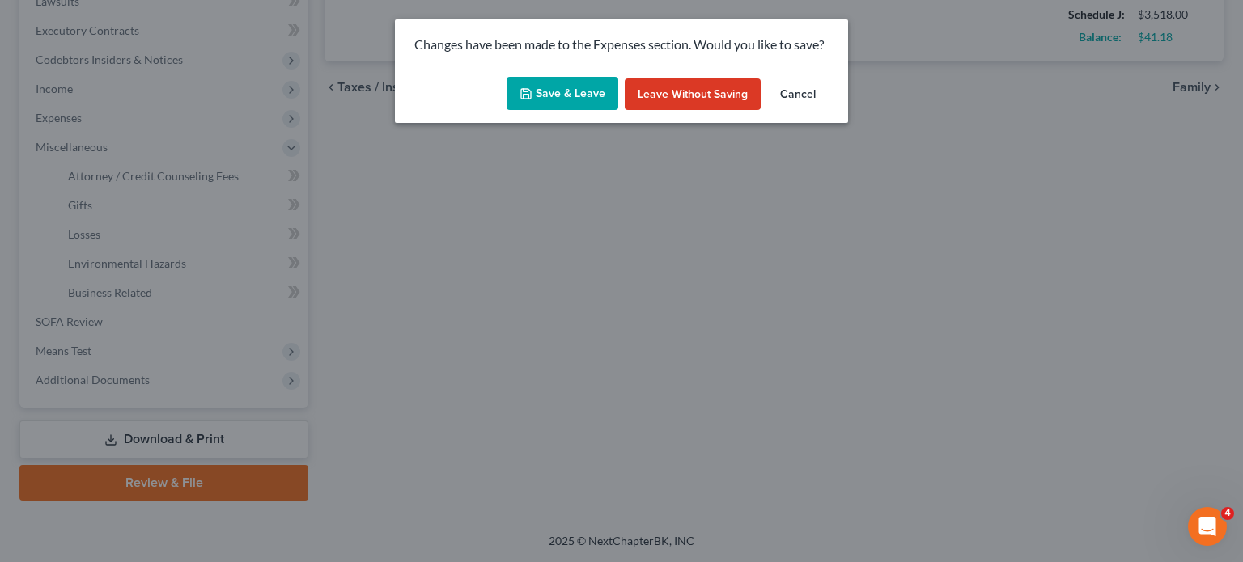
click at [519, 100] on icon "button" at bounding box center [525, 93] width 13 height 13
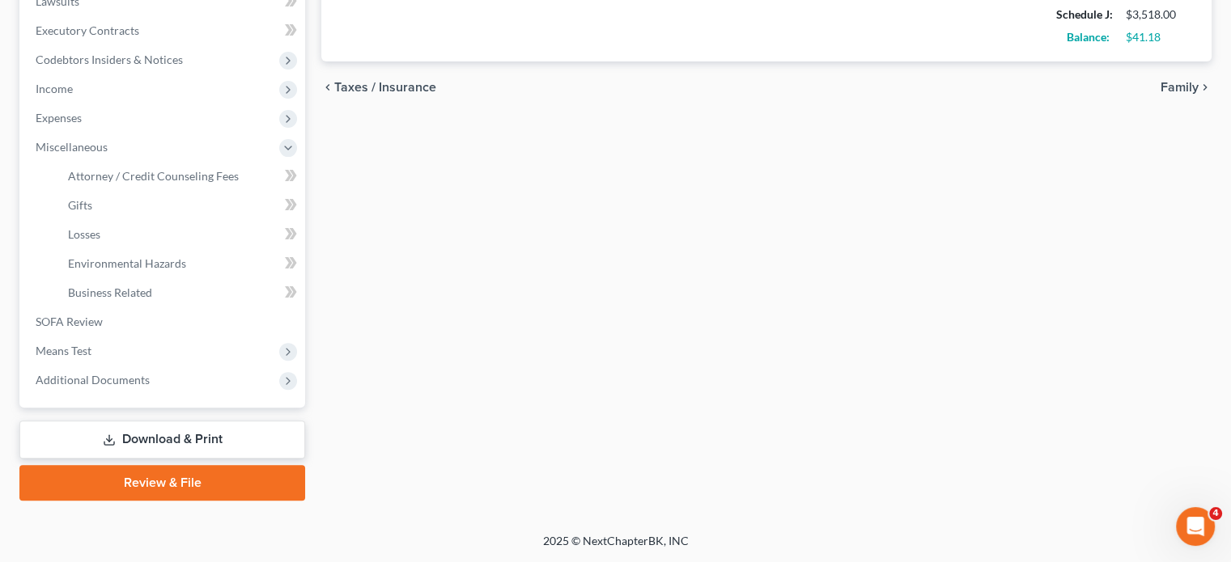
select select "2"
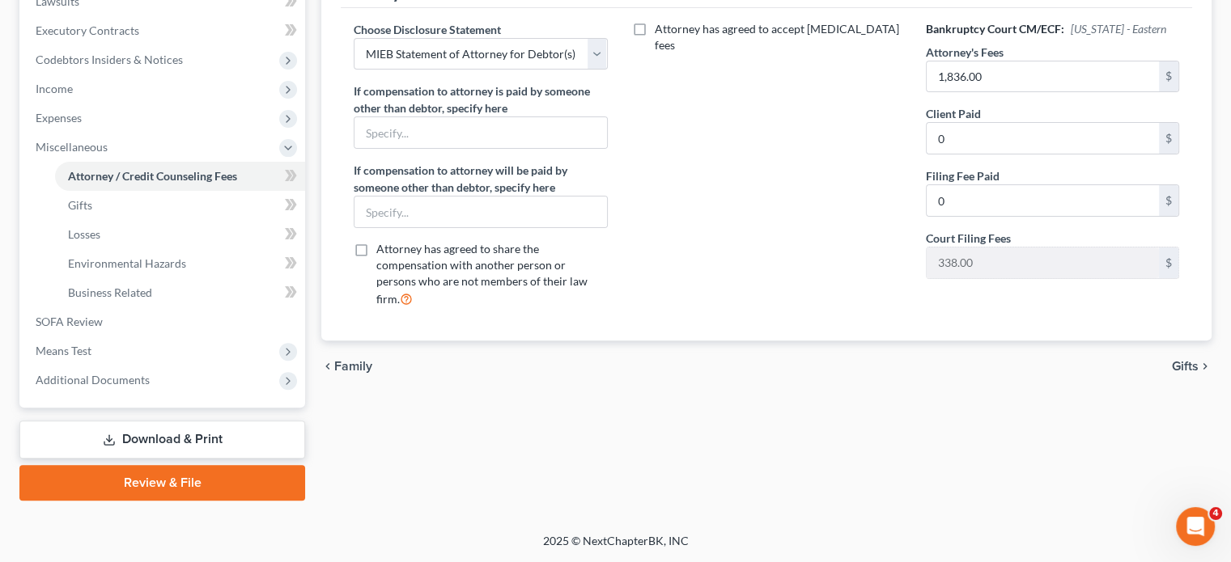
scroll to position [666, 0]
click at [146, 337] on span "Means Test" at bounding box center [164, 351] width 282 height 29
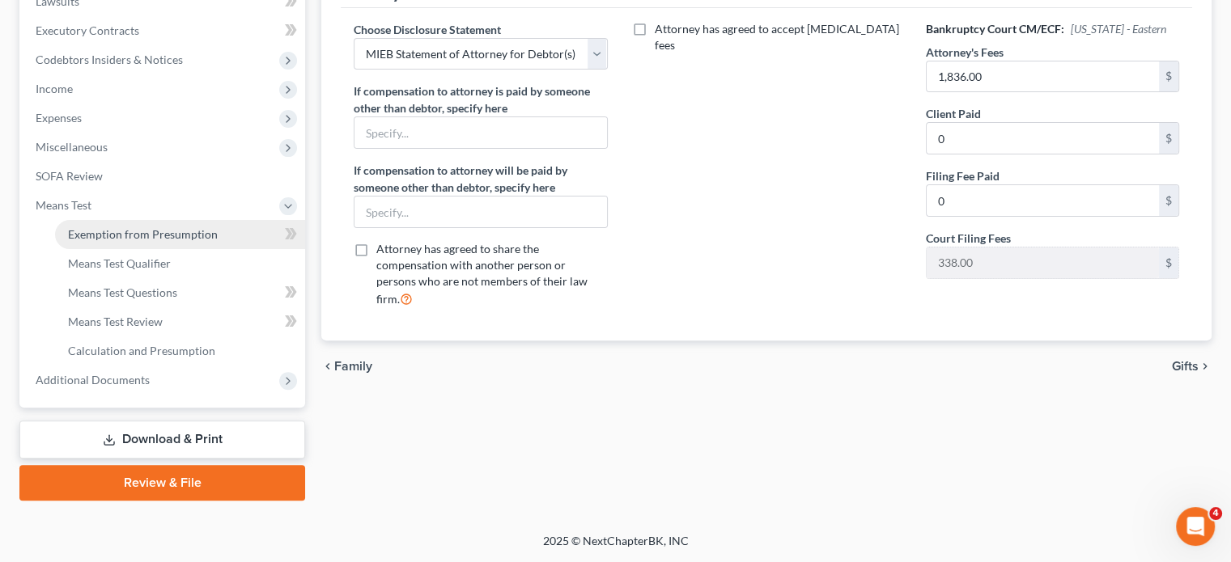
click at [163, 227] on span "Exemption from Presumption" at bounding box center [143, 234] width 150 height 14
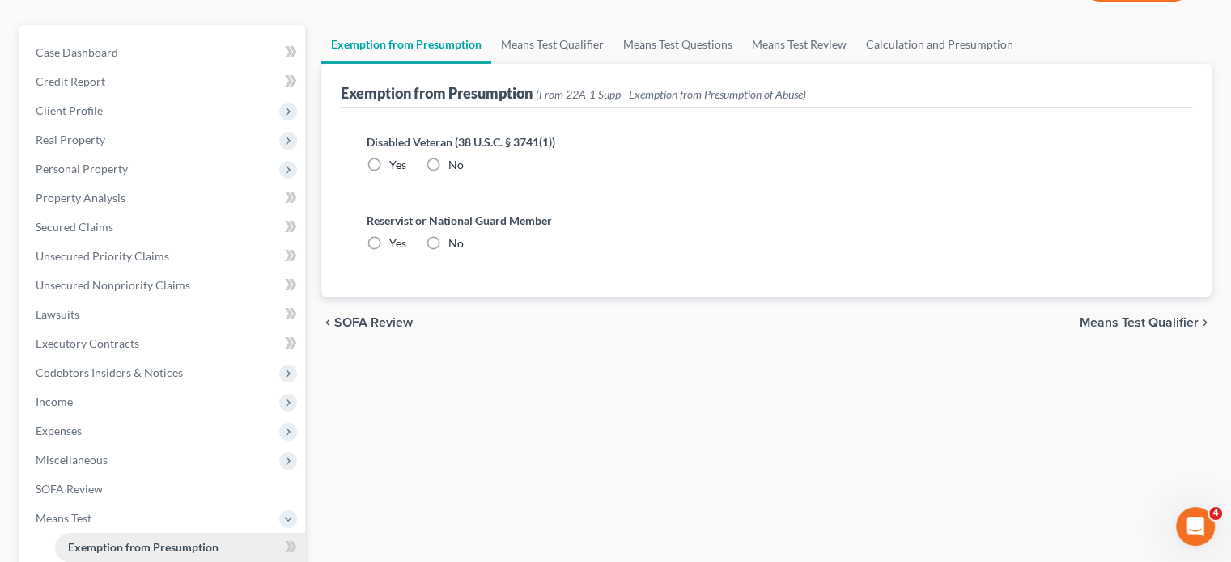
radio input "true"
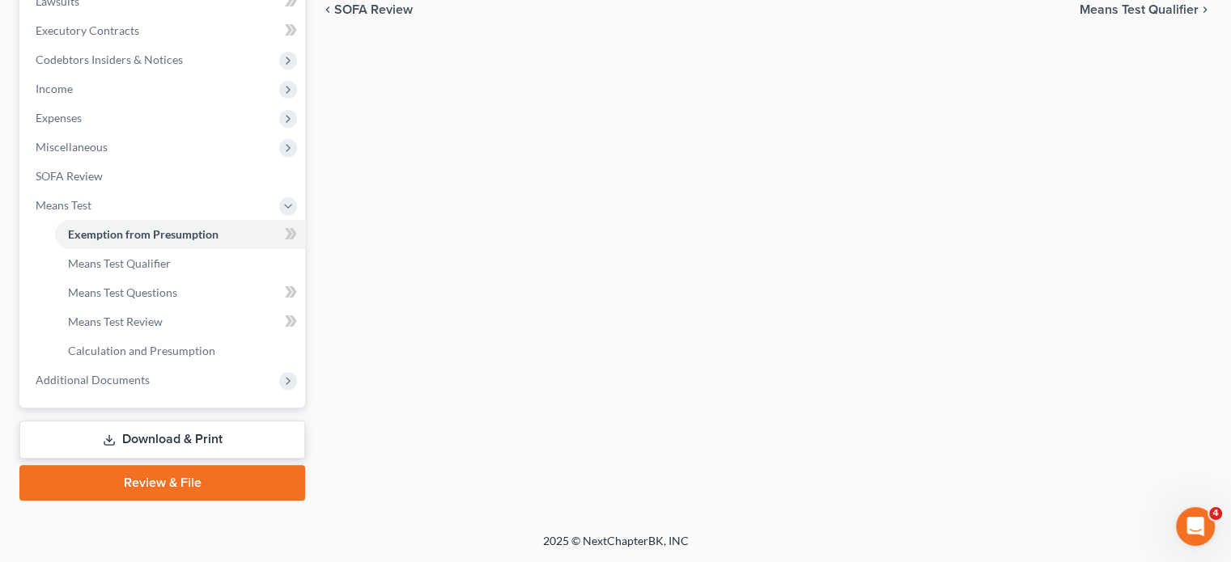
scroll to position [690, 0]
click at [210, 366] on span "Additional Documents" at bounding box center [164, 380] width 282 height 29
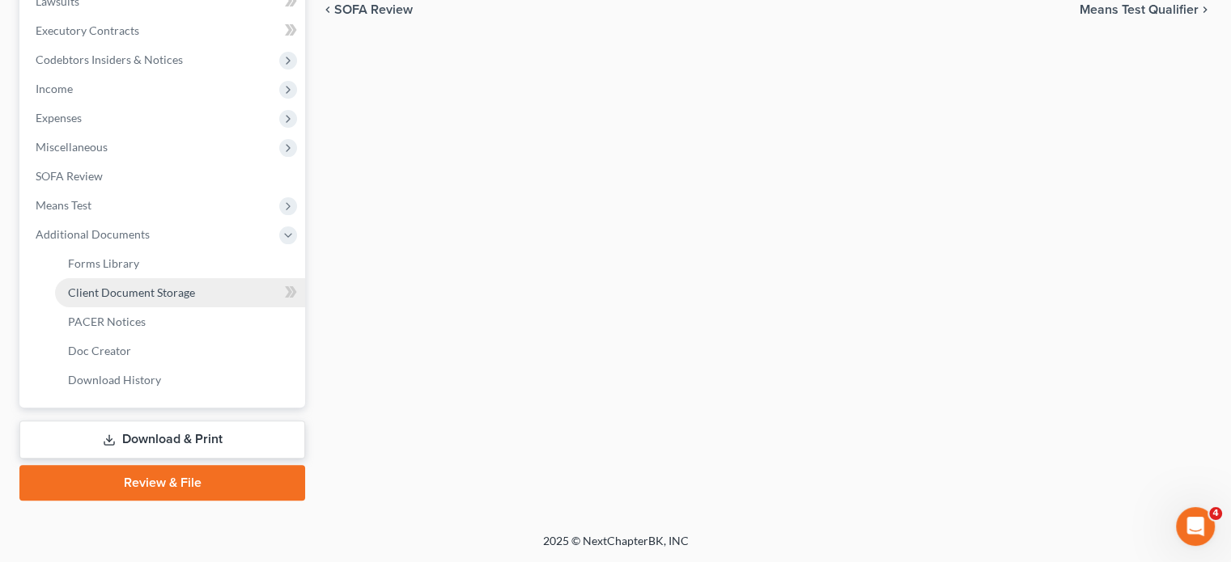
click at [174, 286] on span "Client Document Storage" at bounding box center [131, 293] width 127 height 14
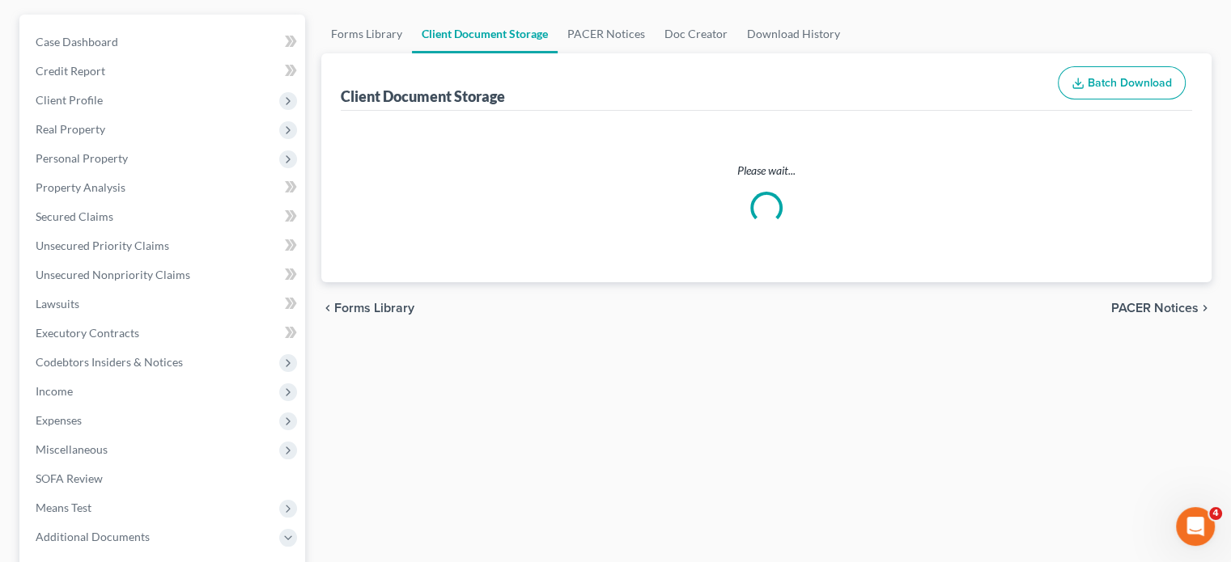
select select "7"
select select "6"
select select "32"
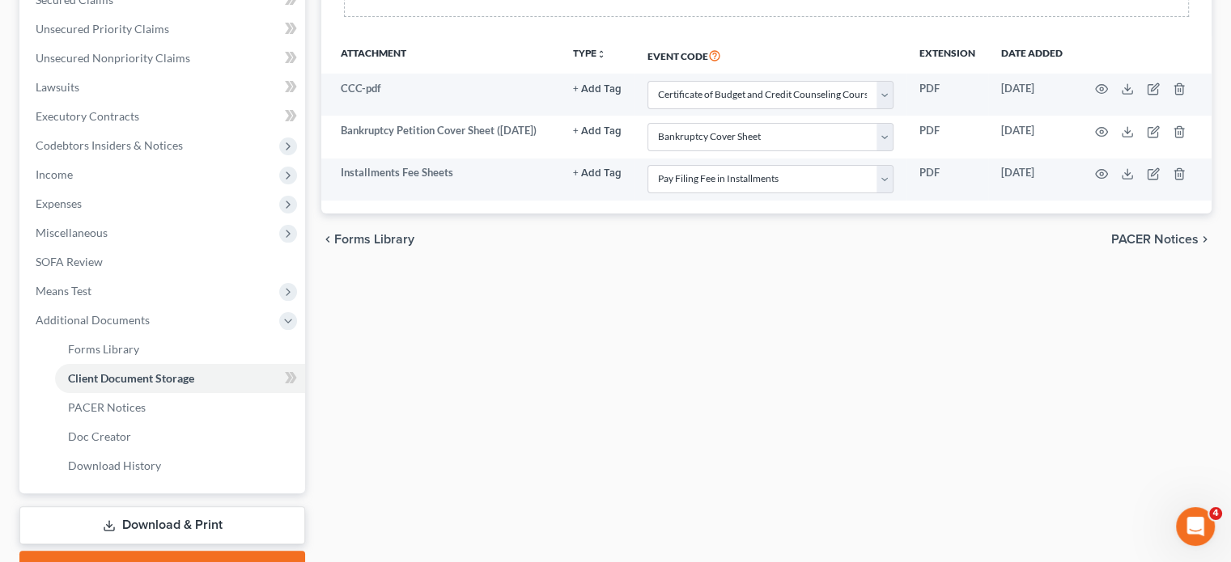
scroll to position [359, 0]
click at [343, 122] on div "Client Document Storage Batch Download Upload client documents and access files…" at bounding box center [766, 23] width 890 height 377
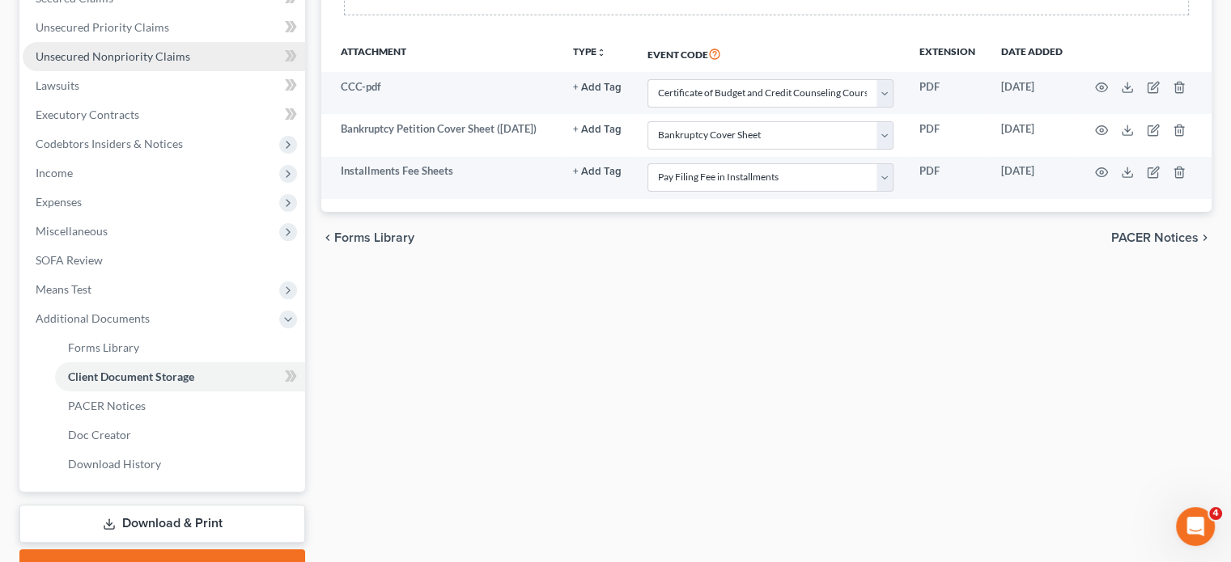
click at [190, 63] on span "Unsecured Nonpriority Claims" at bounding box center [113, 56] width 155 height 14
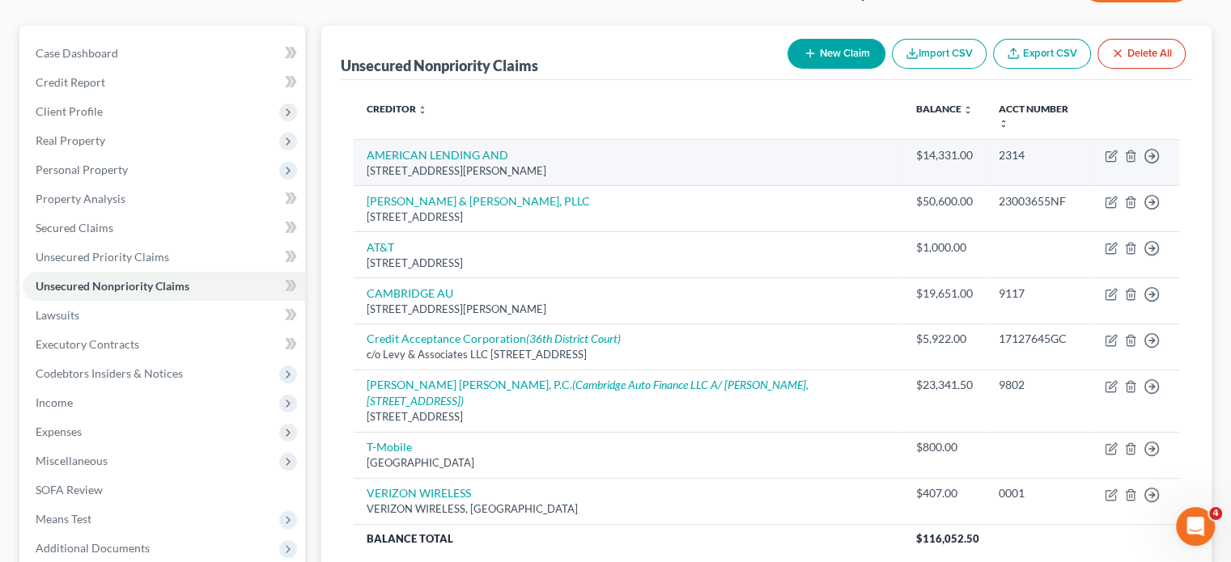
scroll to position [131, 0]
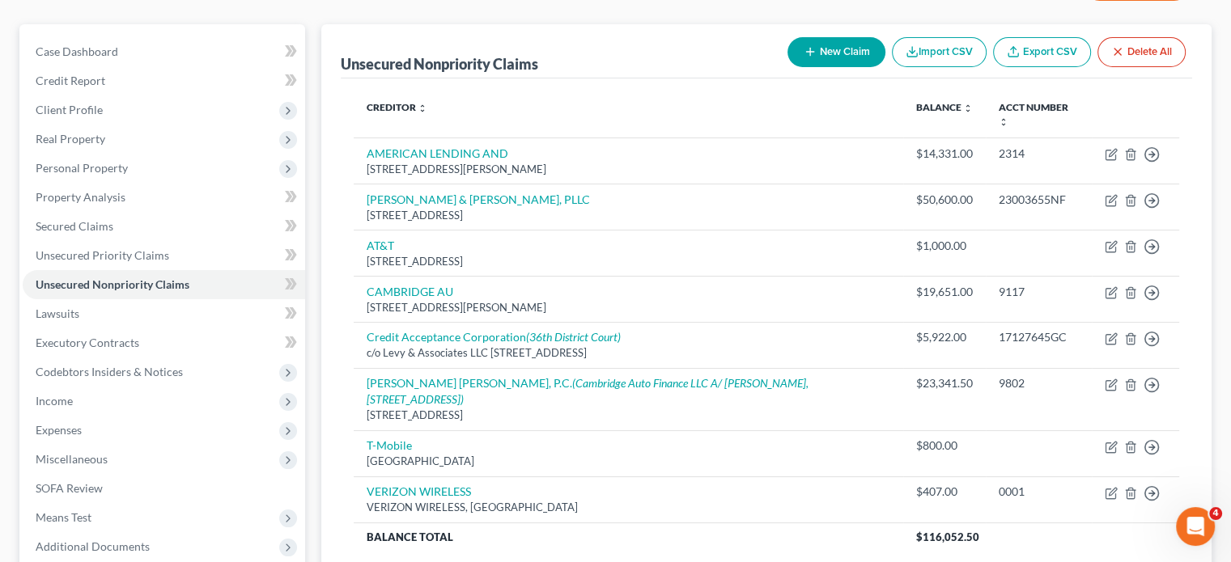
click at [354, 290] on div "Creditor expand_more expand_less unfold_more Balance expand_more expand_less un…" at bounding box center [766, 331] width 851 height 507
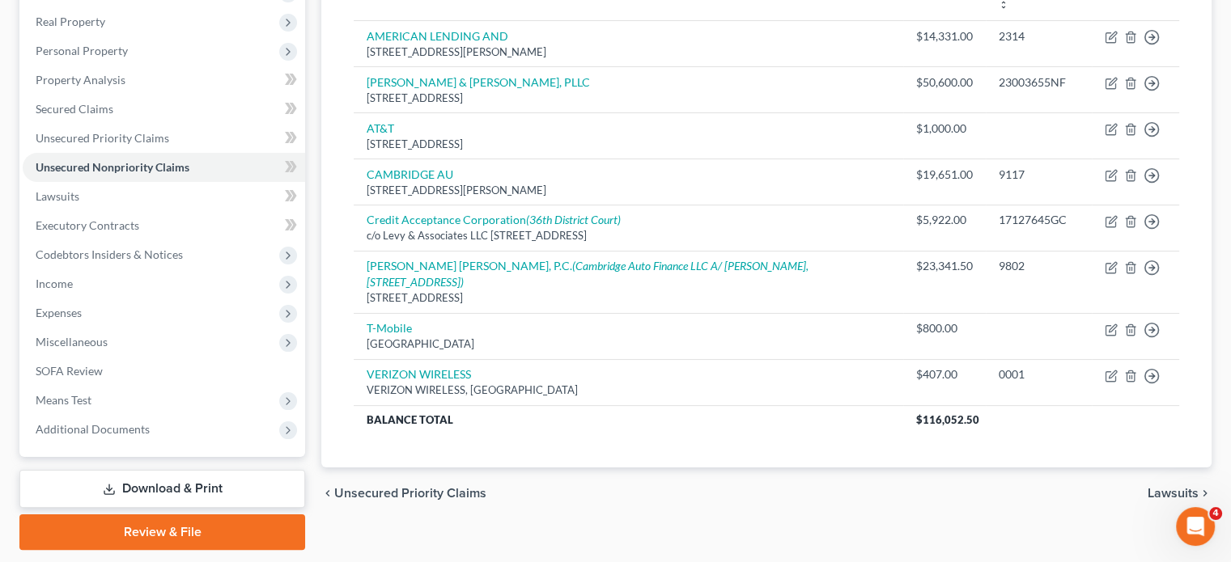
scroll to position [0, 0]
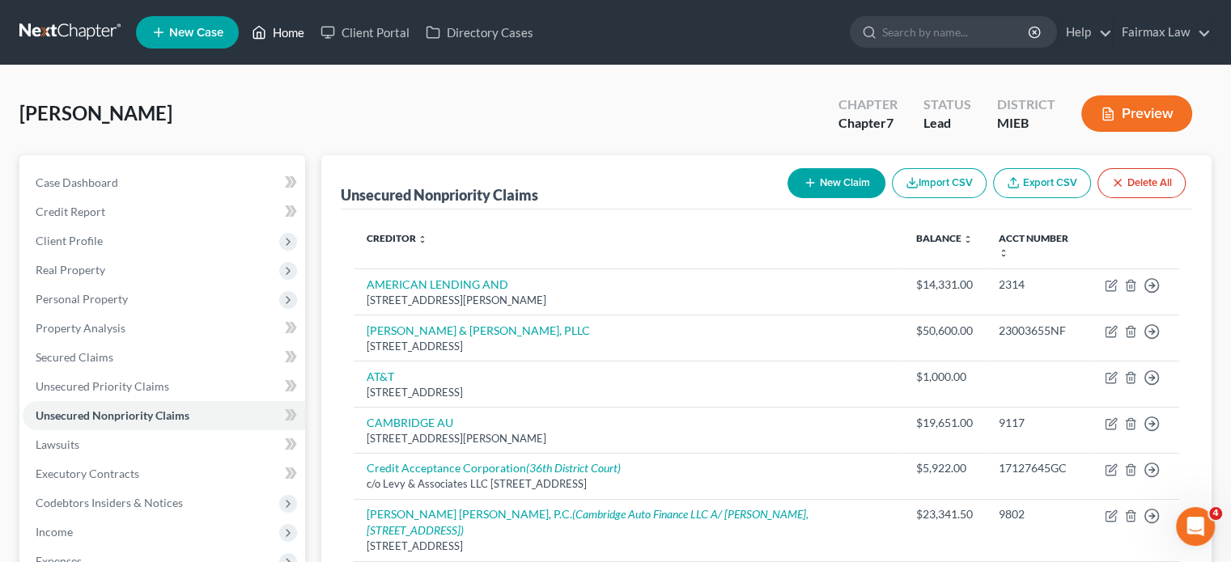
drag, startPoint x: 330, startPoint y: 26, endPoint x: 330, endPoint y: 53, distance: 26.7
click at [312, 26] on link "Home" at bounding box center [278, 32] width 69 height 29
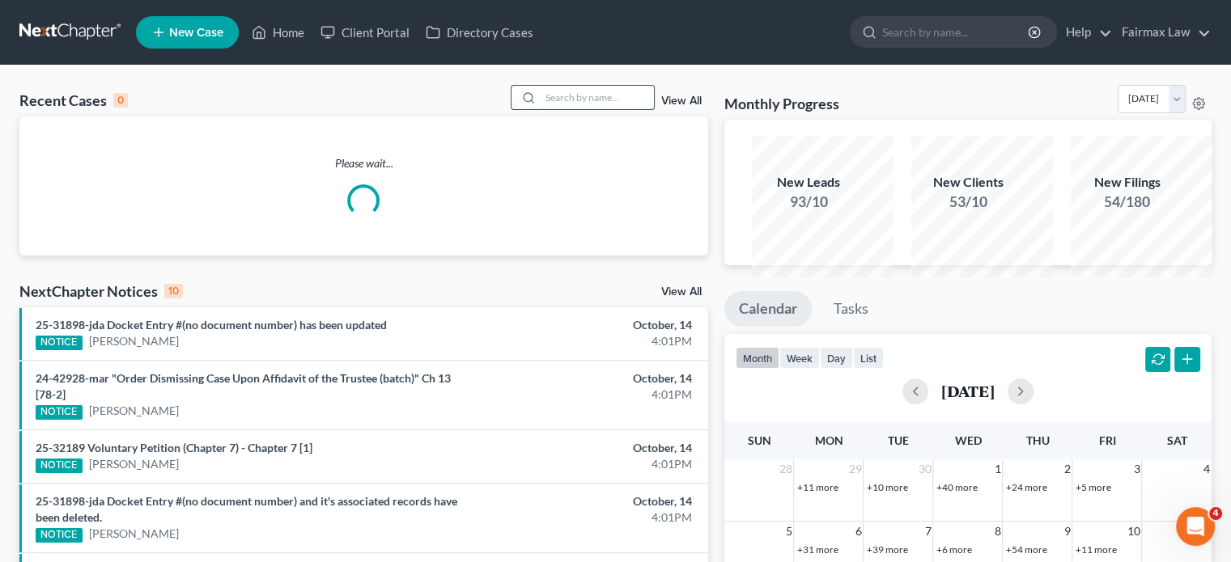
click at [541, 109] on input "search" at bounding box center [597, 97] width 113 height 23
drag, startPoint x: 520, startPoint y: 109, endPoint x: 500, endPoint y: 122, distance: 24.0
click at [511, 109] on div at bounding box center [525, 97] width 29 height 23
click at [541, 109] on input "search" at bounding box center [597, 97] width 113 height 23
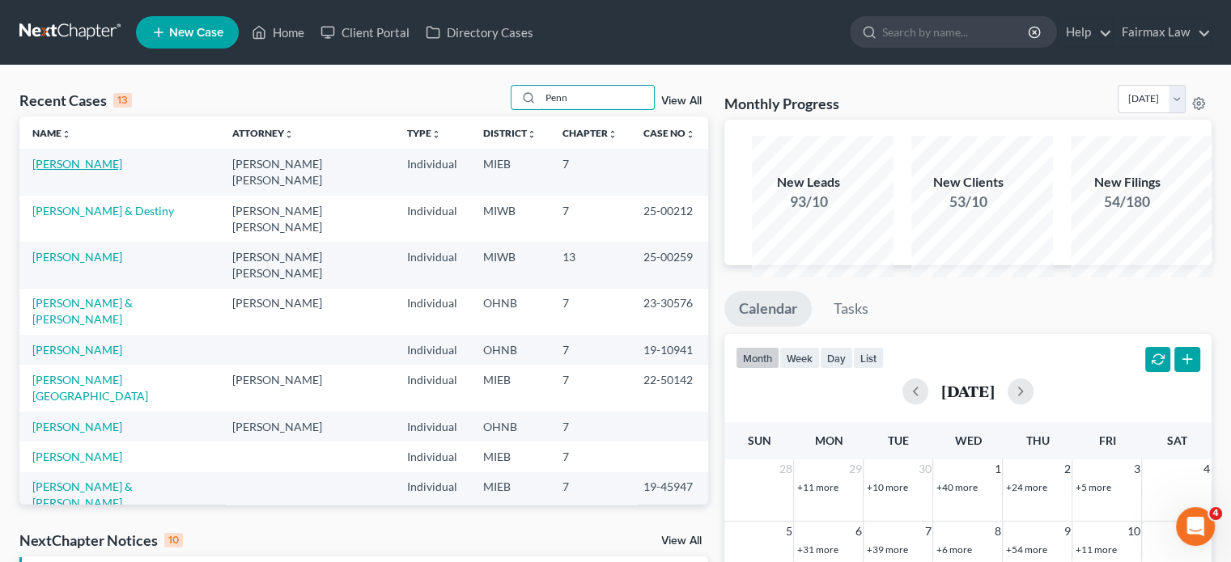
type input "Penn"
click at [75, 171] on link "[PERSON_NAME]" at bounding box center [77, 164] width 90 height 14
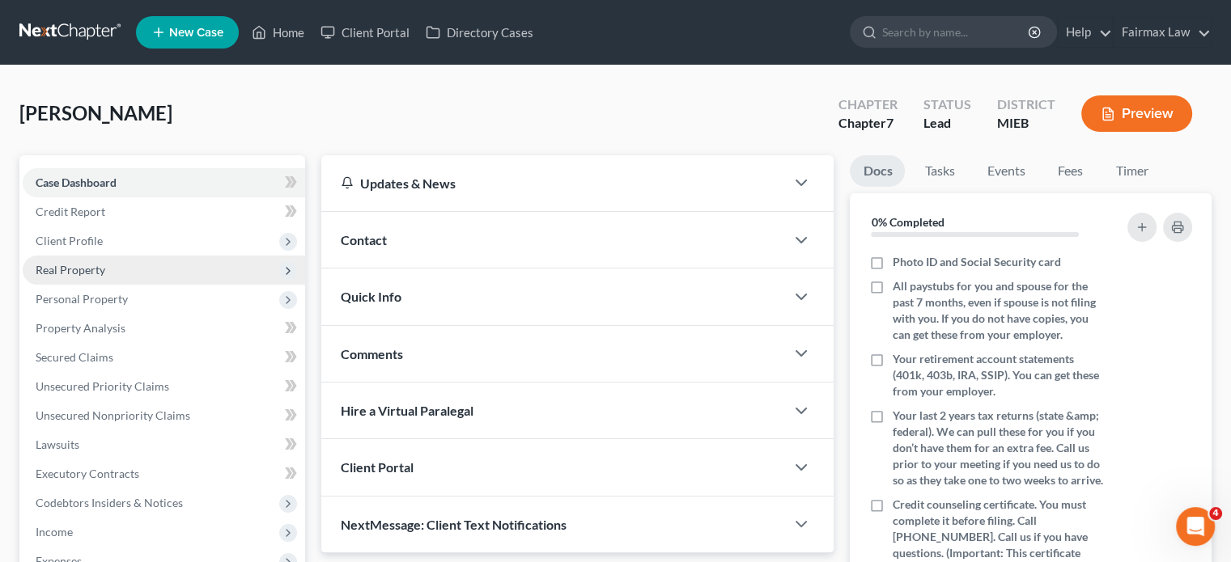
click at [171, 285] on span "Real Property" at bounding box center [164, 270] width 282 height 29
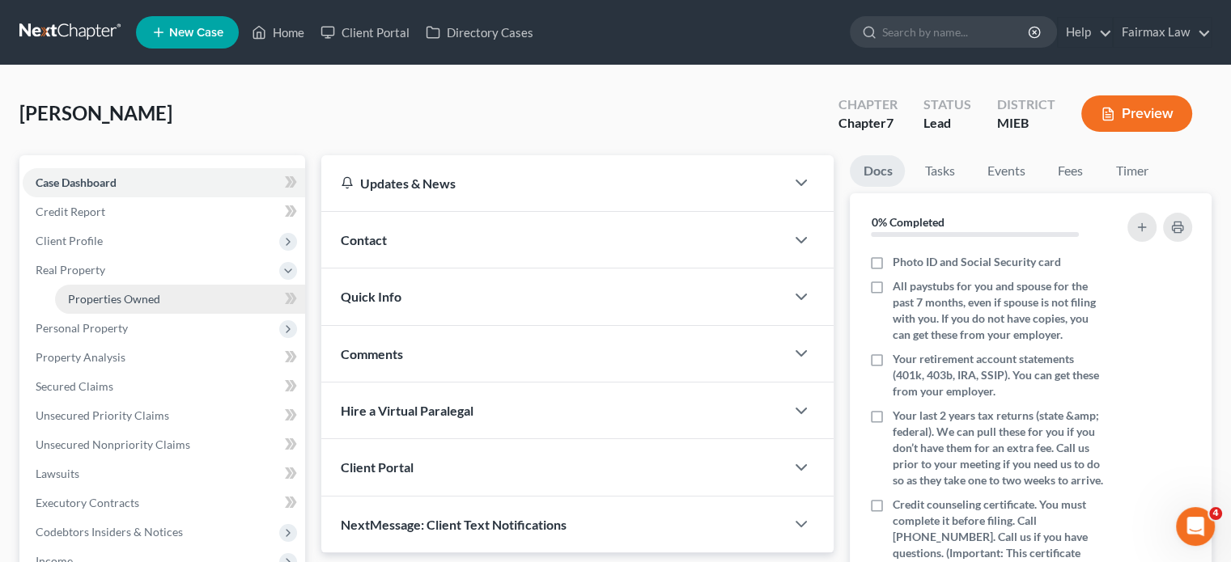
click at [179, 314] on link "Properties Owned" at bounding box center [180, 299] width 250 height 29
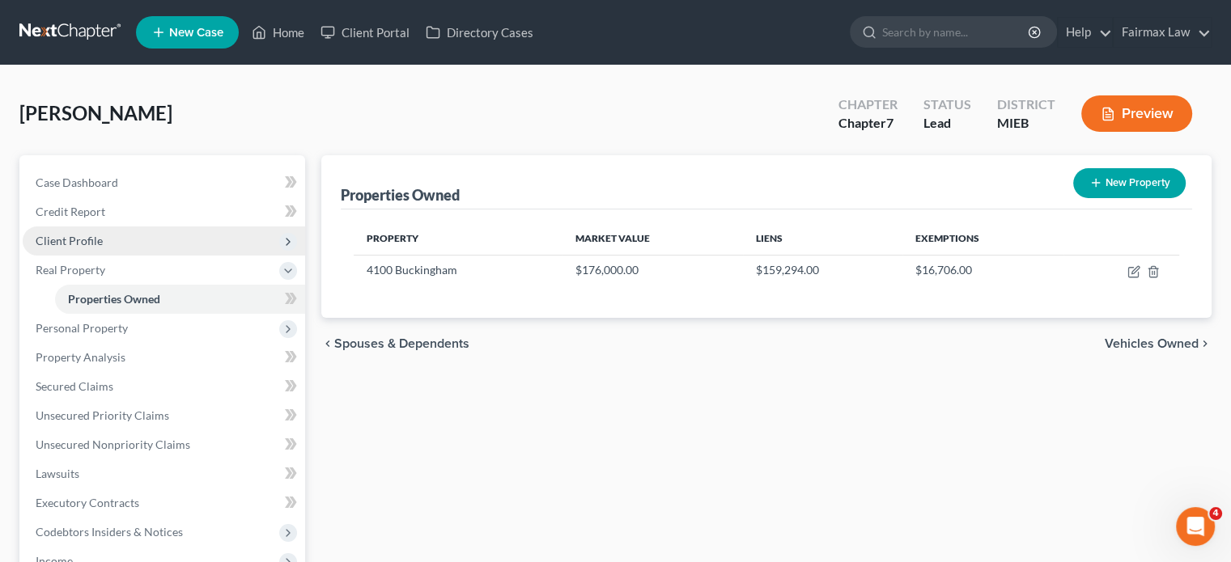
click at [217, 256] on span "Client Profile" at bounding box center [164, 241] width 282 height 29
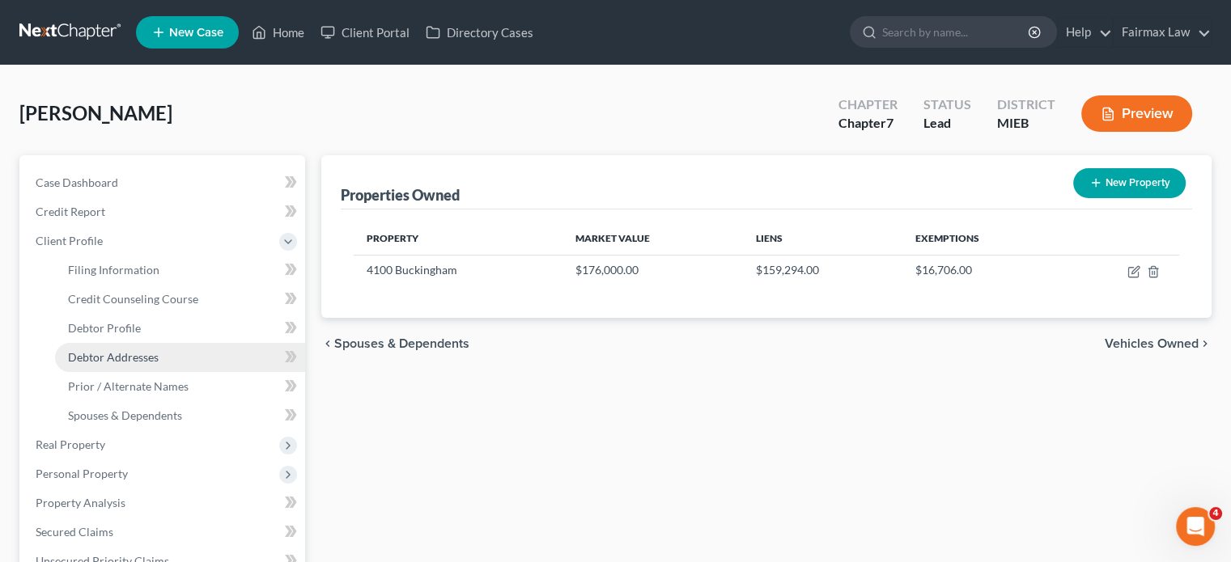
click at [159, 364] on span "Debtor Addresses" at bounding box center [113, 357] width 91 height 14
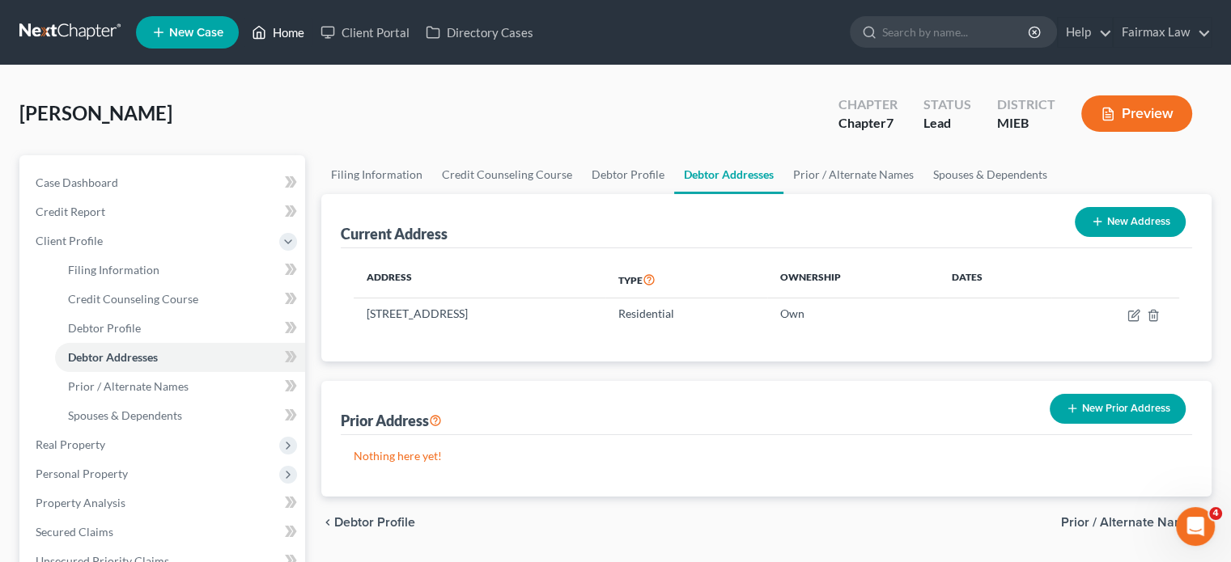
drag, startPoint x: 314, startPoint y: 37, endPoint x: 426, endPoint y: 87, distance: 122.1
click at [312, 37] on link "Home" at bounding box center [278, 32] width 69 height 29
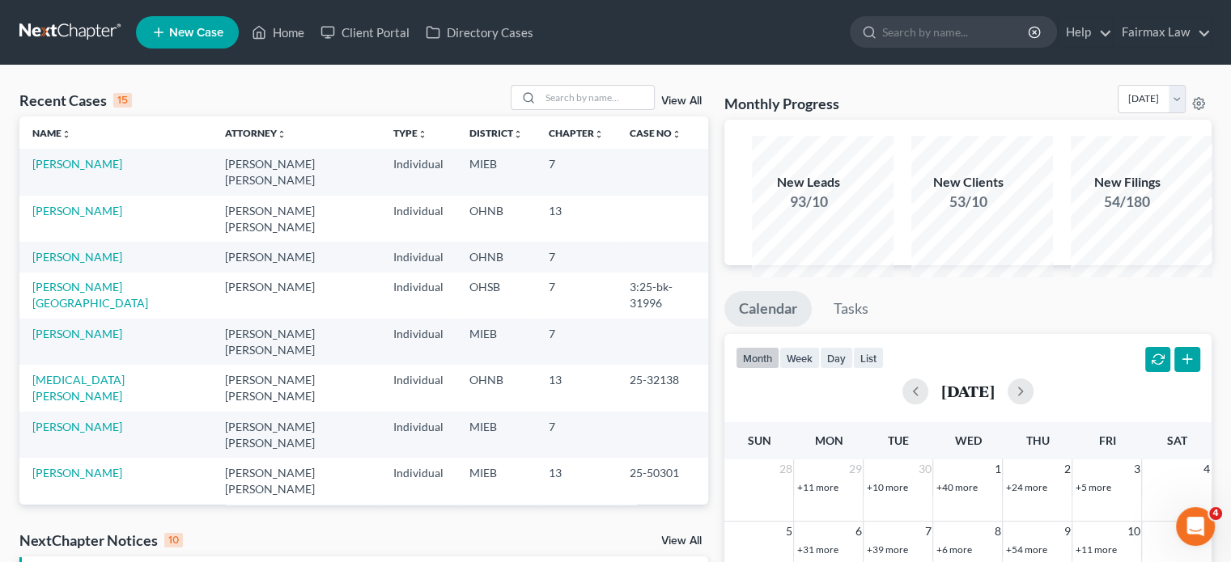
click at [678, 41] on ul "New Case Home Client Portal Directory Cases - No Result - See all results Or Pr…" at bounding box center [673, 32] width 1075 height 42
click at [748, 25] on ul "New Case Home Client Portal Directory Cases - No Result - See all results Or Pr…" at bounding box center [673, 32] width 1075 height 42
